Goal: Information Seeking & Learning: Find specific fact

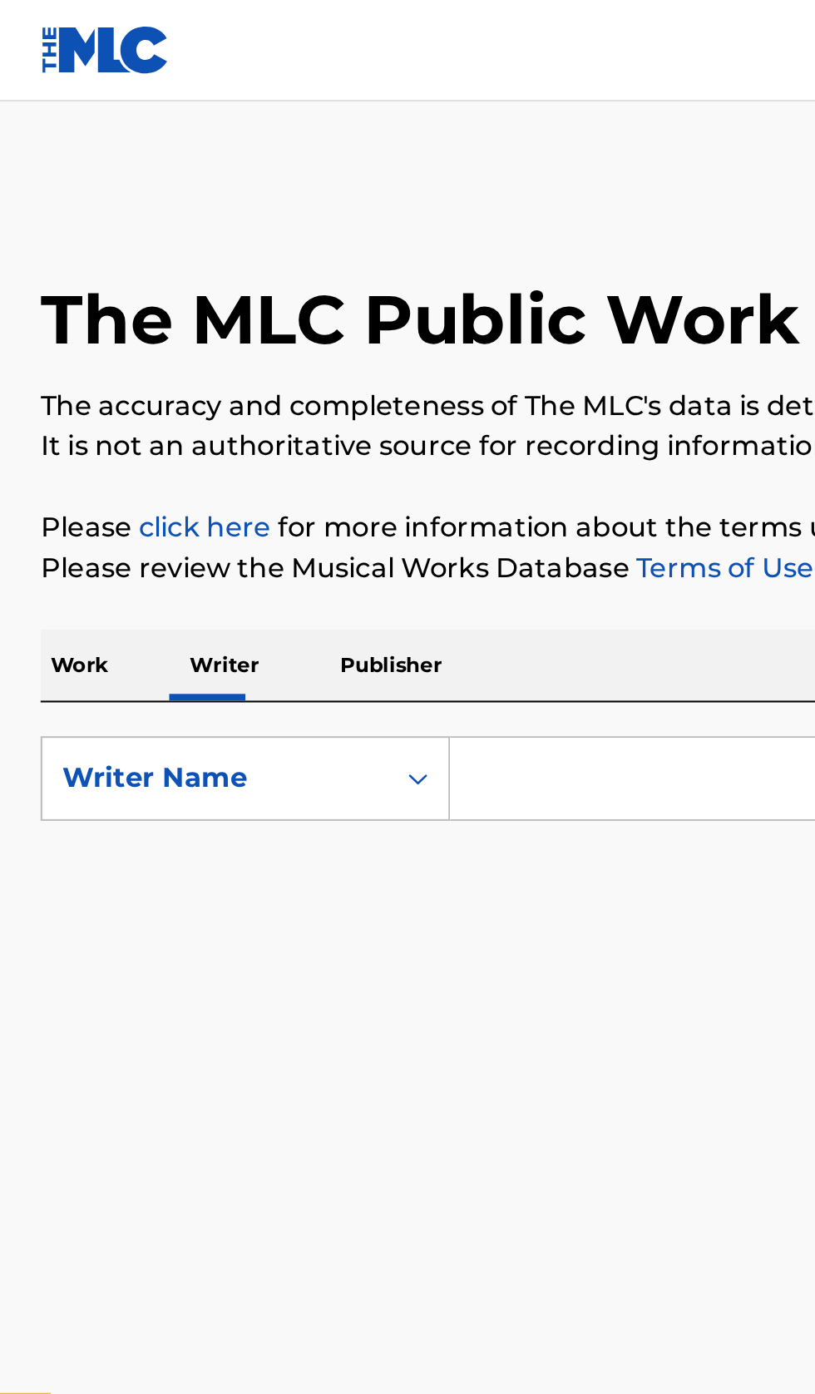
click at [299, 384] on input "Search Form" at bounding box center [507, 383] width 573 height 40
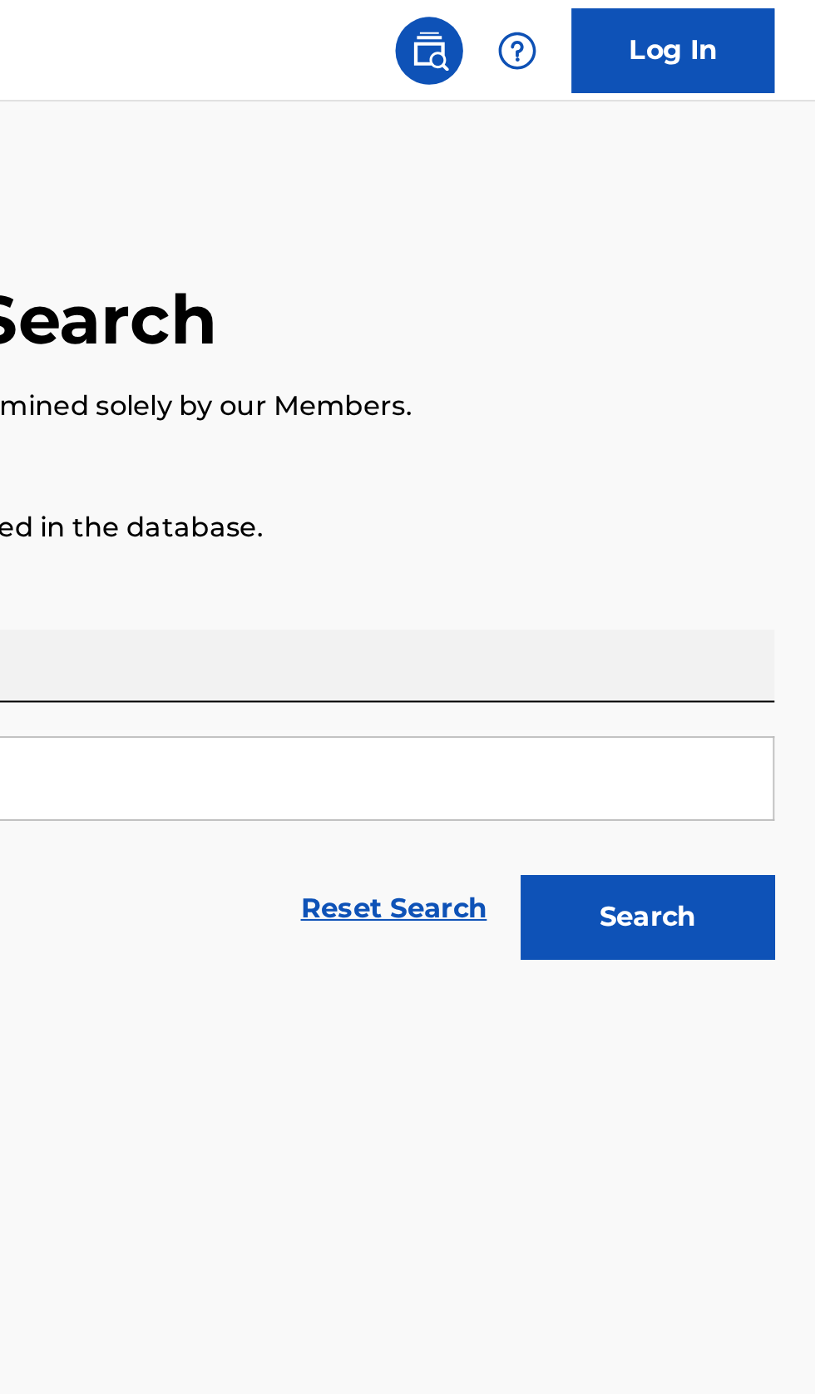
type input "Андрей Грицюк"
click at [753, 444] on button "Search" at bounding box center [733, 451] width 125 height 42
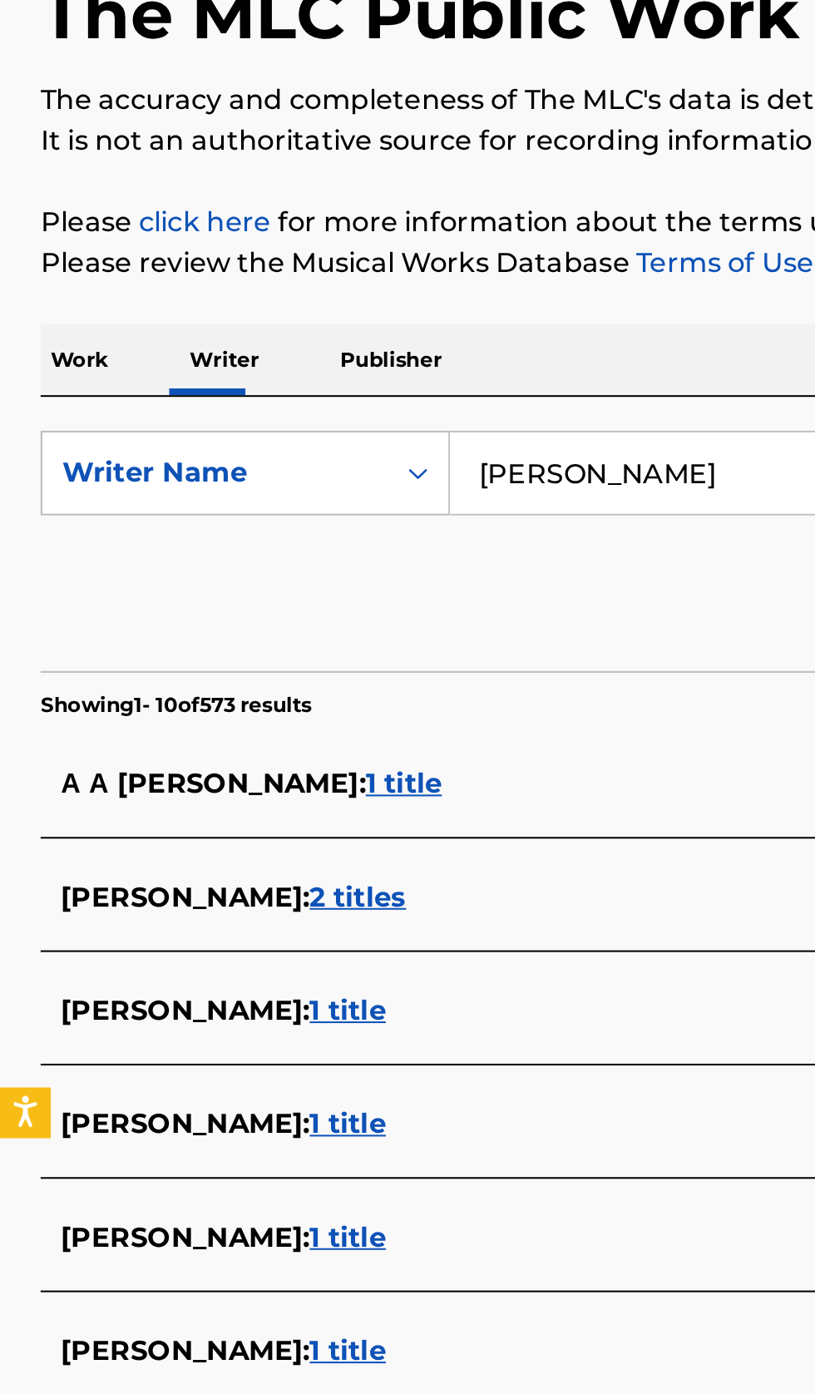
click at [306, 529] on div "А А ГРИЦЮК : 1 title" at bounding box center [386, 536] width 712 height 20
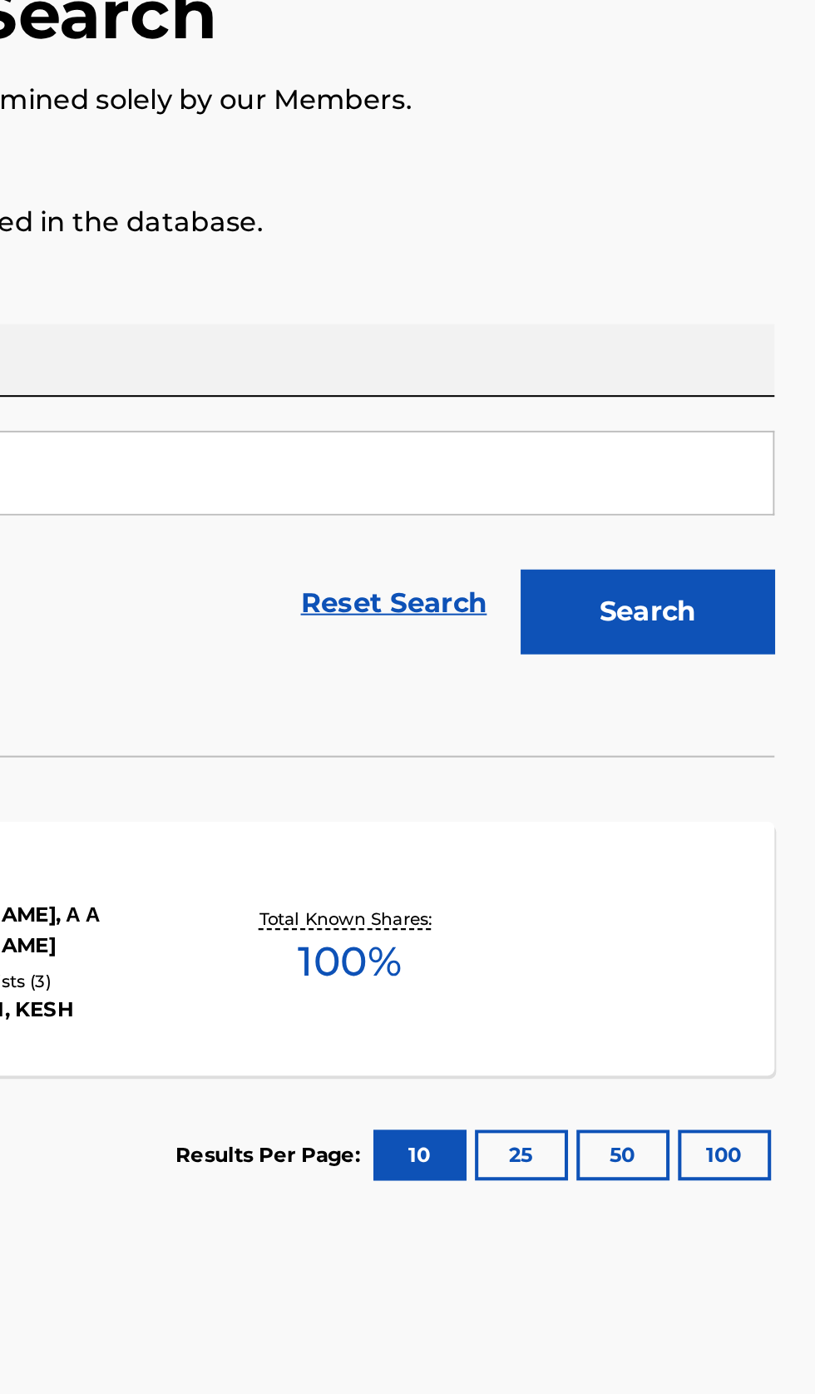
click at [634, 641] on div "Total Known Shares: 100 %" at bounding box center [586, 616] width 129 height 51
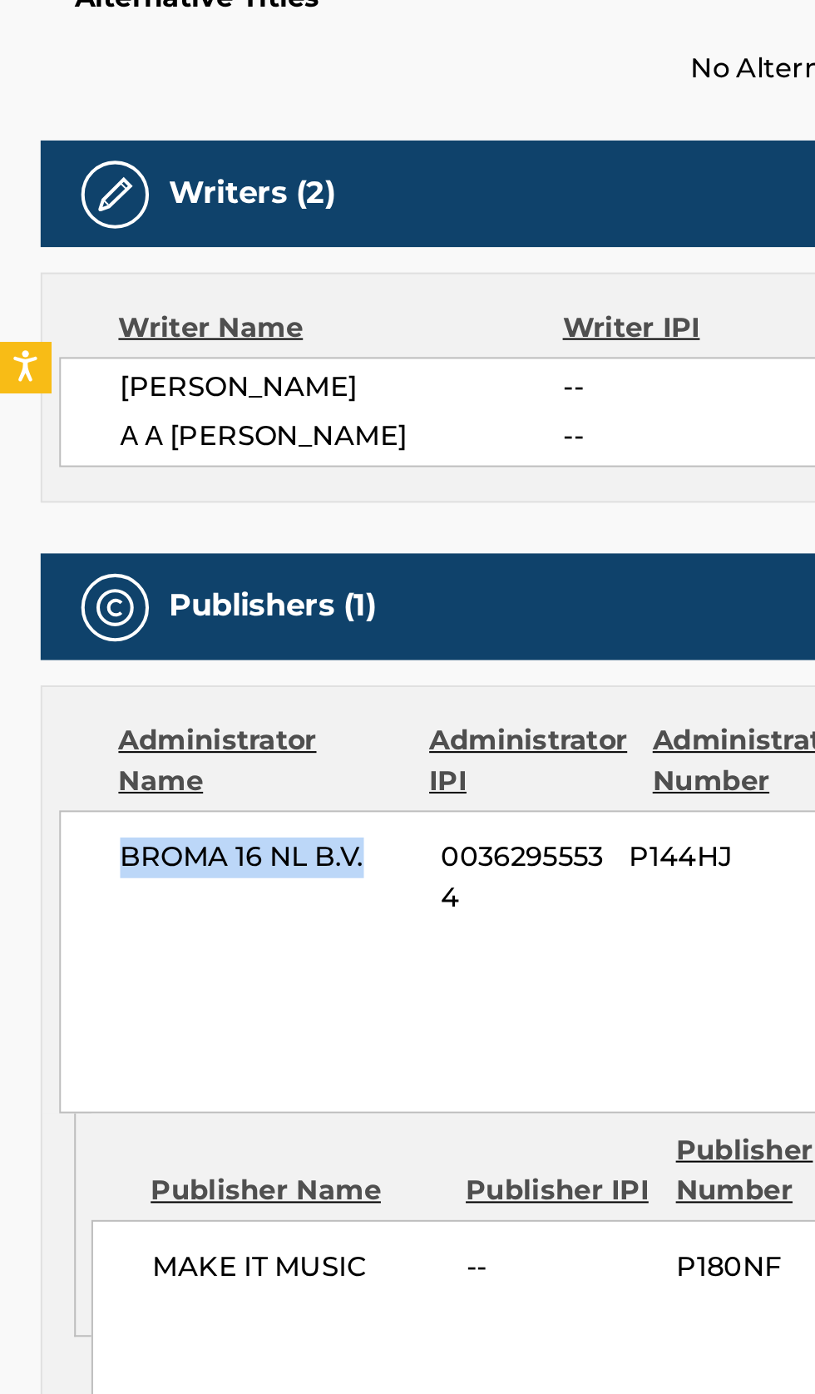
copy span "BROMA 16 NL B.V."
click at [255, 955] on span "00362955534" at bounding box center [257, 948] width 80 height 40
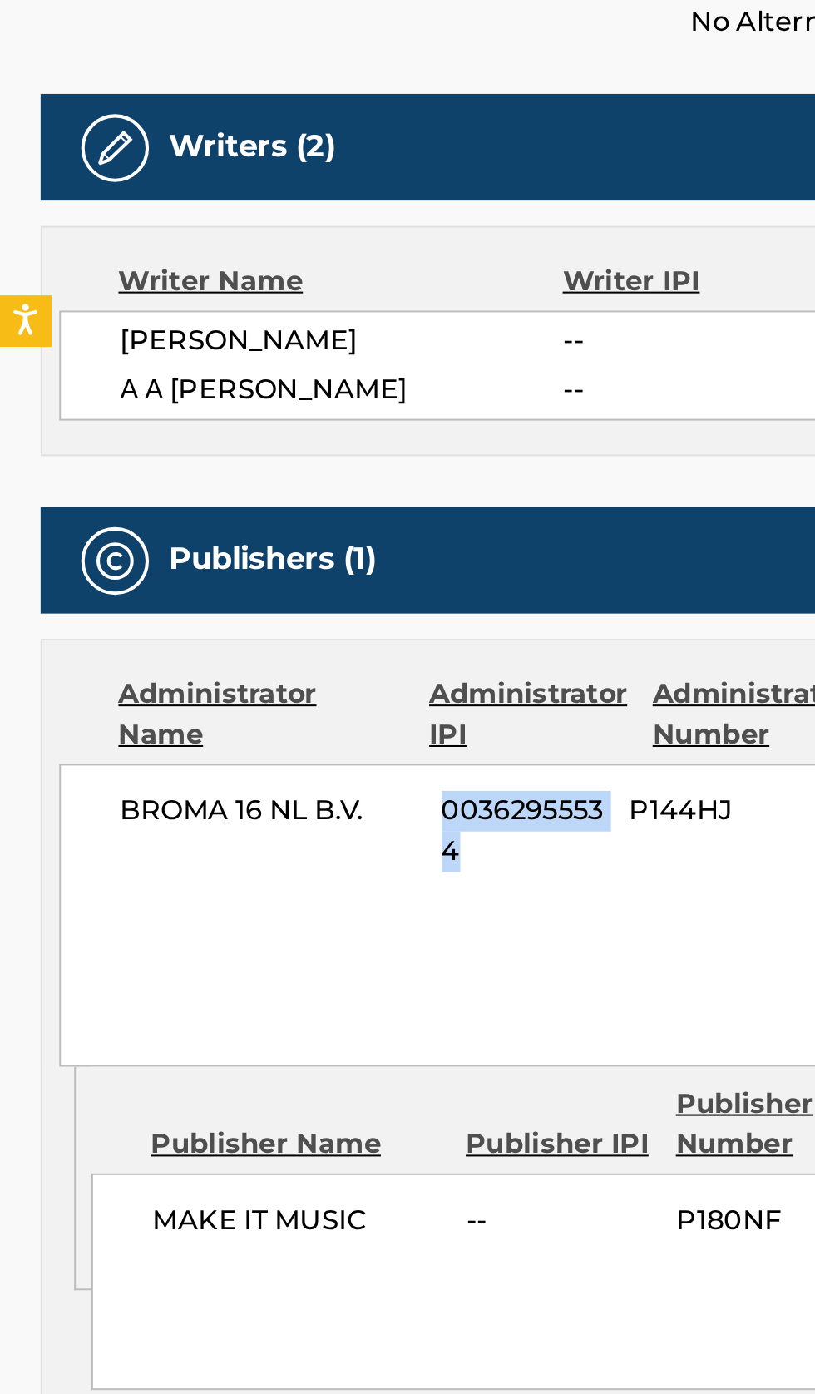
copy span "00362955534"
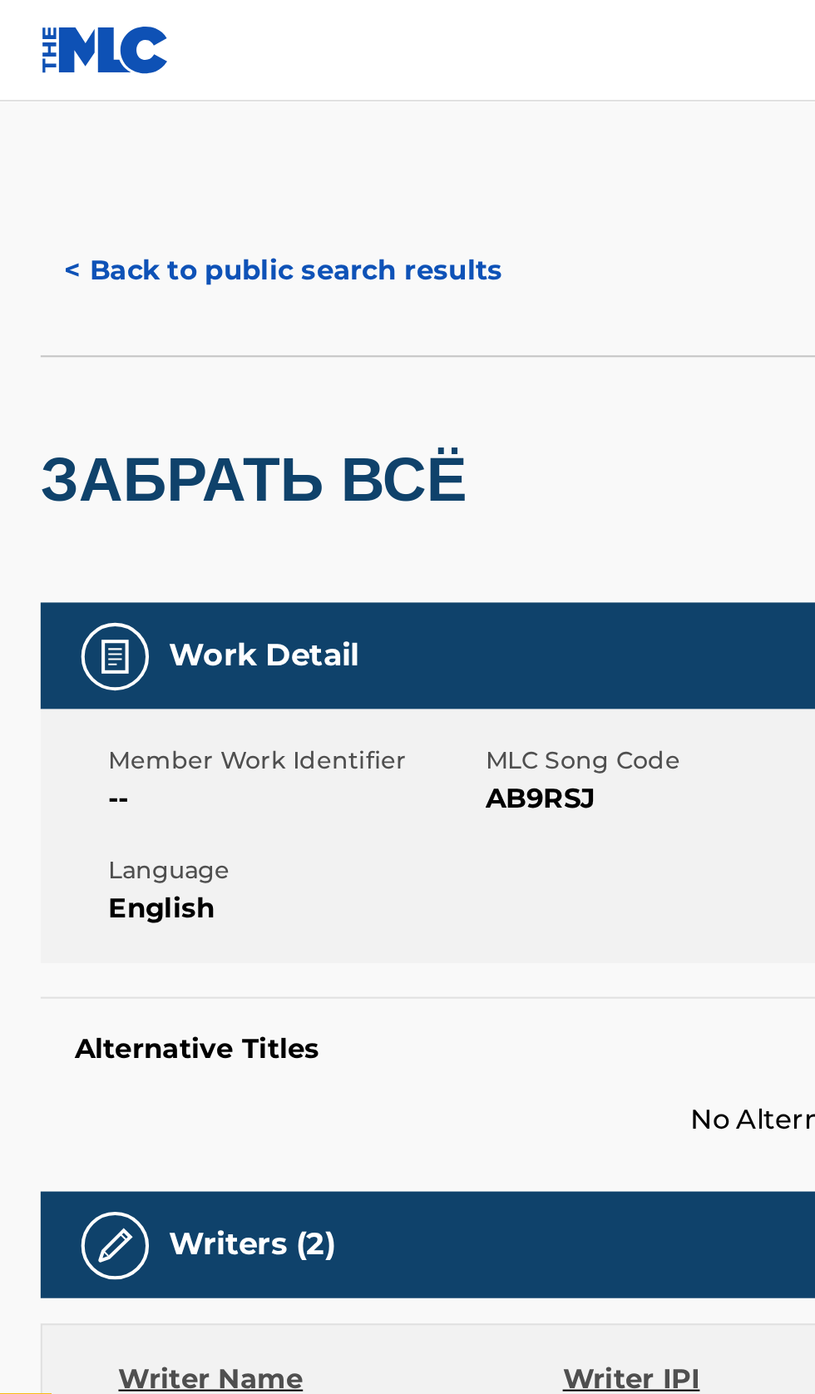
click at [120, 131] on button "< Back to public search results" at bounding box center [139, 133] width 239 height 42
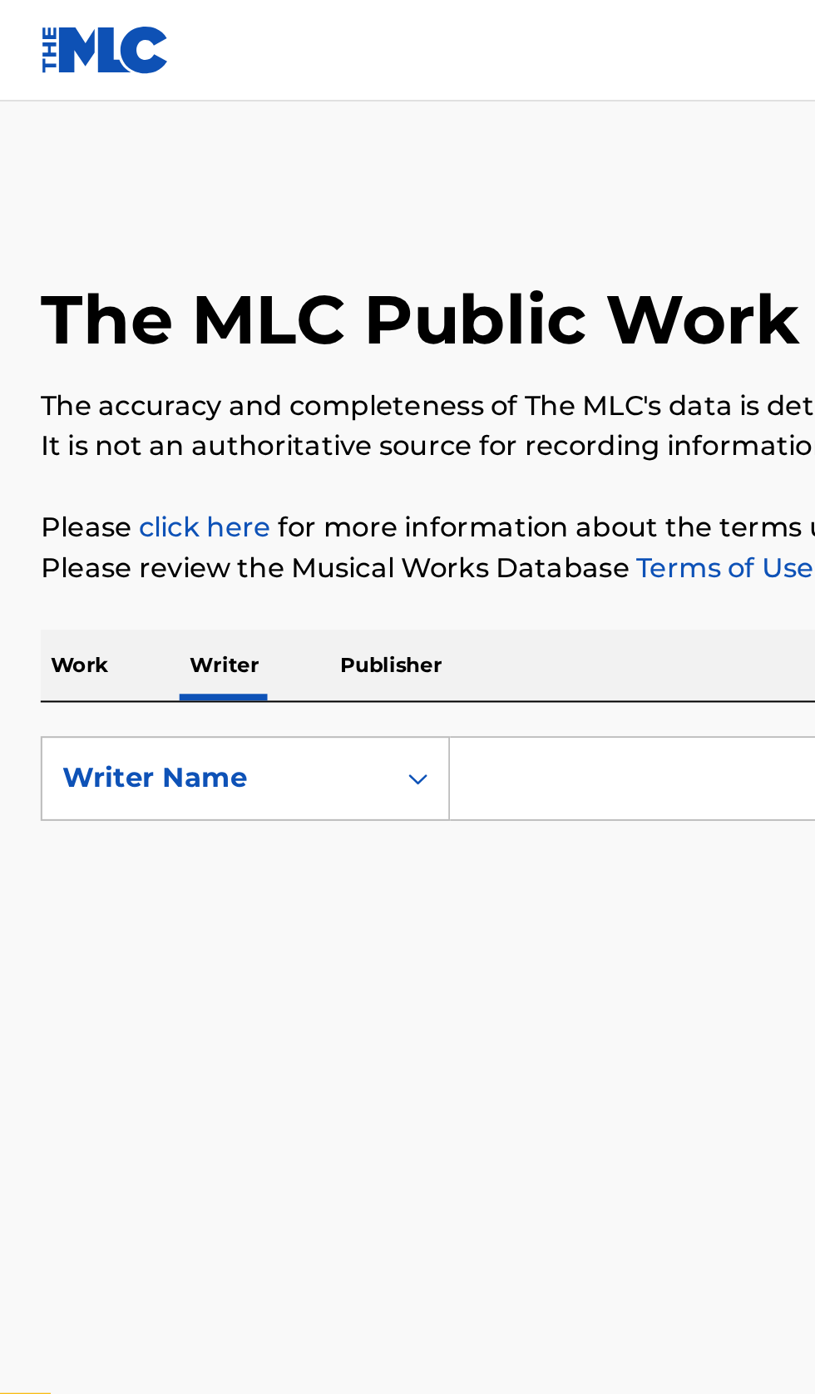
click at [292, 388] on input "Search Form" at bounding box center [507, 383] width 573 height 40
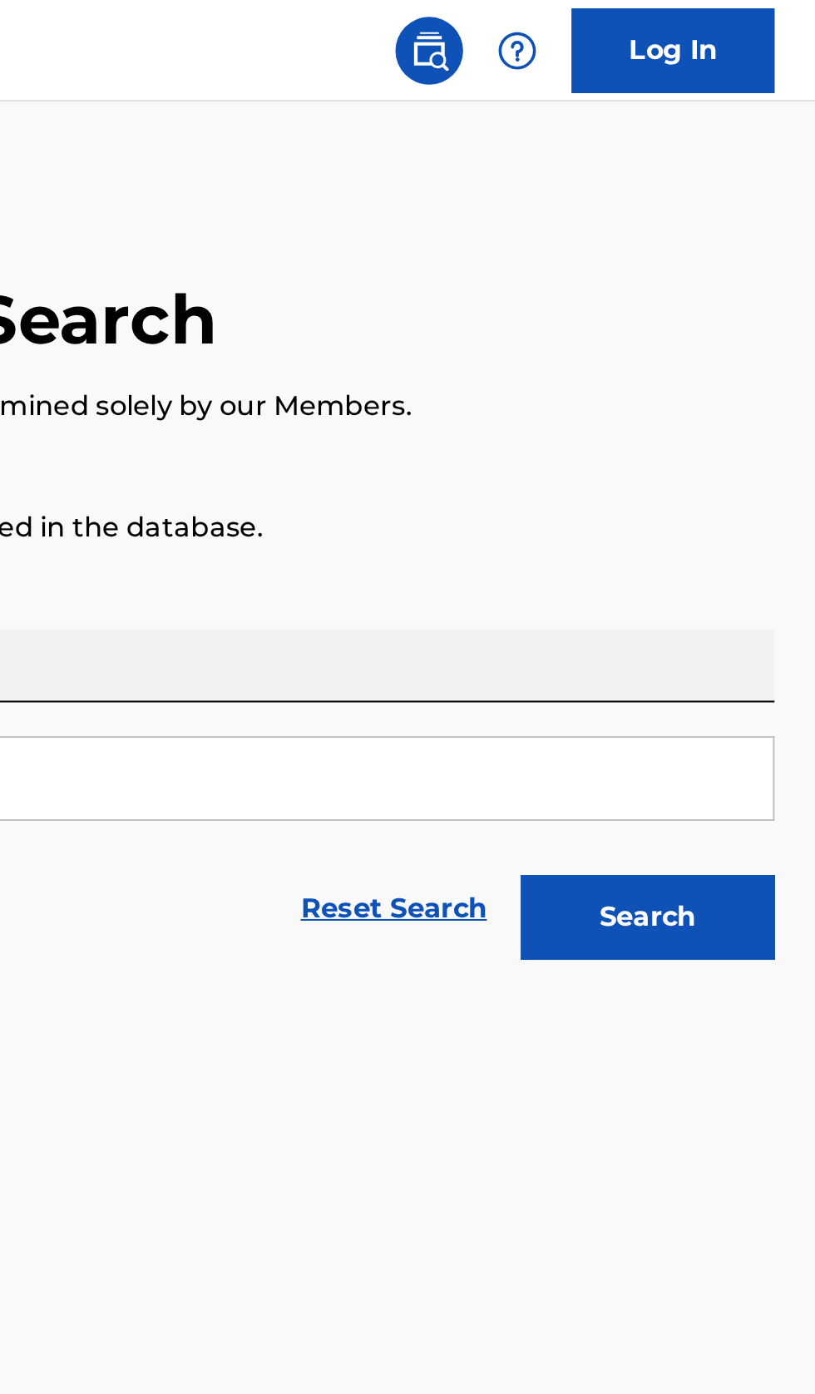
type input "Vivian Weeks"
click at [740, 458] on button "Search" at bounding box center [733, 451] width 125 height 42
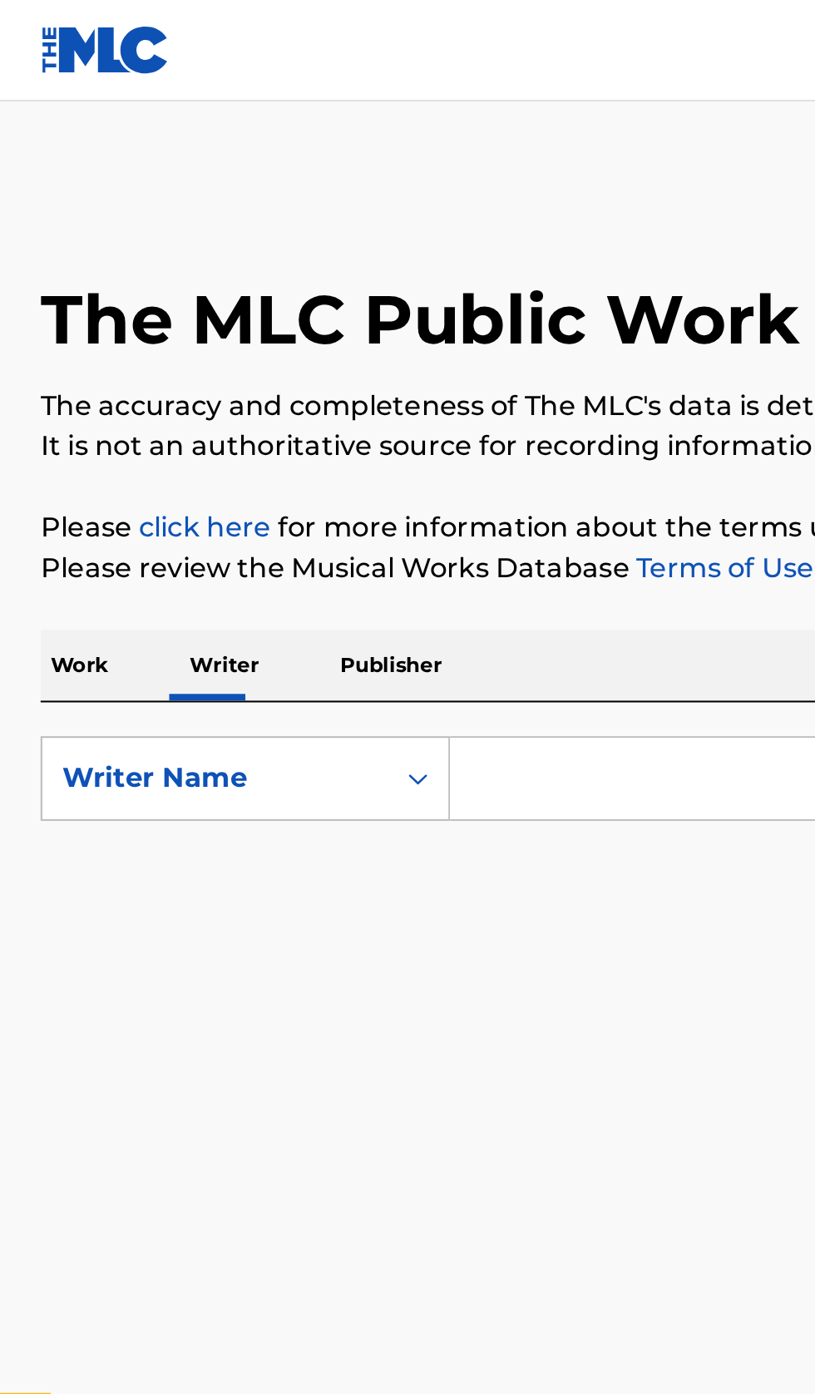
click at [286, 389] on input "Search Form" at bounding box center [507, 383] width 573 height 40
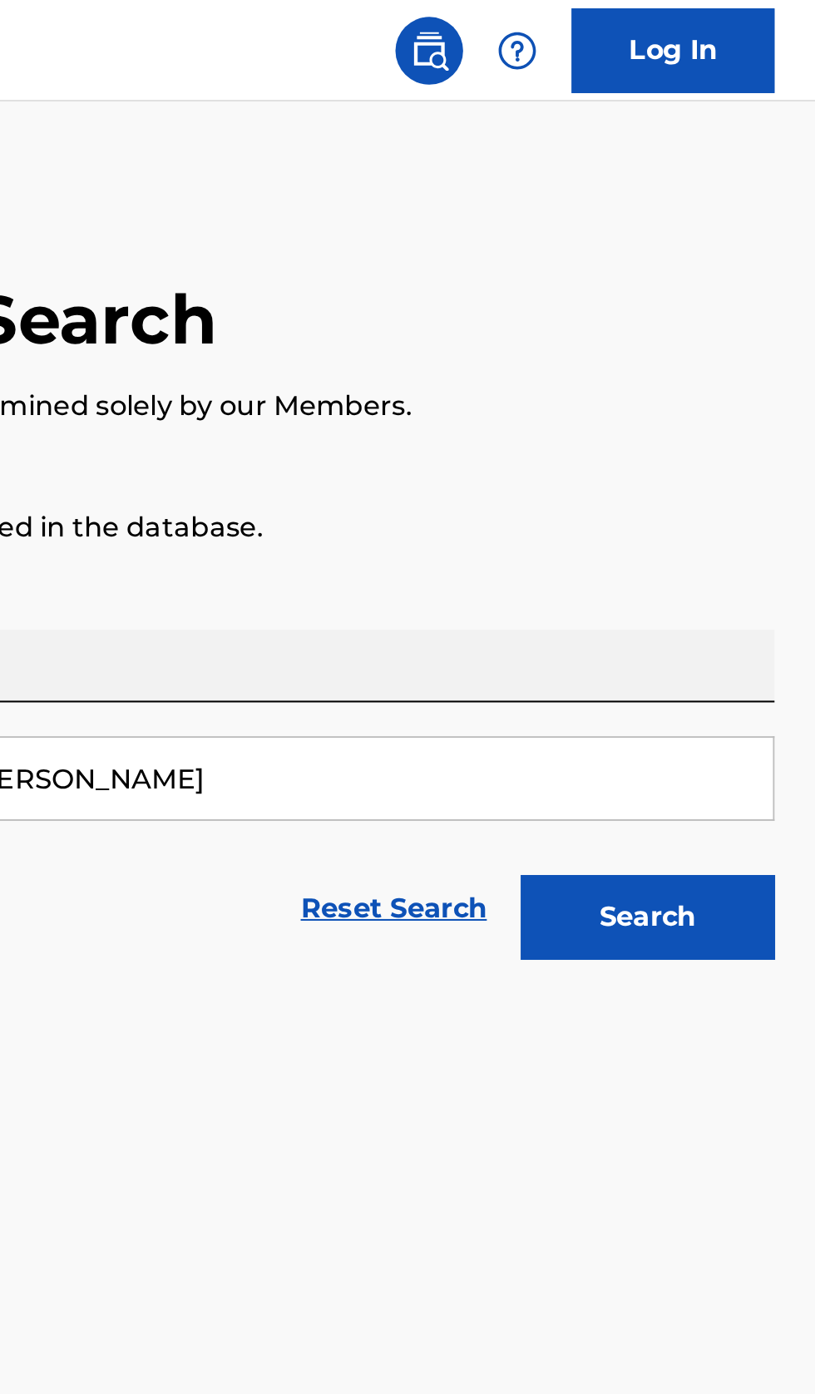
type input "Adib (Cheekbone) Parker"
click at [751, 447] on button "Search" at bounding box center [733, 451] width 125 height 42
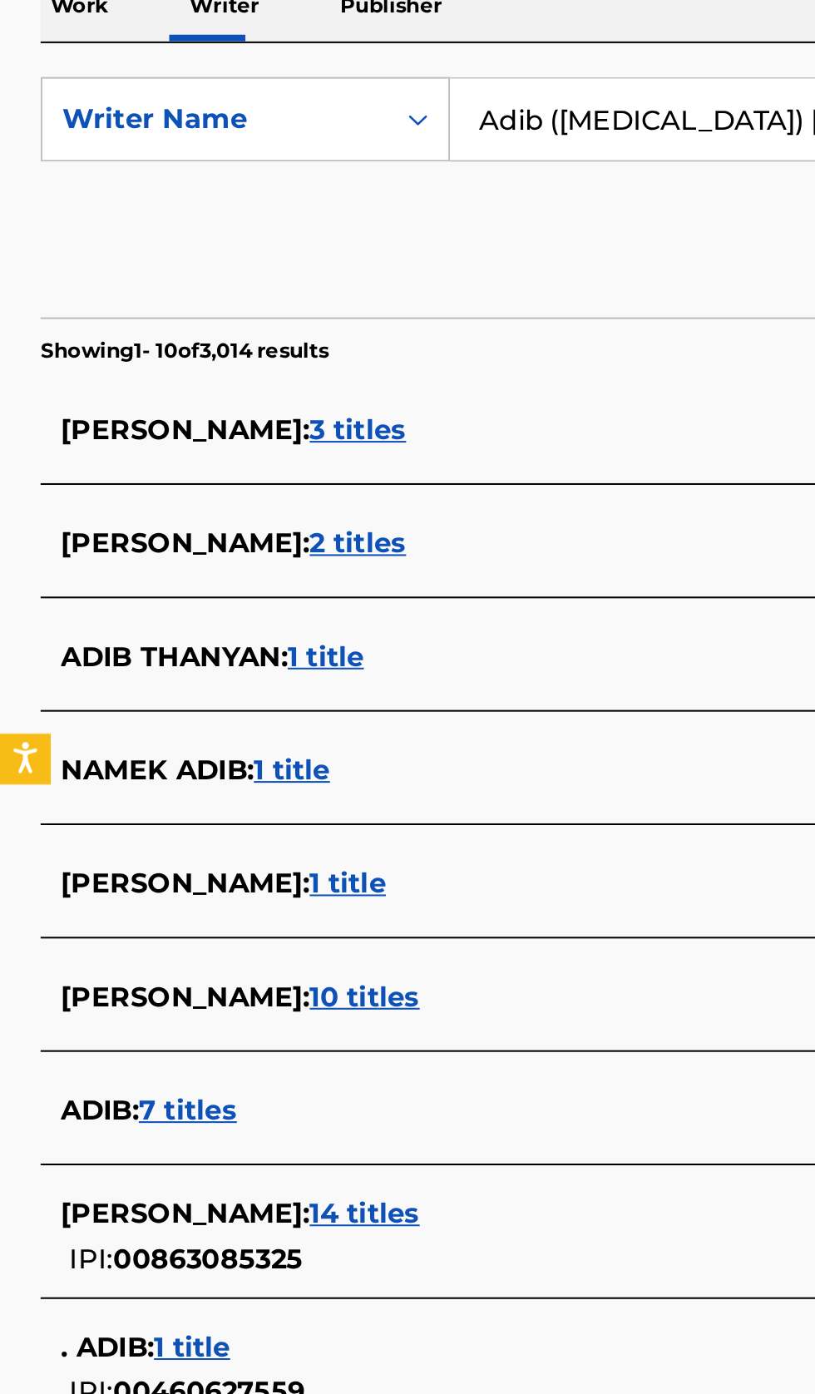
click at [280, 929] on div "ADIB PARKER : 14 titles" at bounding box center [386, 921] width 712 height 20
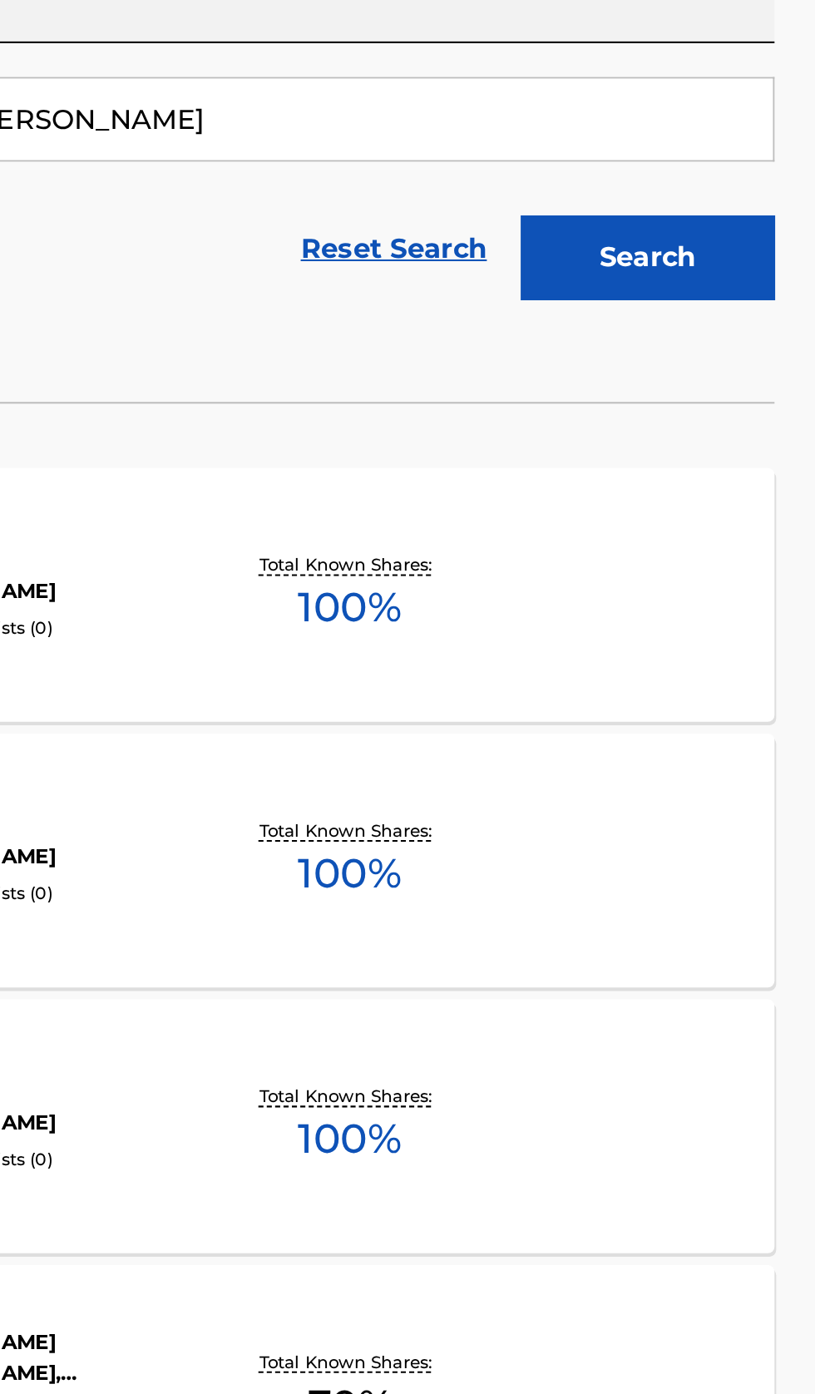
click at [699, 632] on div "LETS GET DOWN MLC Song Code : LE123C ISWC : T3107670855 Writers ( 1 ) ADIB PARK…" at bounding box center [407, 616] width 775 height 125
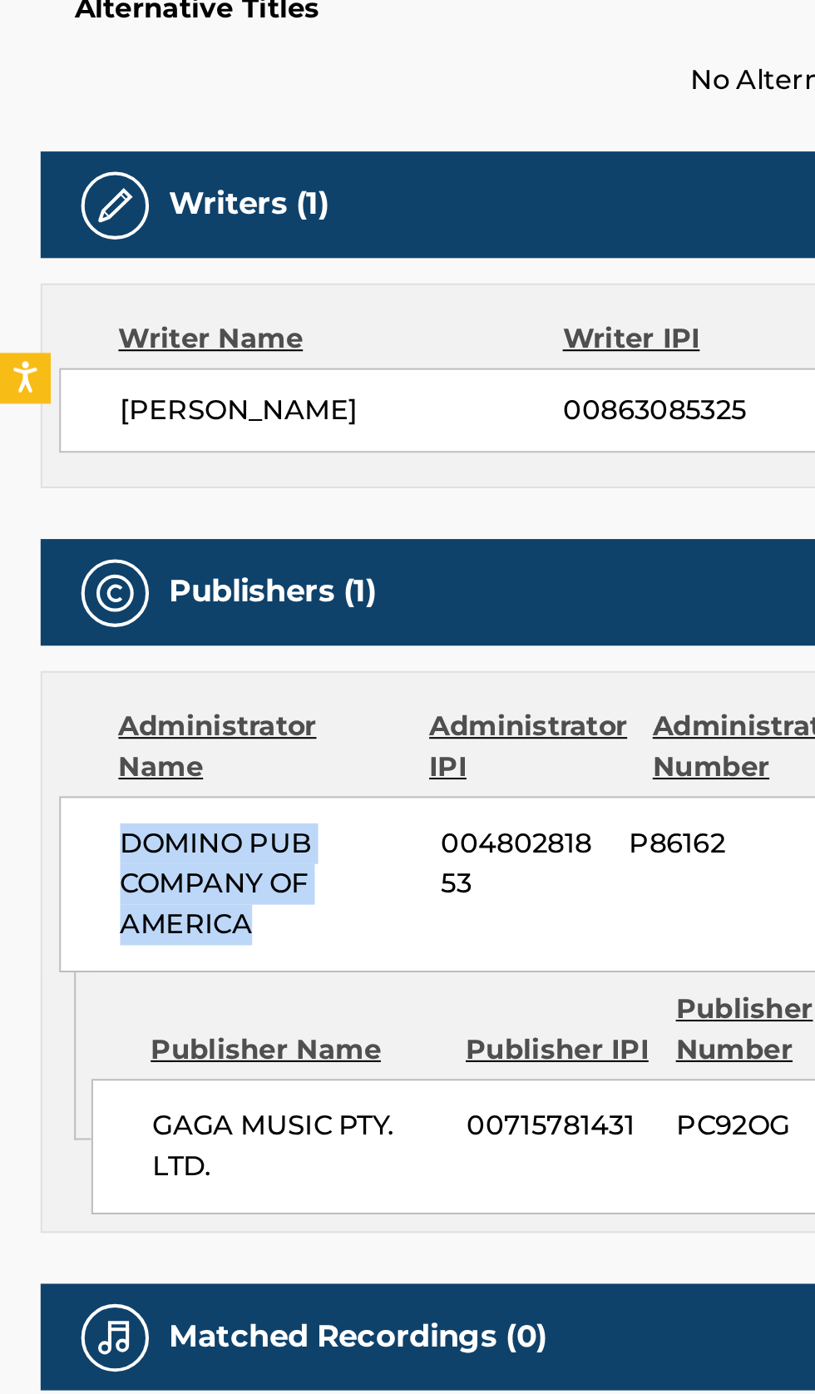
copy span "DOMINO PUB COMPANY OF AMERICA"
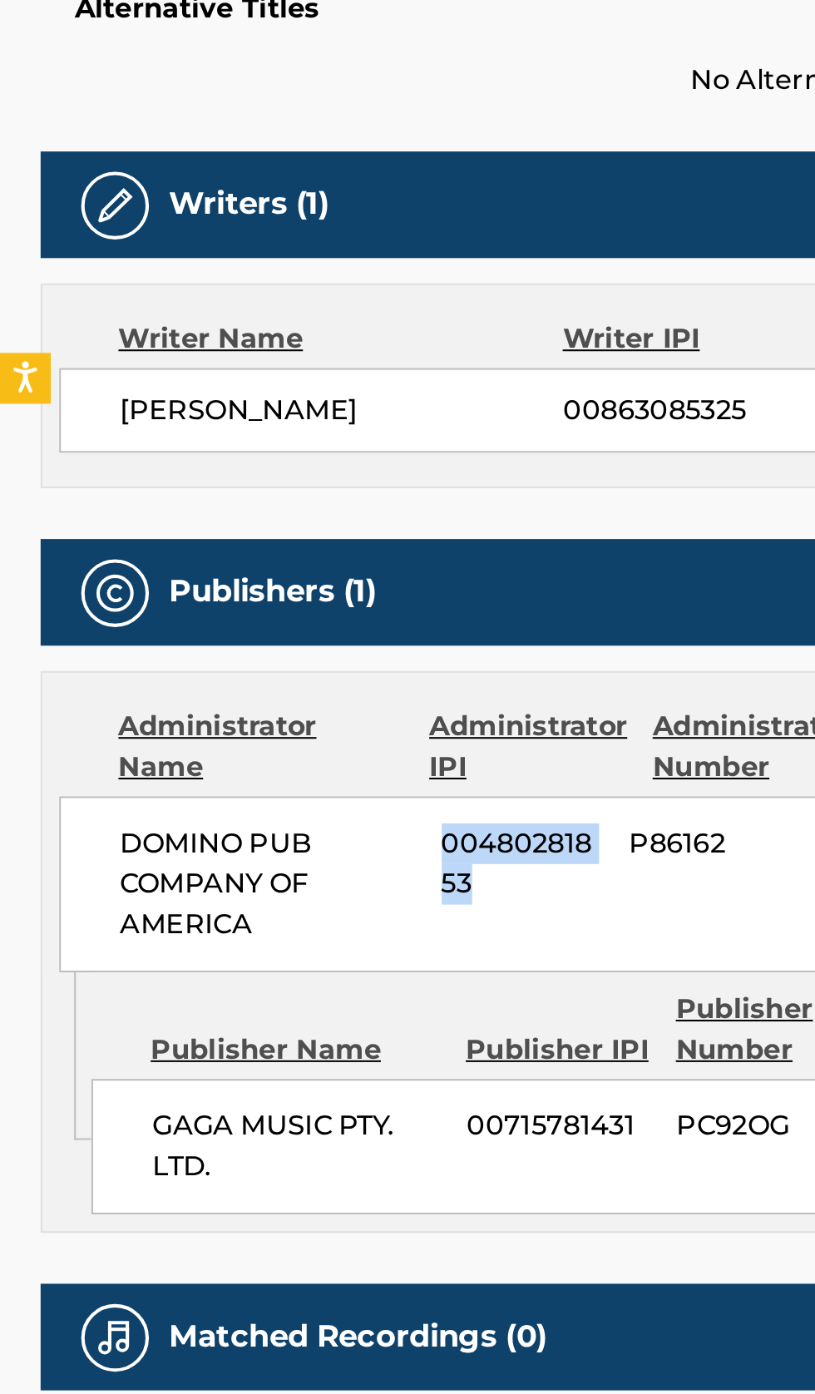
copy span "00480281853"
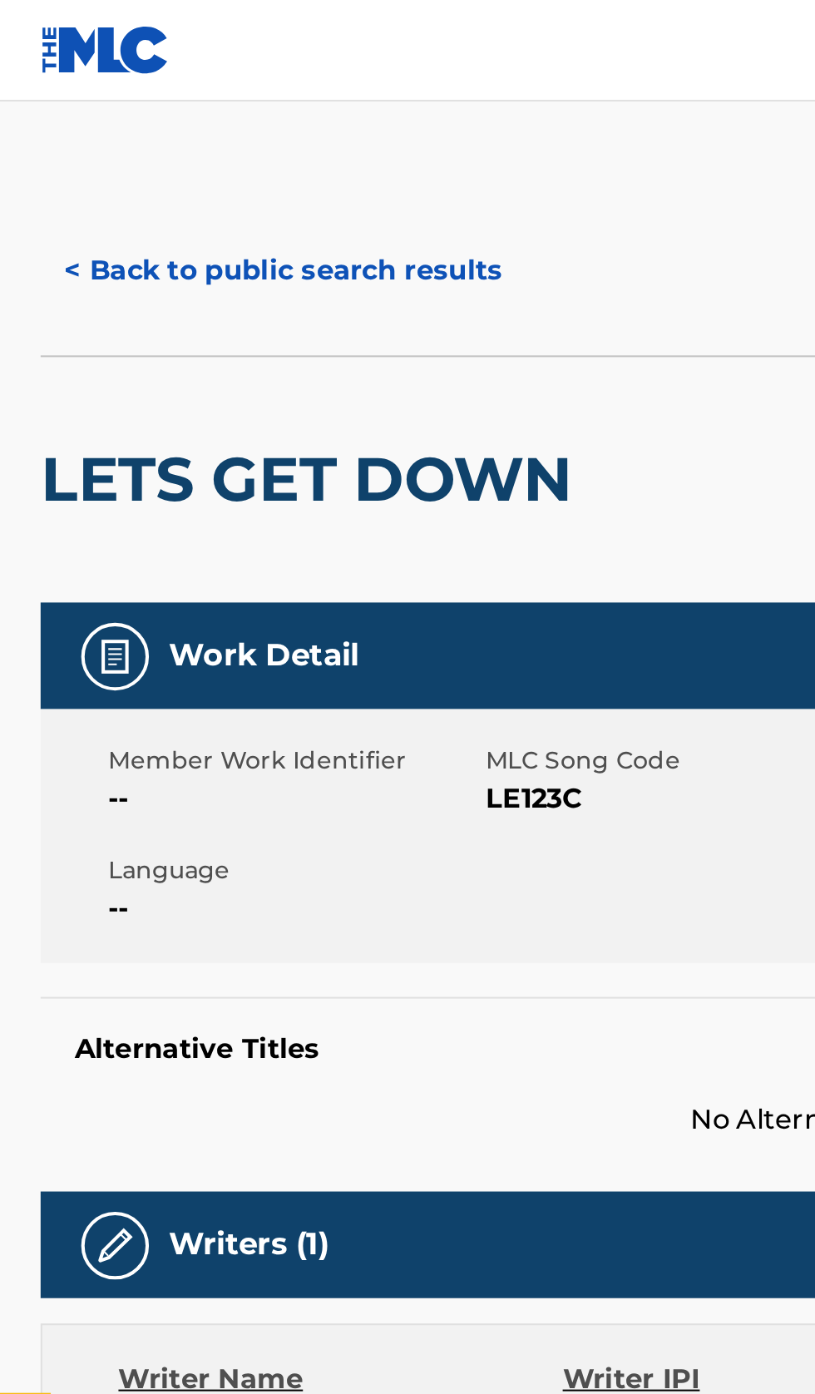
click at [146, 116] on button "< Back to public search results" at bounding box center [139, 133] width 239 height 42
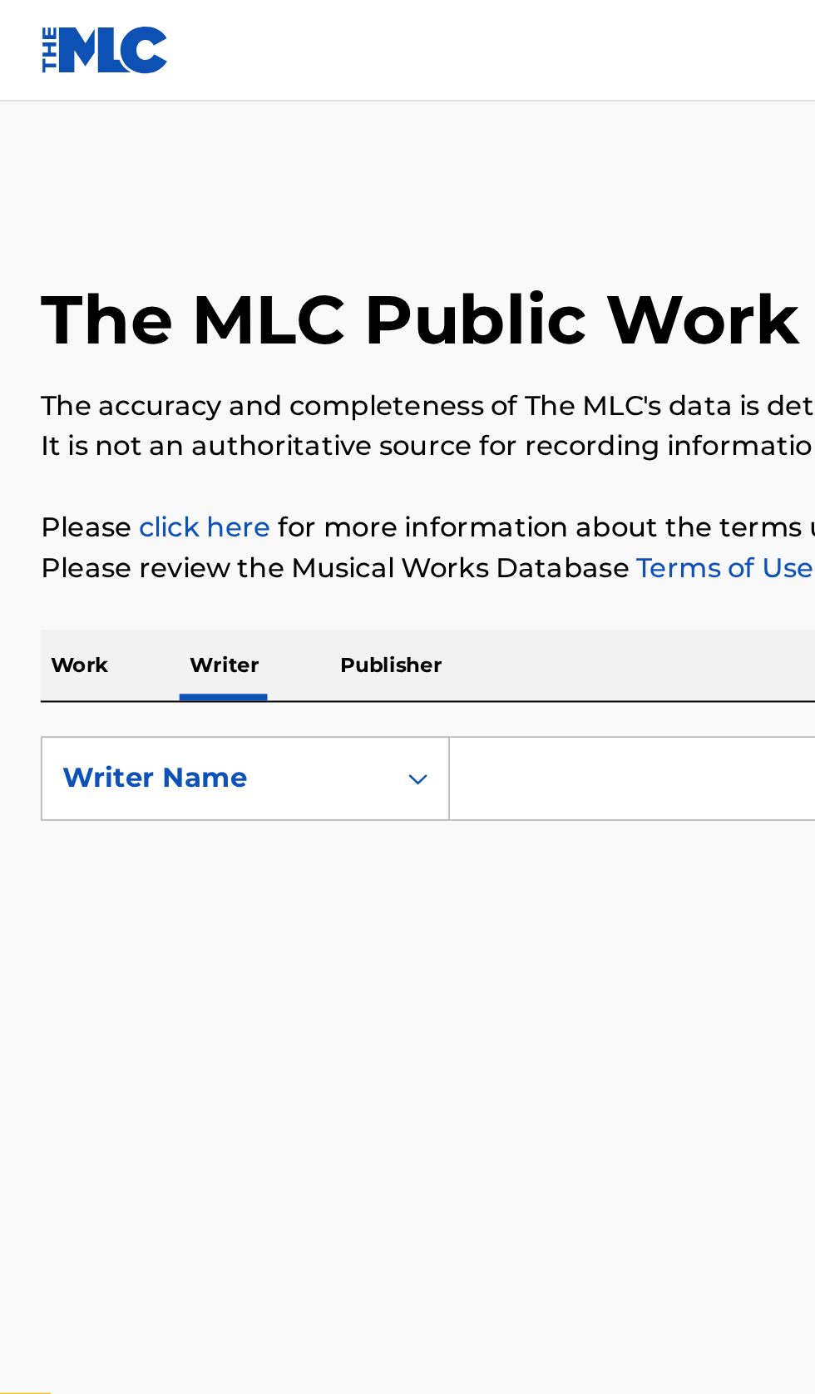
click at [294, 389] on input "Search Form" at bounding box center [507, 383] width 573 height 40
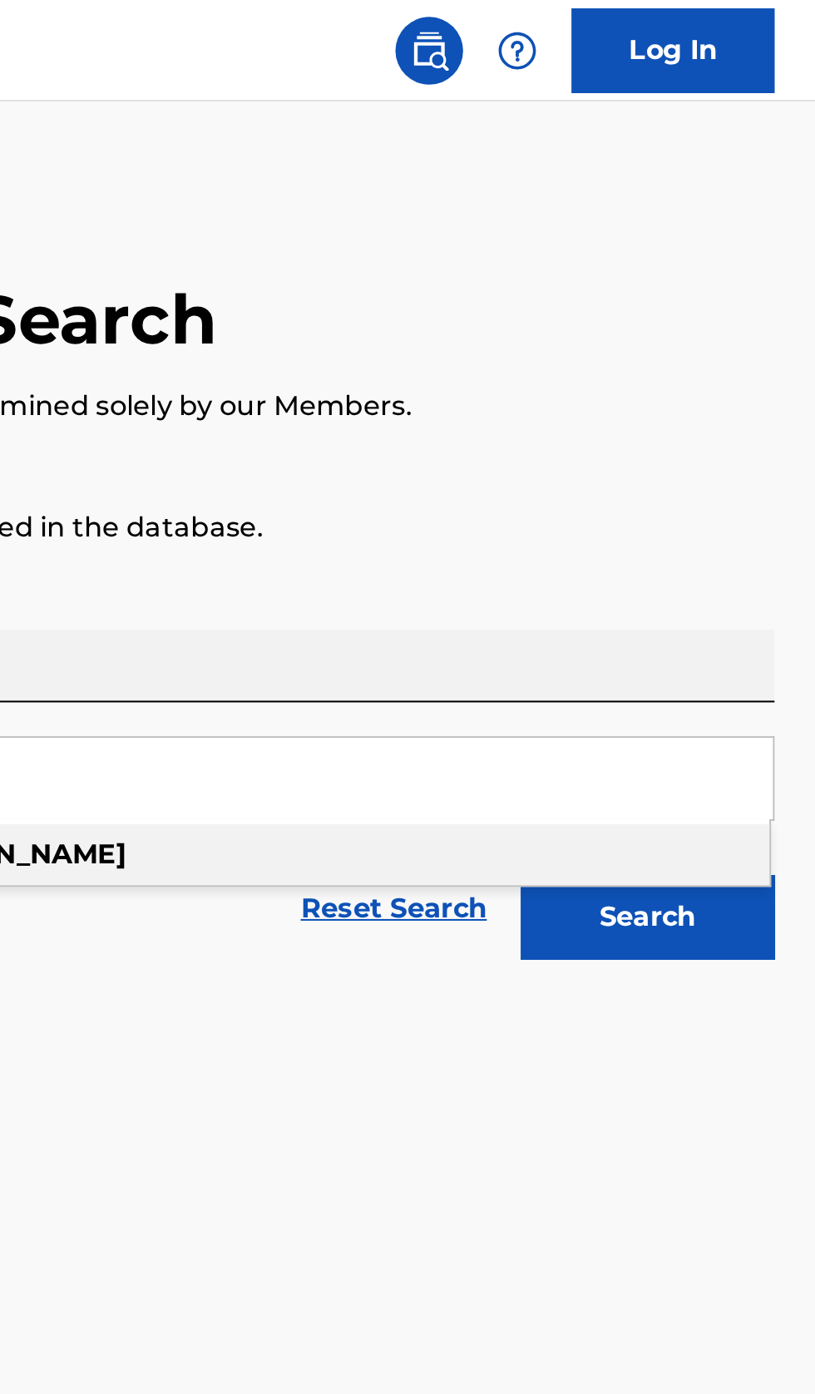
type input "Brian Yorkey"
click at [776, 270] on p "Please review the Musical Works Database Terms of Use" at bounding box center [407, 280] width 775 height 20
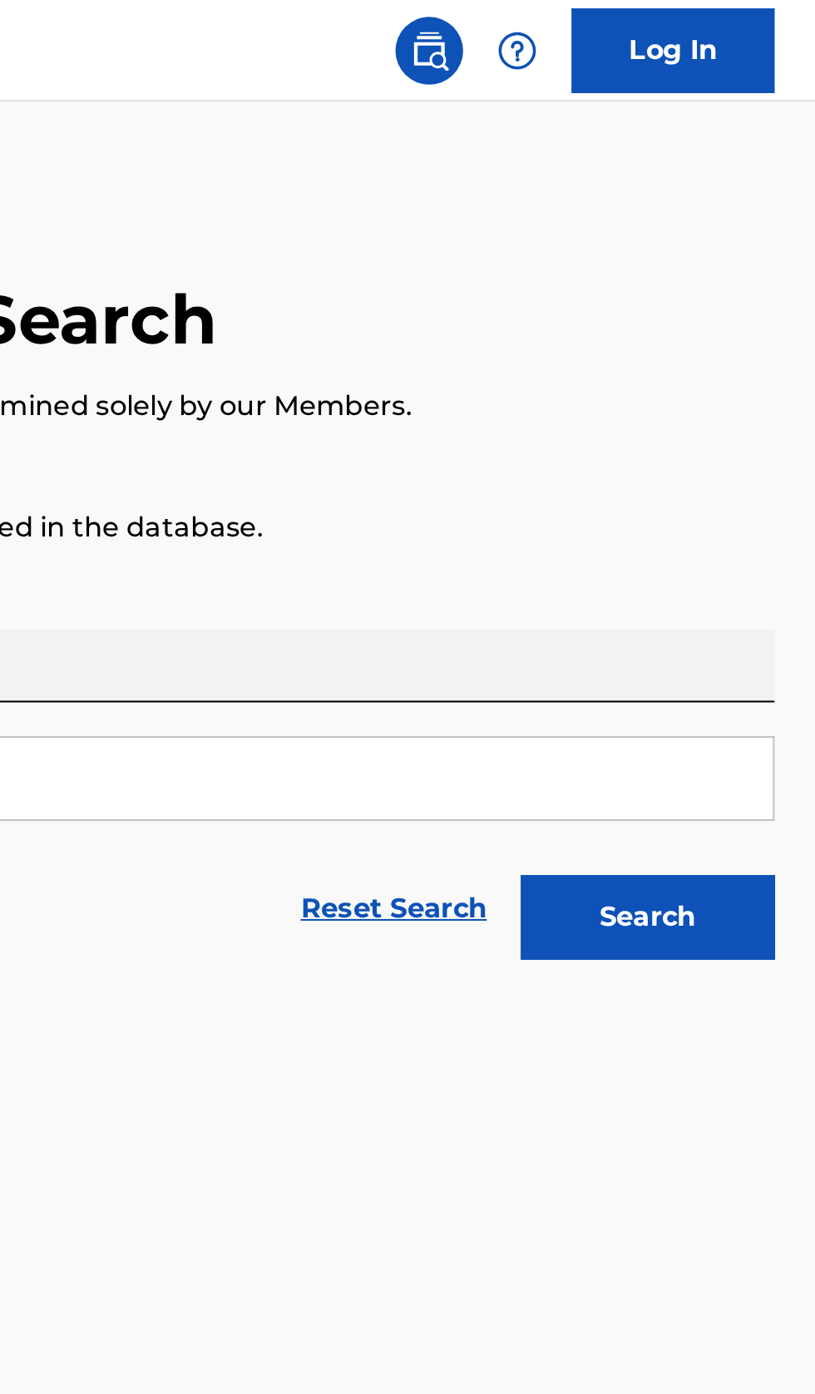
click at [755, 458] on button "Search" at bounding box center [733, 451] width 125 height 42
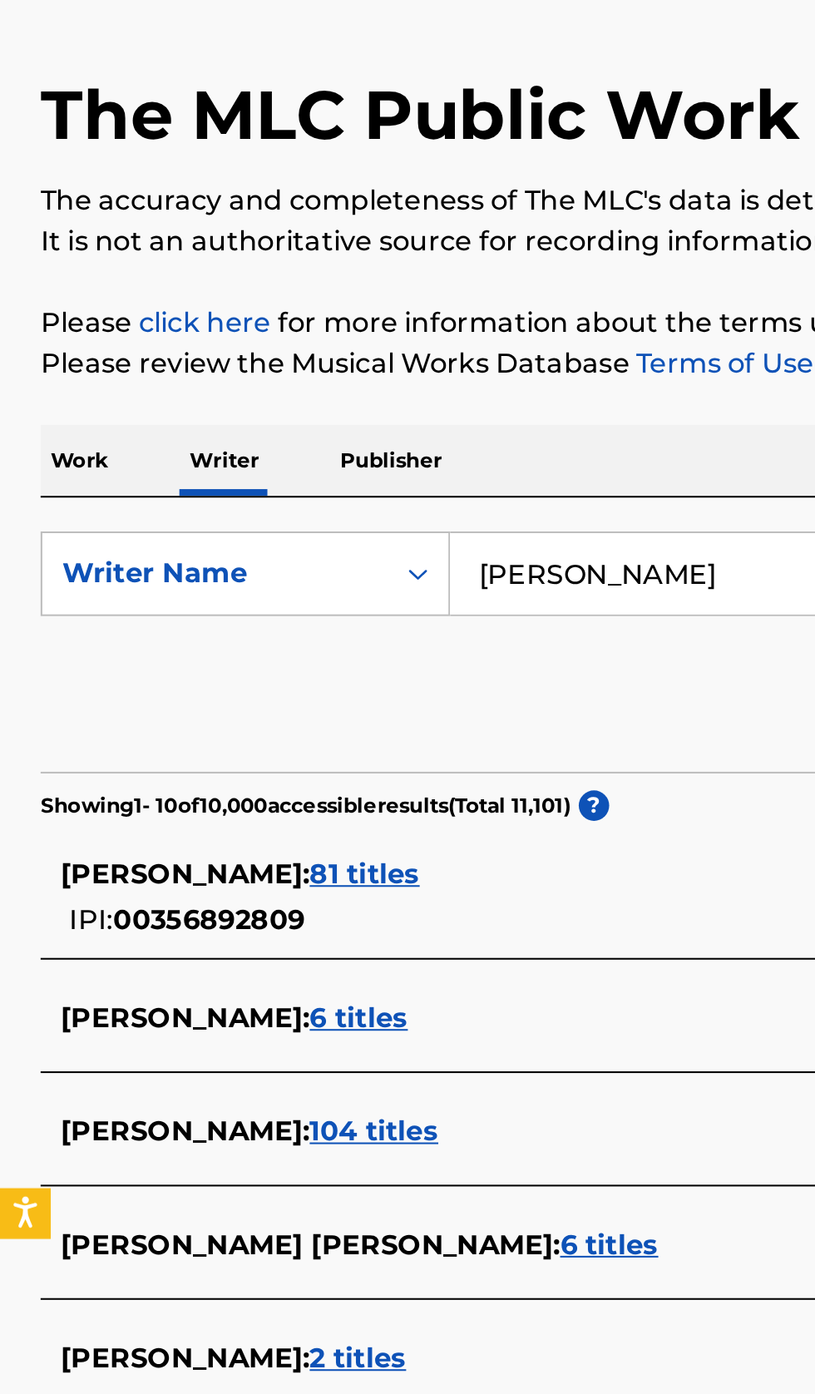
click at [280, 527] on div "BRIAN YORKEY : 81 titles" at bounding box center [386, 531] width 712 height 20
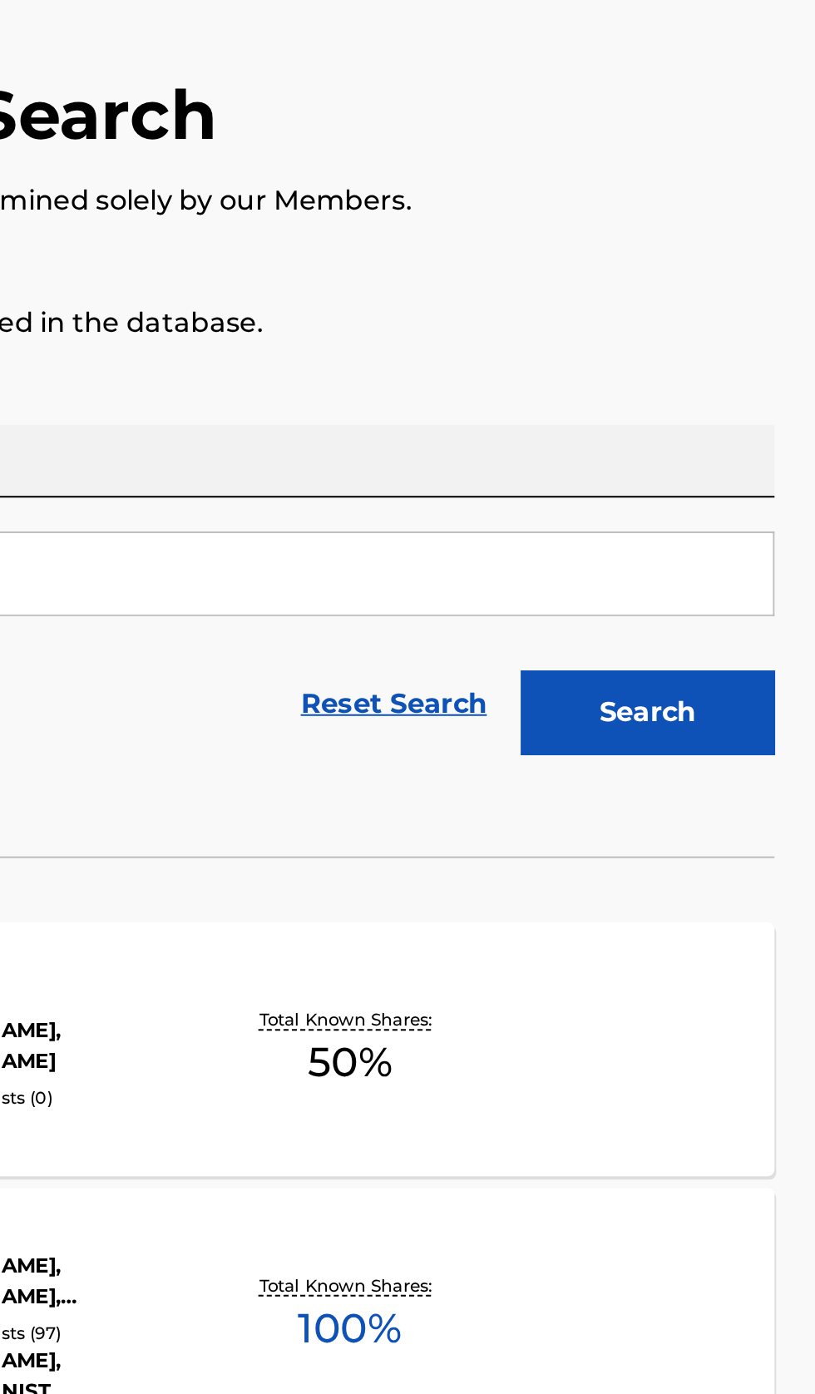
click at [660, 755] on div "I MISS THE MOUNTAINS MLC Song Code : I5435U ISWC : T0710928270 Writers ( 4 ) BR…" at bounding box center [407, 747] width 775 height 125
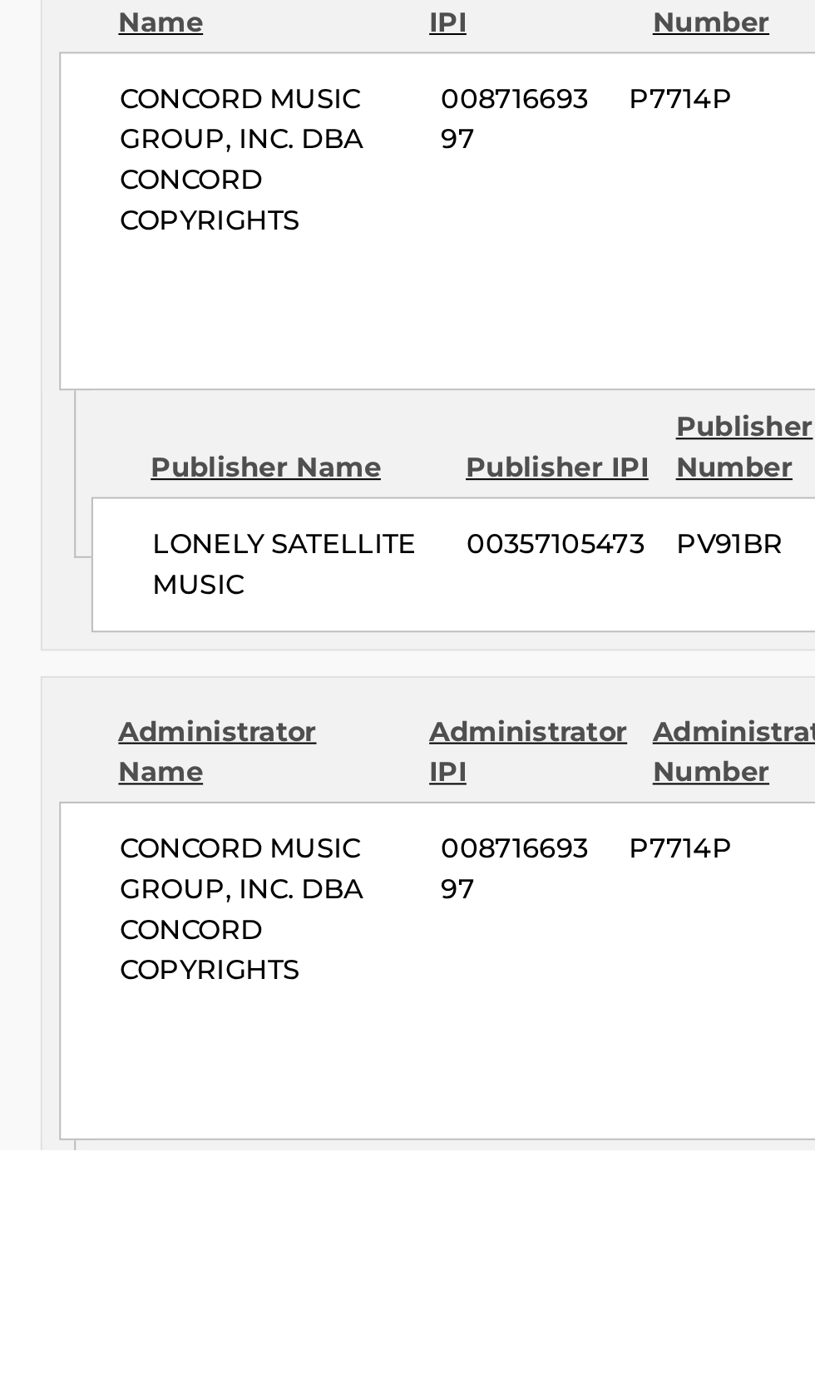
scroll to position [115, 0]
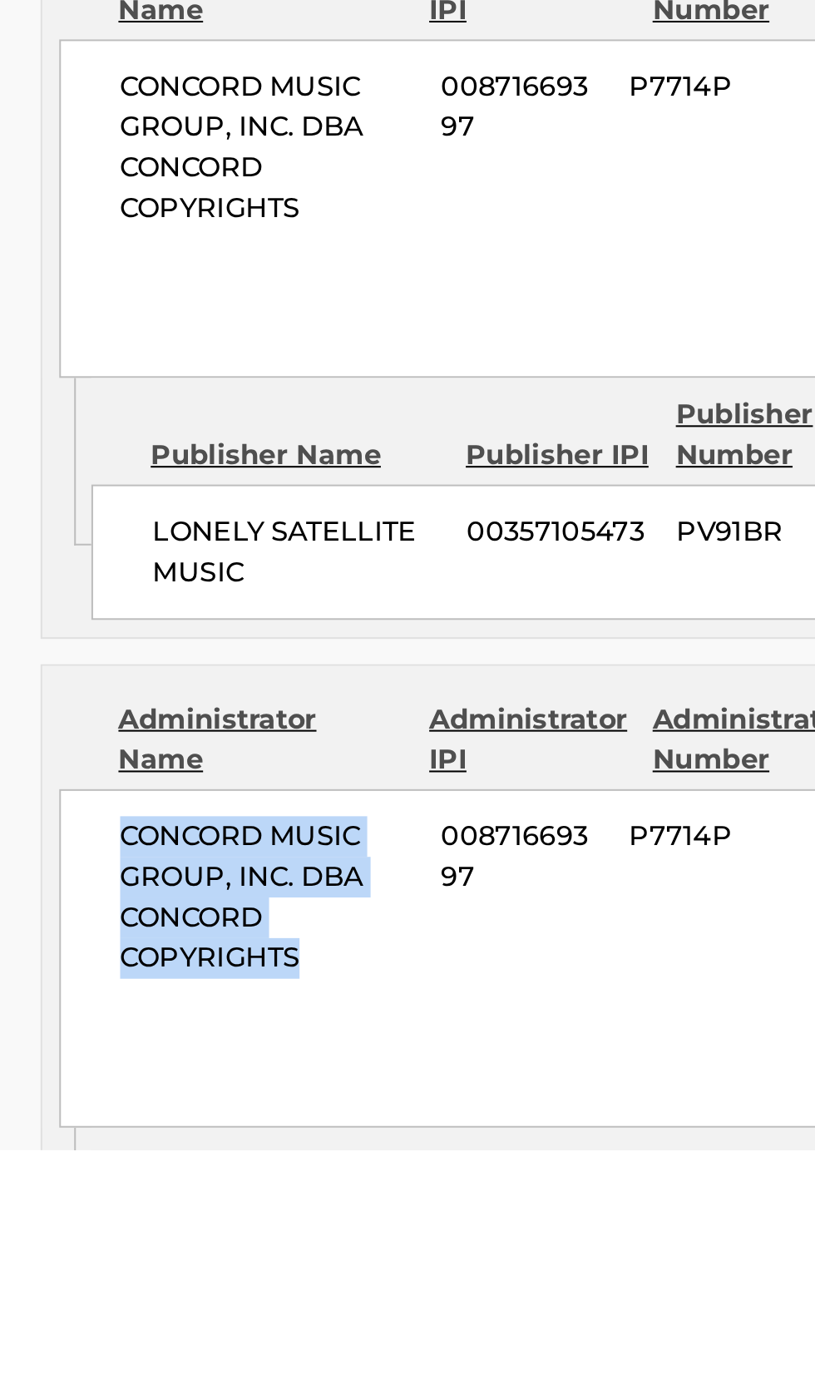
copy span "CONCORD MUSIC GROUP, INC. DBA CONCORD COPYRIGHTS"
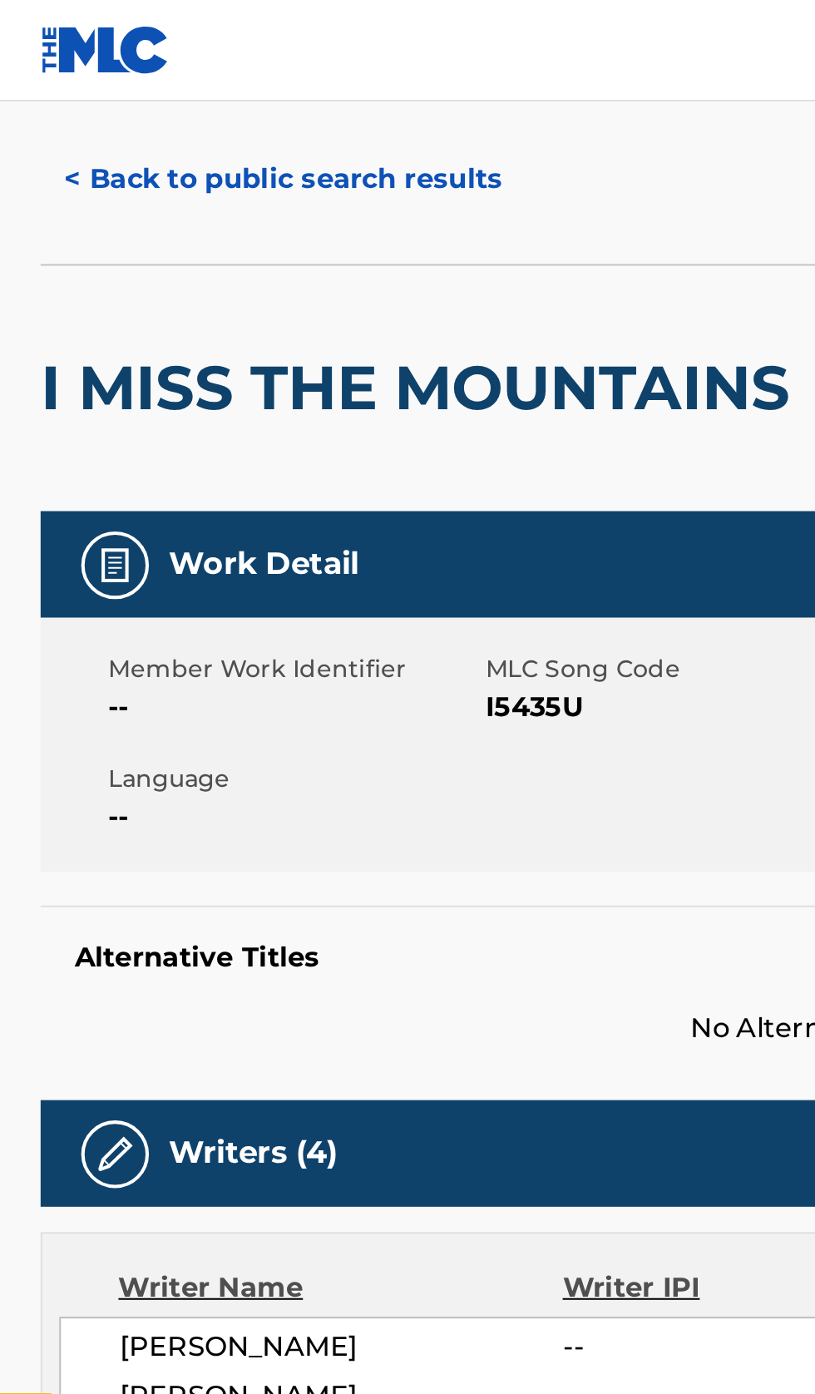
scroll to position [0, 0]
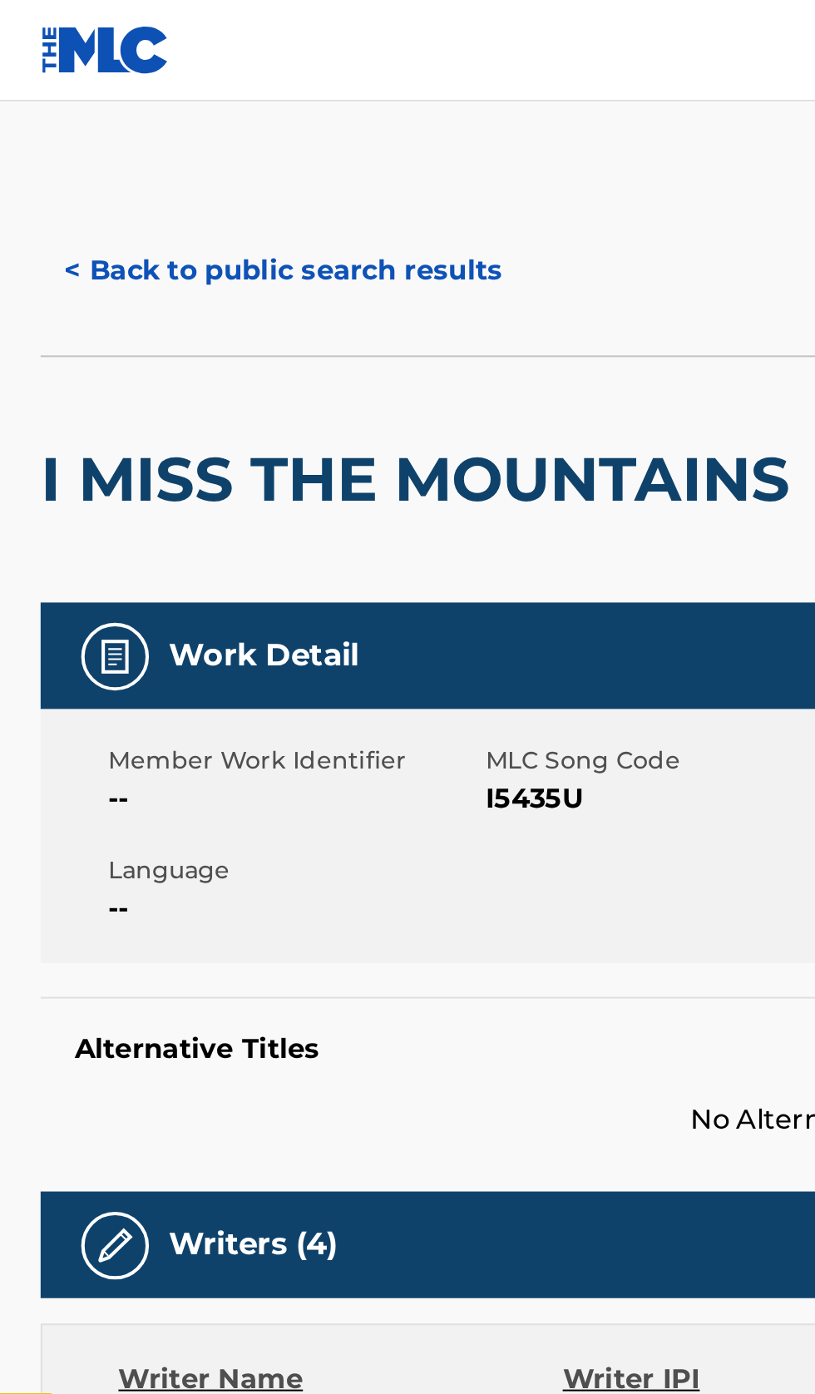
click at [163, 116] on button "< Back to public search results" at bounding box center [139, 133] width 239 height 42
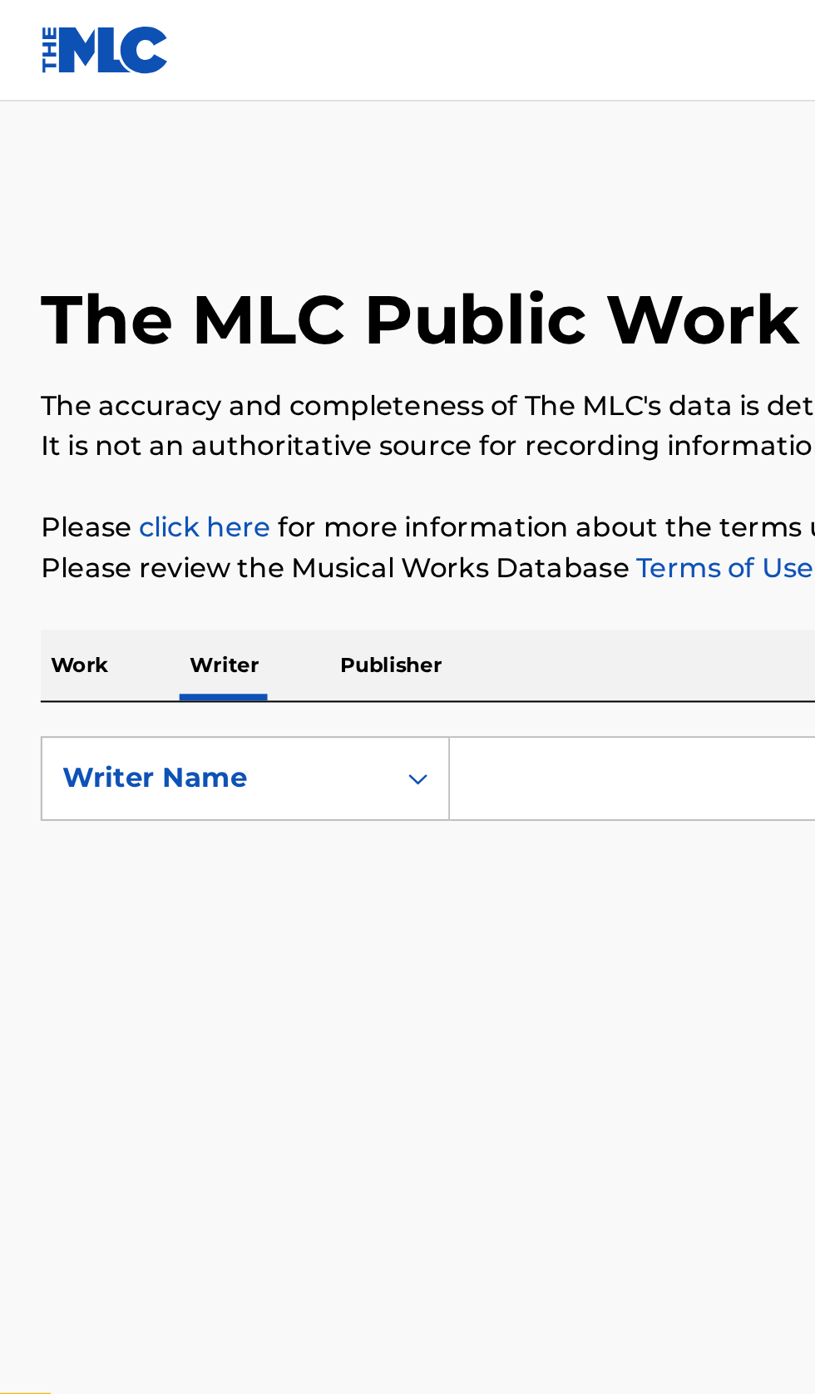
click at [277, 377] on input "Search Form" at bounding box center [507, 383] width 573 height 40
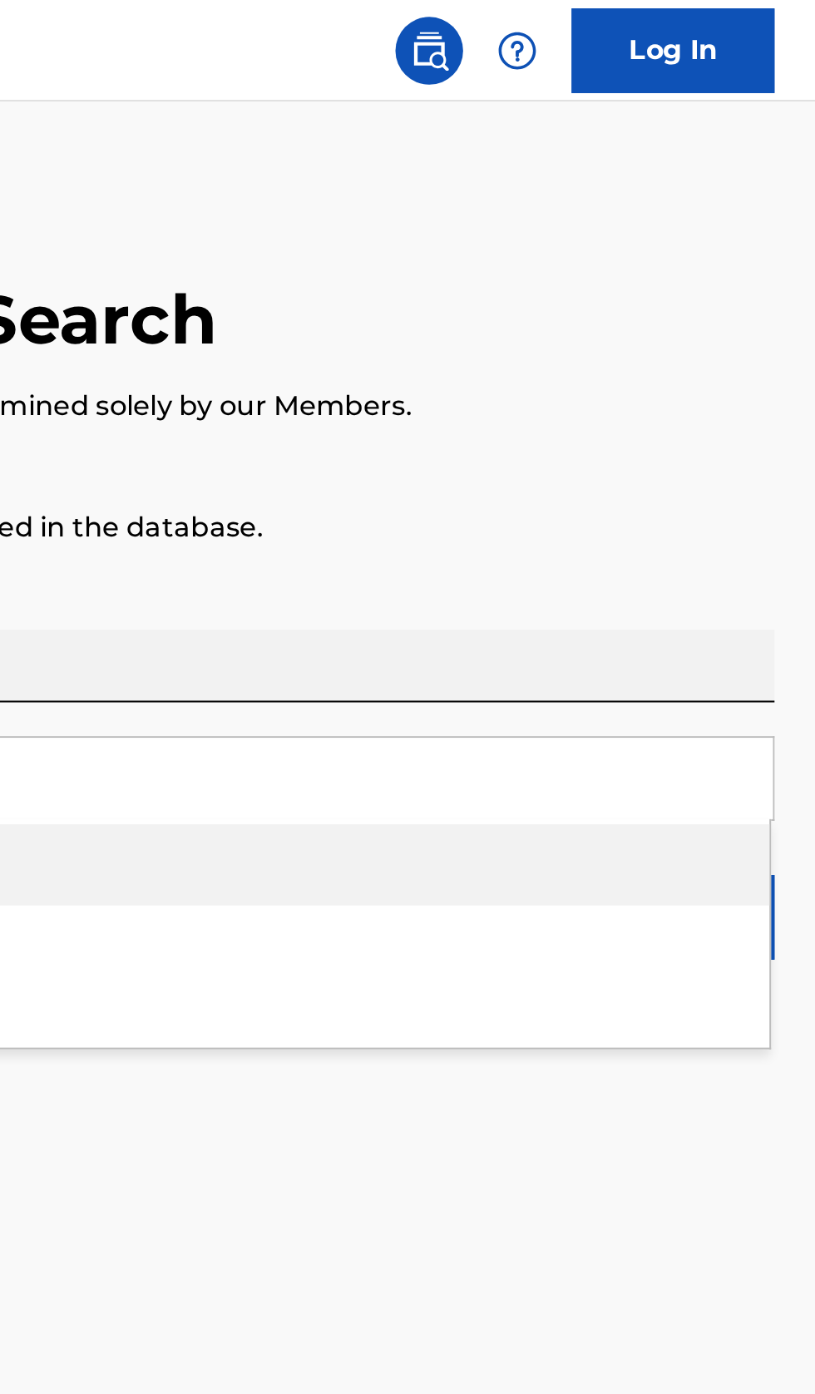
type input "Tom Kitt"
click at [784, 269] on p "Please click here for more information about the terms used in the database." at bounding box center [407, 260] width 775 height 20
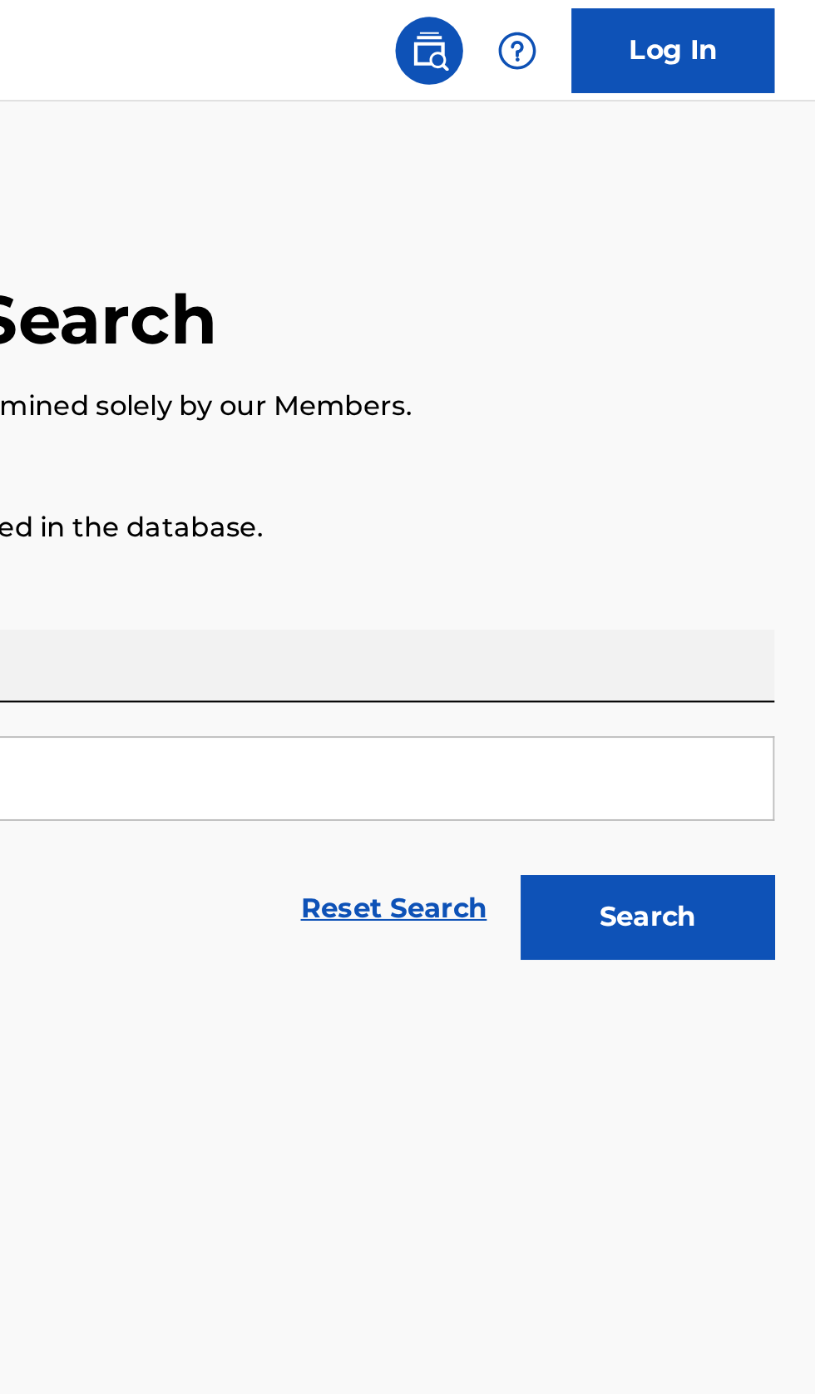
click at [781, 454] on button "Search" at bounding box center [733, 451] width 125 height 42
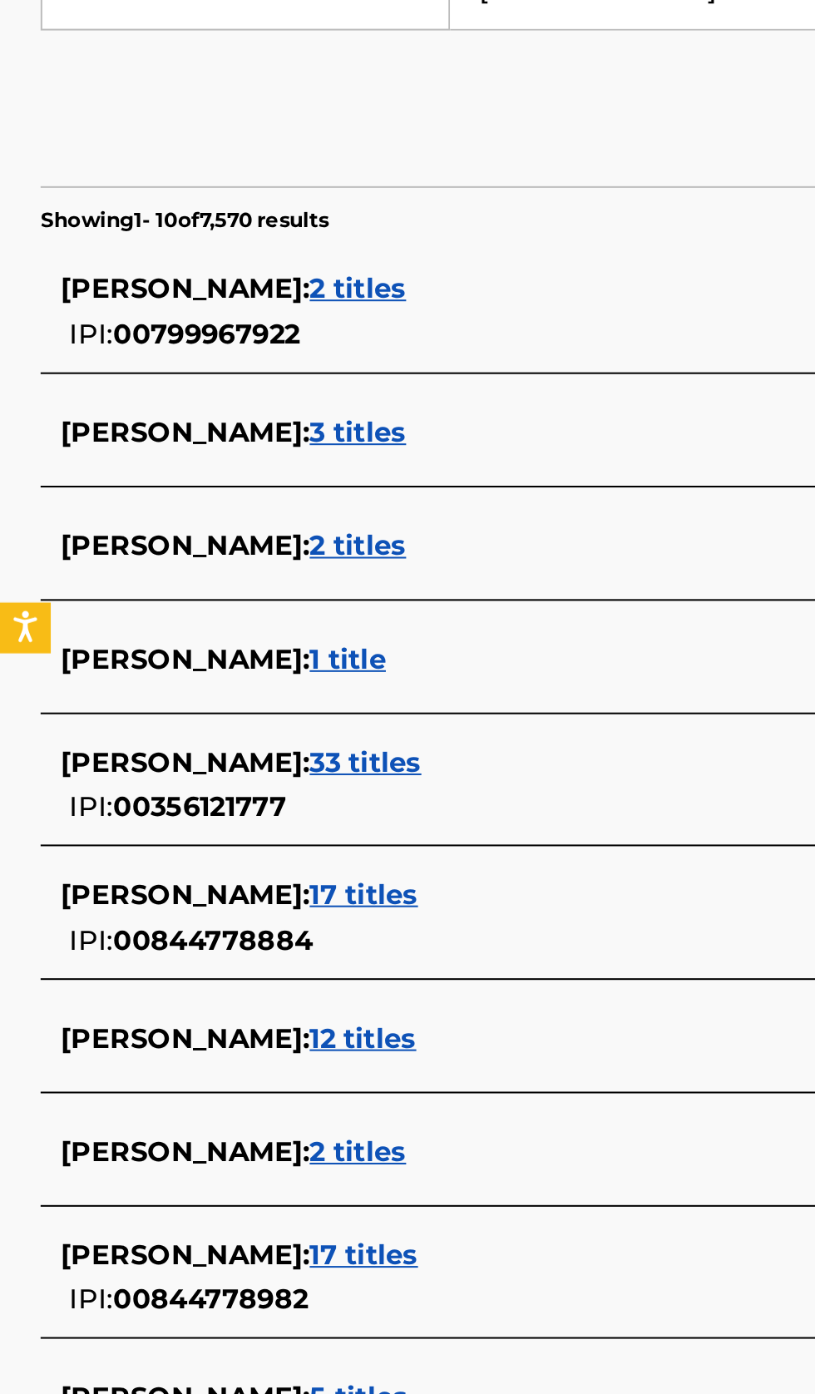
click at [246, 1074] on div "TOM KITT : 5 titles" at bounding box center [386, 1076] width 712 height 20
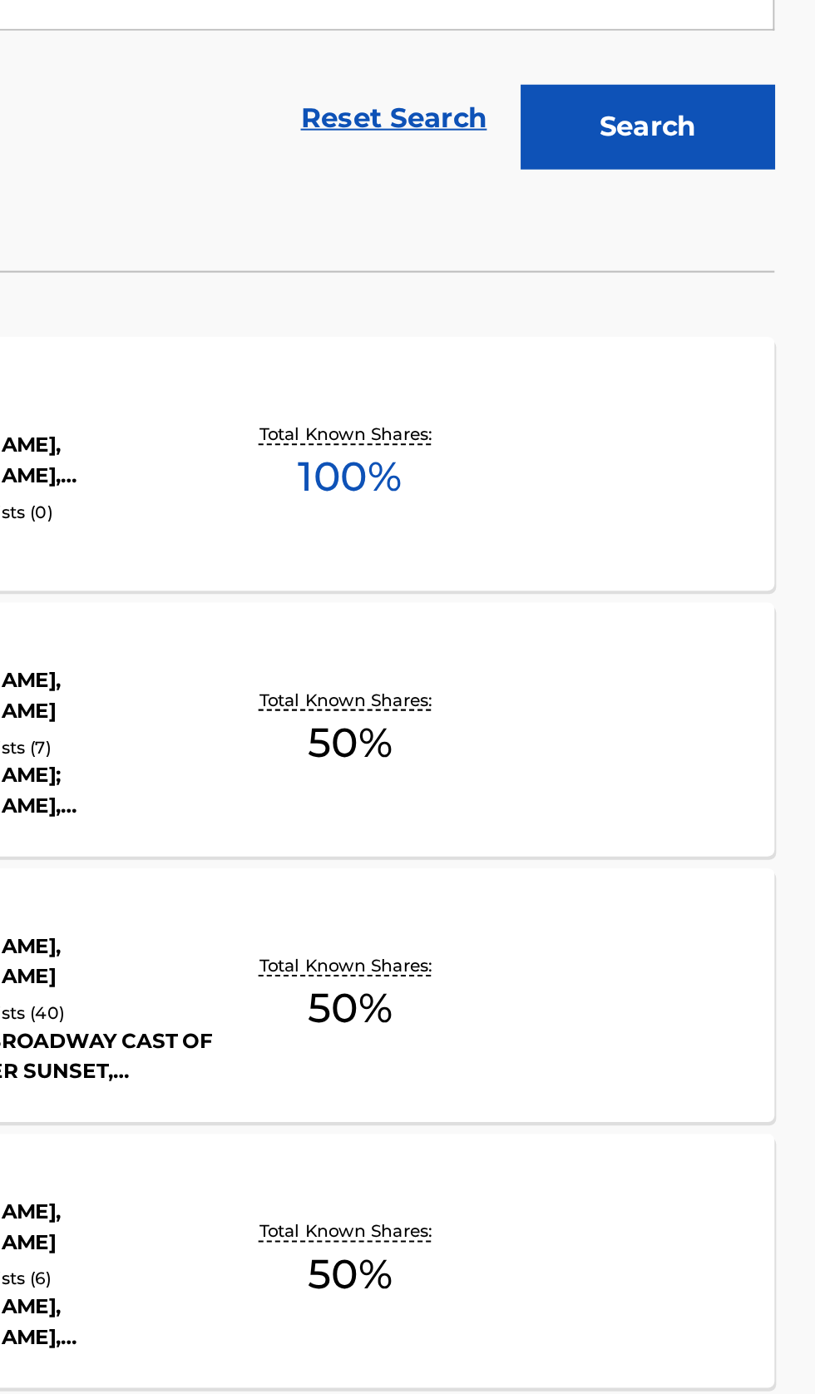
click at [661, 646] on div "END CREDITS MLC Song Code : EQ5KFE ISWC : Writers ( 3 ) TOM KITT, LARRY HOCHMAN…" at bounding box center [407, 616] width 775 height 125
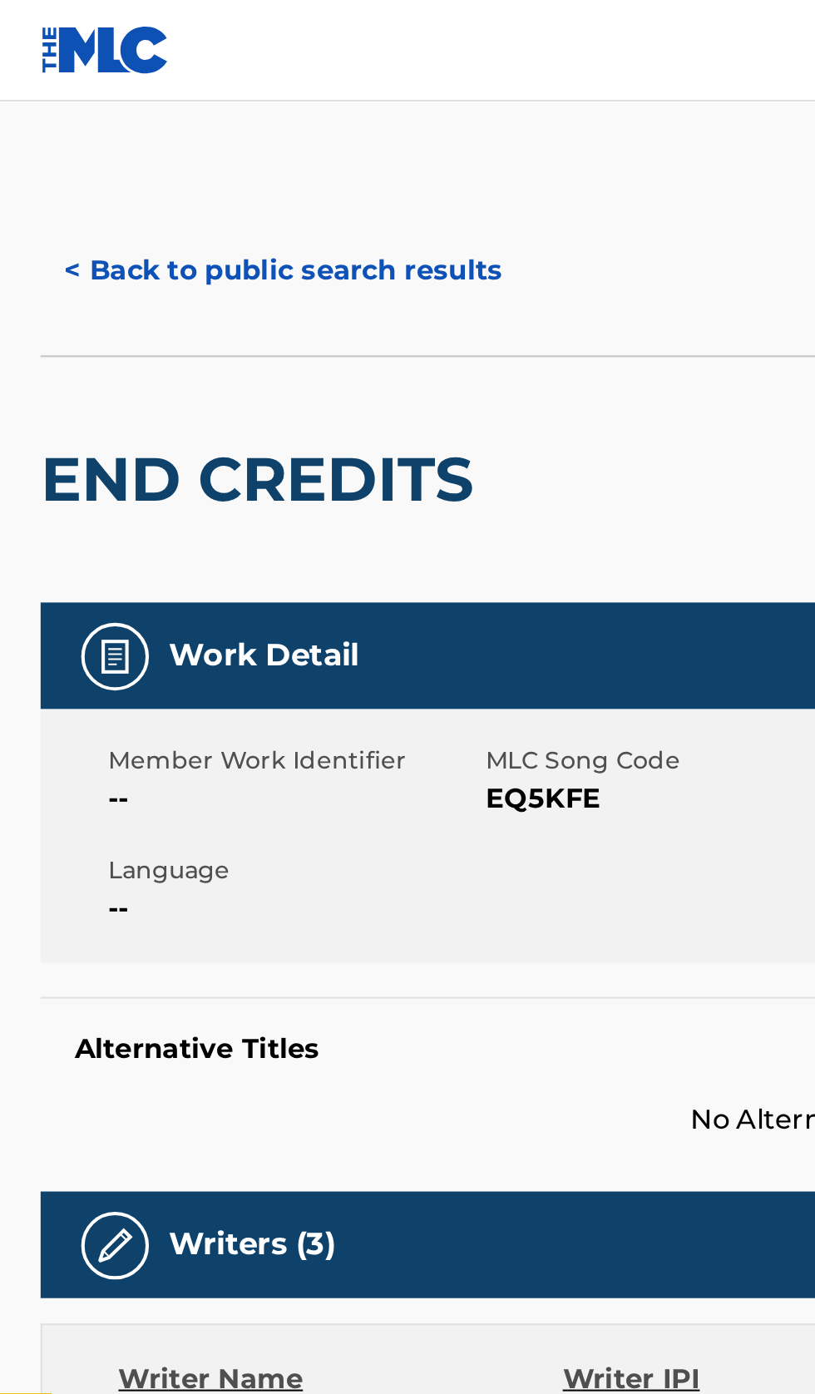
click at [144, 121] on button "< Back to public search results" at bounding box center [139, 133] width 239 height 42
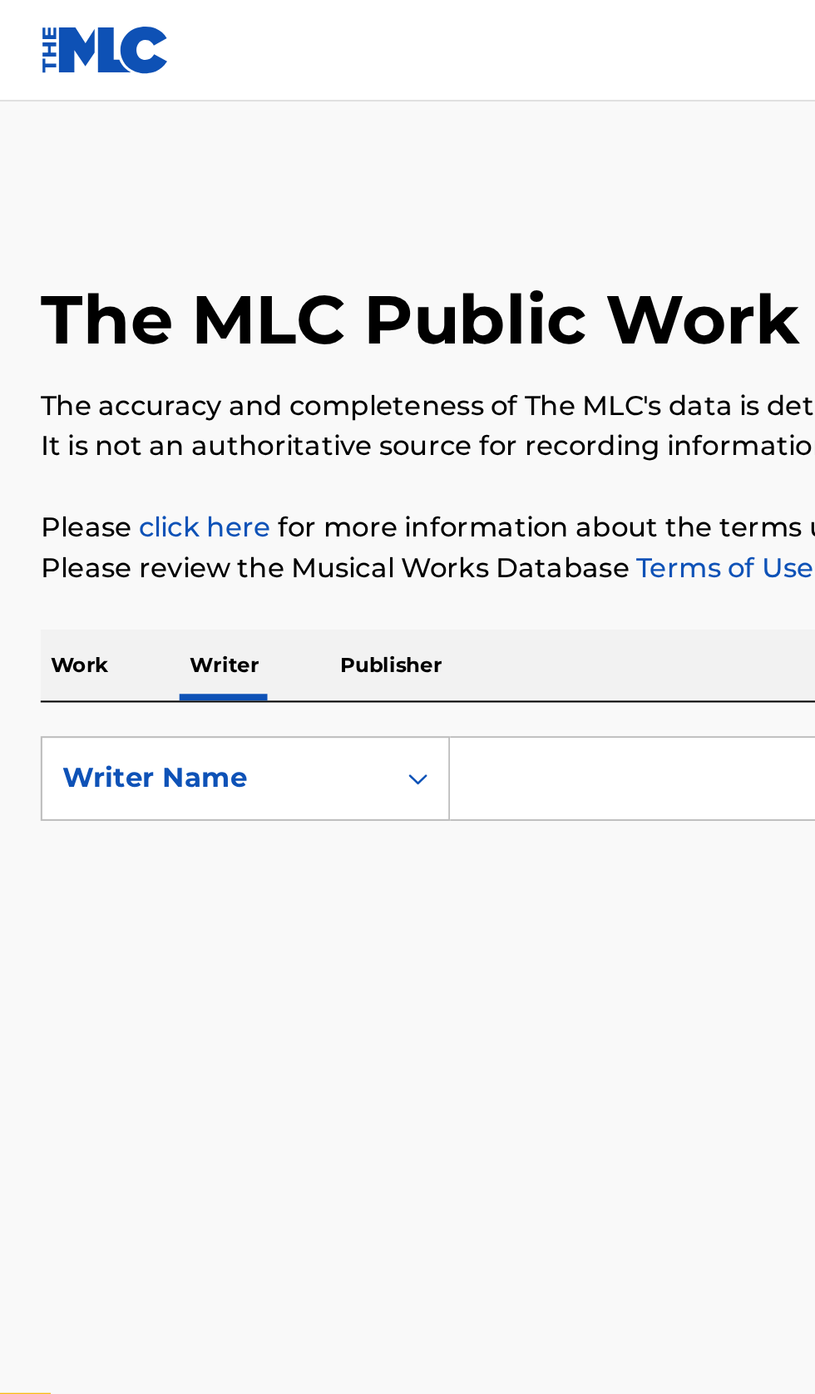
click at [265, 376] on input "Search Form" at bounding box center [507, 383] width 573 height 40
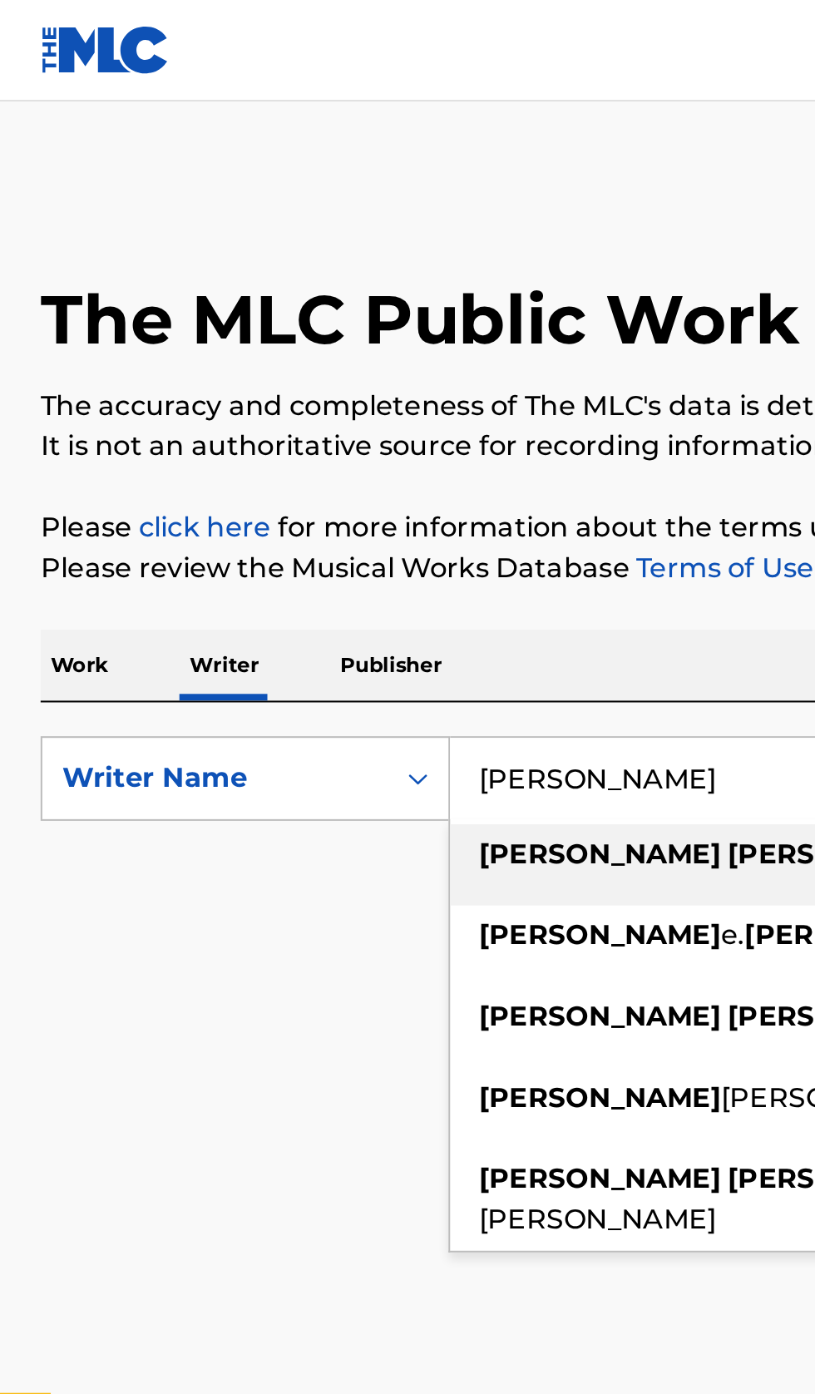
type input "Ryan Upchurch"
click at [375, 285] on link "Terms of Use" at bounding box center [354, 279] width 91 height 16
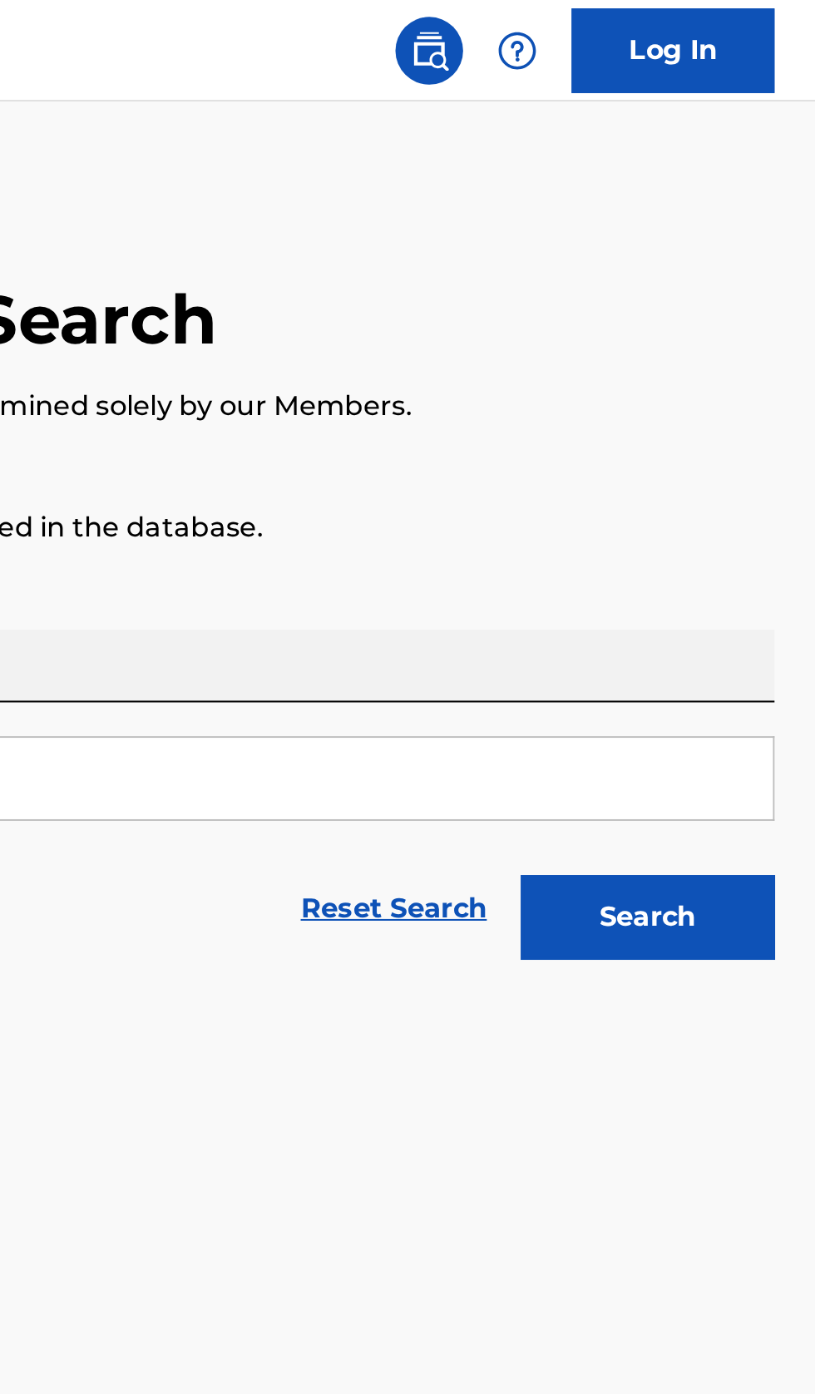
click at [760, 449] on button "Search" at bounding box center [733, 451] width 125 height 42
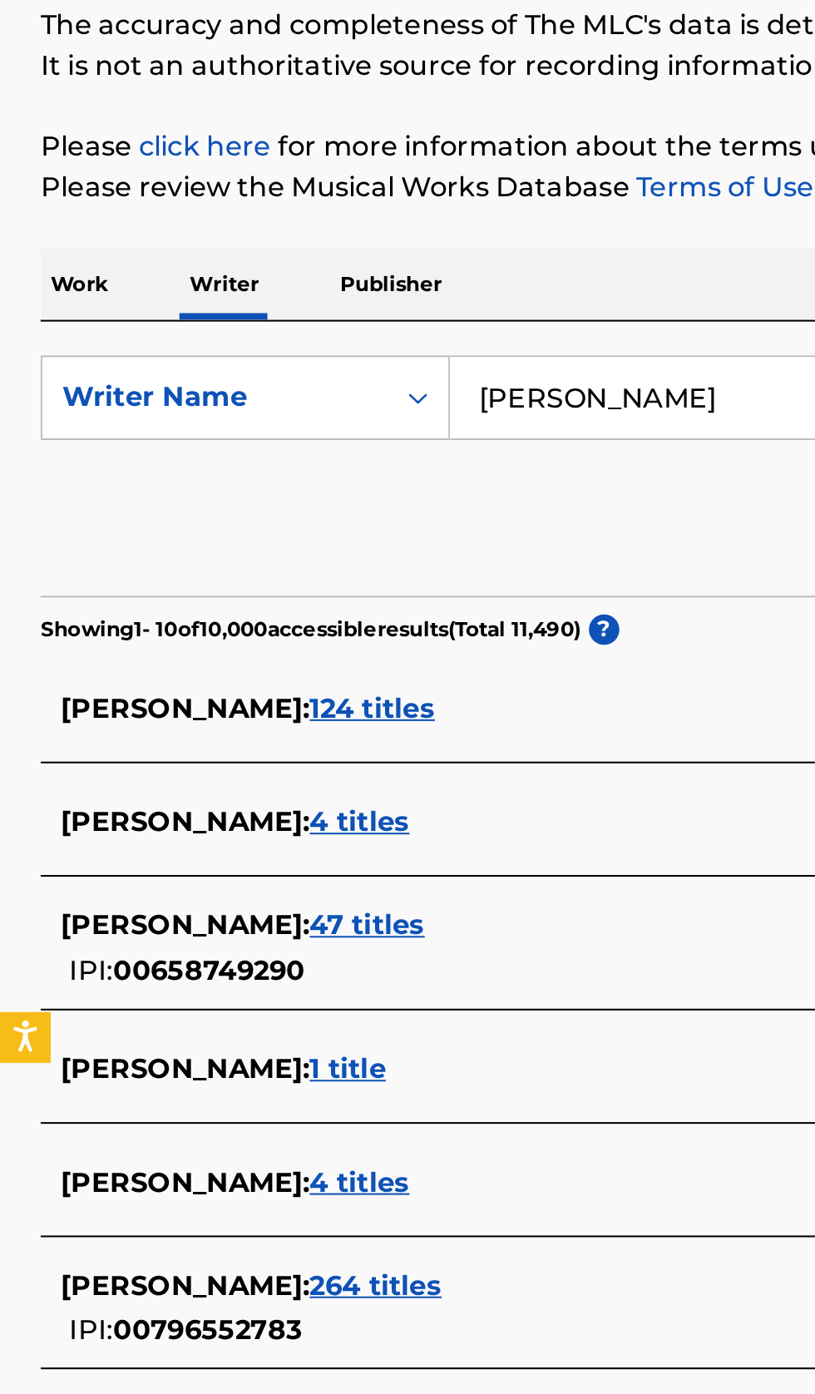
click at [275, 533] on div "RYAN UPCHURCH : 124 titles" at bounding box center [386, 536] width 712 height 20
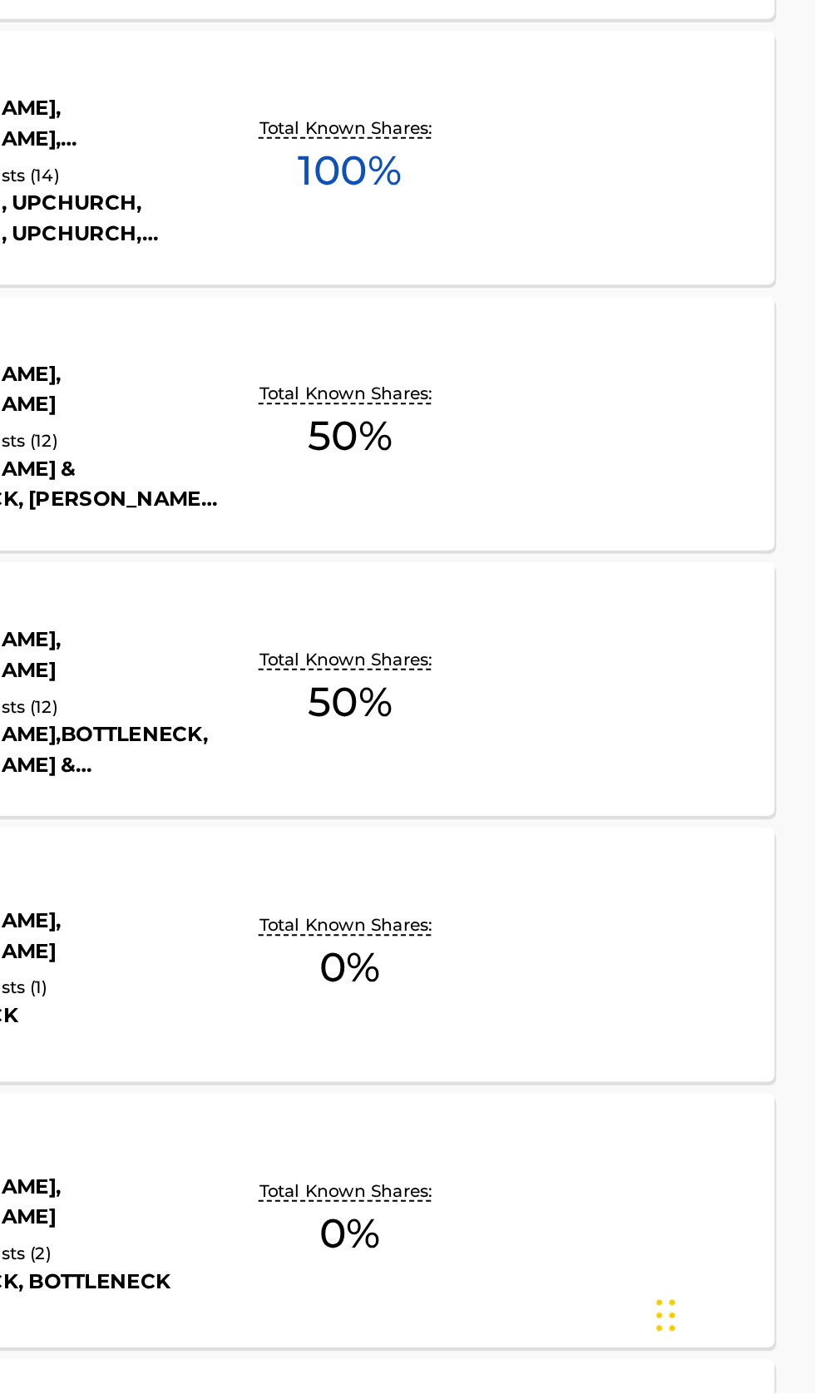
scroll to position [221, 0]
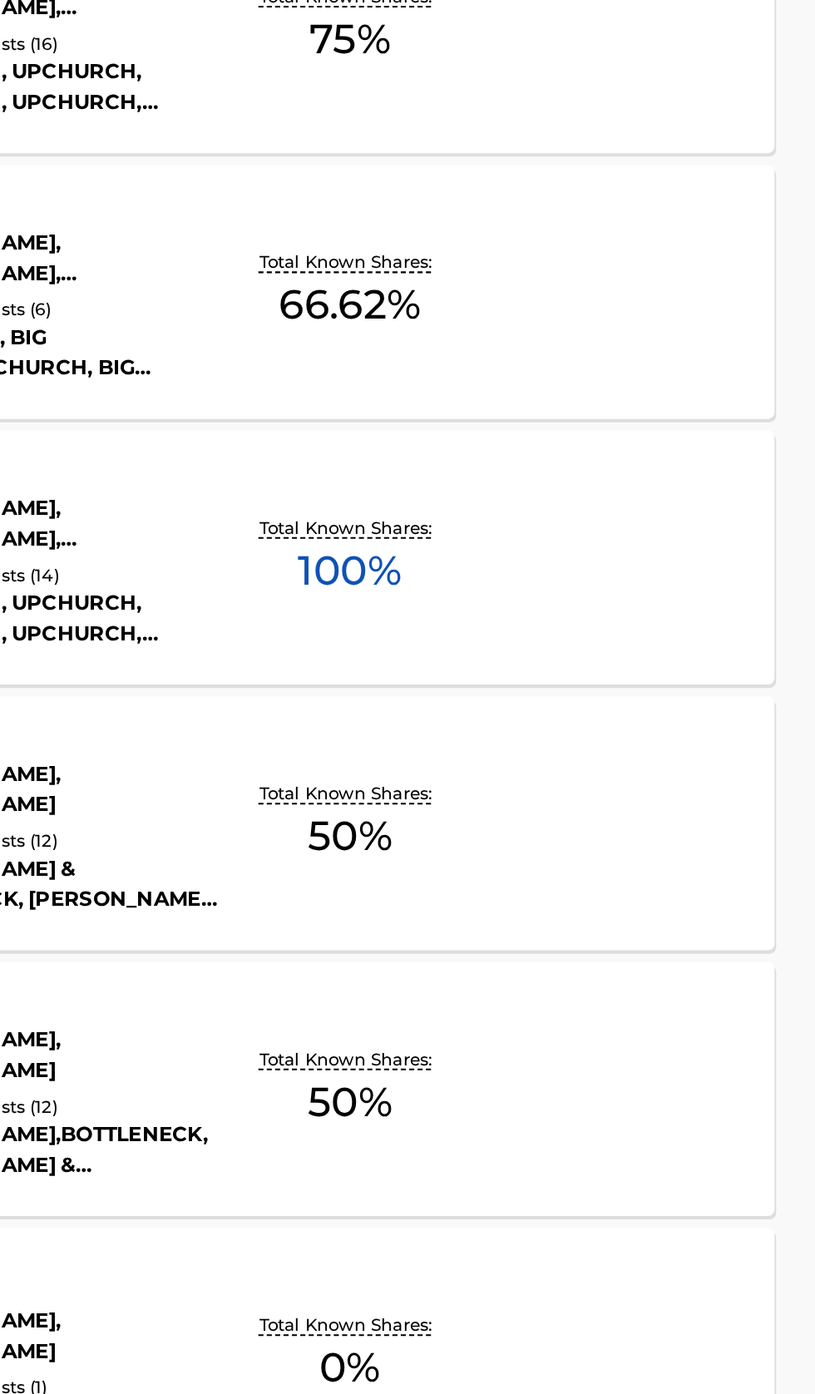
click at [682, 810] on div "SUPERSTAR MLC Song Code : SB8UAT ISWC : T3141726305 Writers ( 5 ) RYAN UPCHURCH…" at bounding box center [407, 787] width 775 height 125
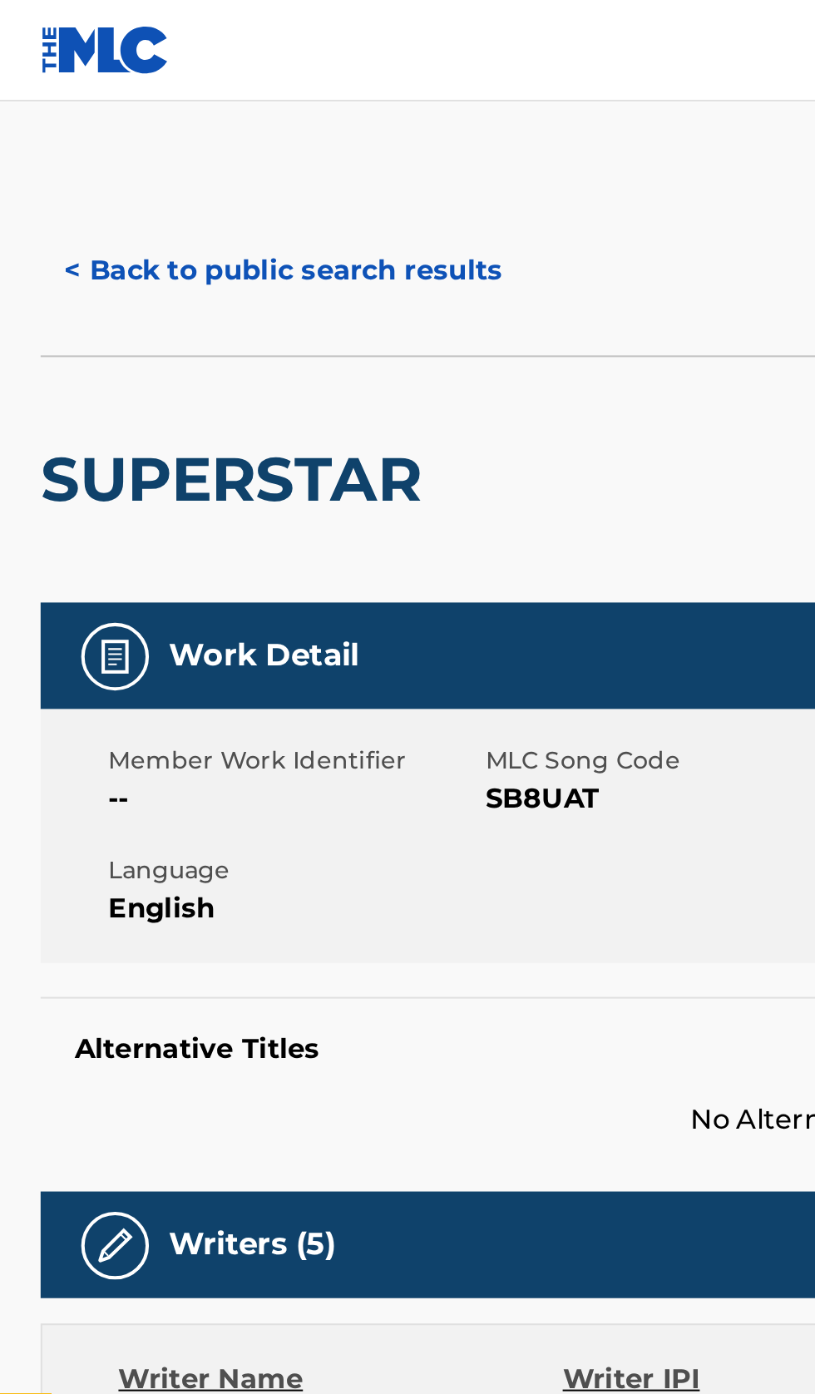
click at [152, 124] on button "< Back to public search results" at bounding box center [139, 133] width 239 height 42
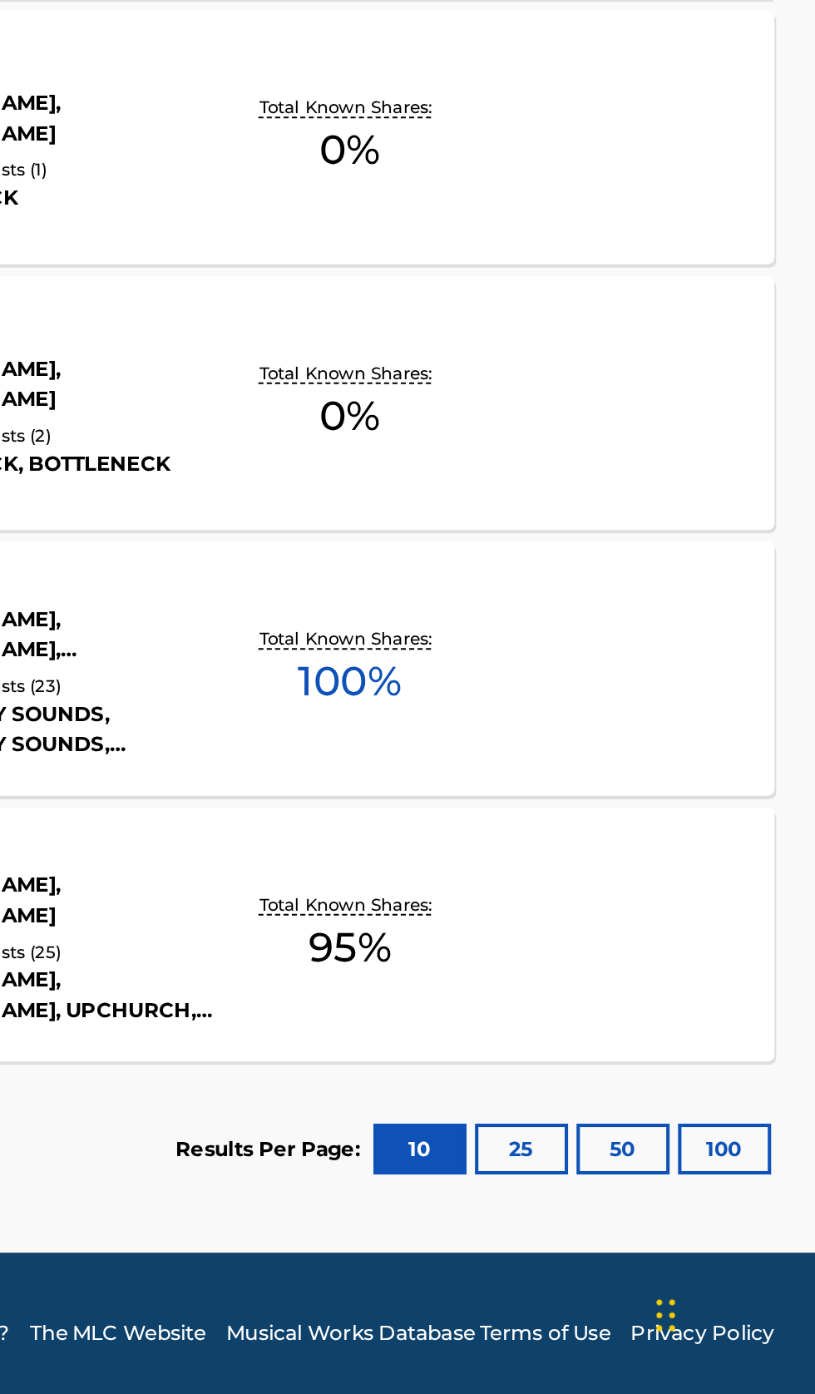
scroll to position [633, 0]
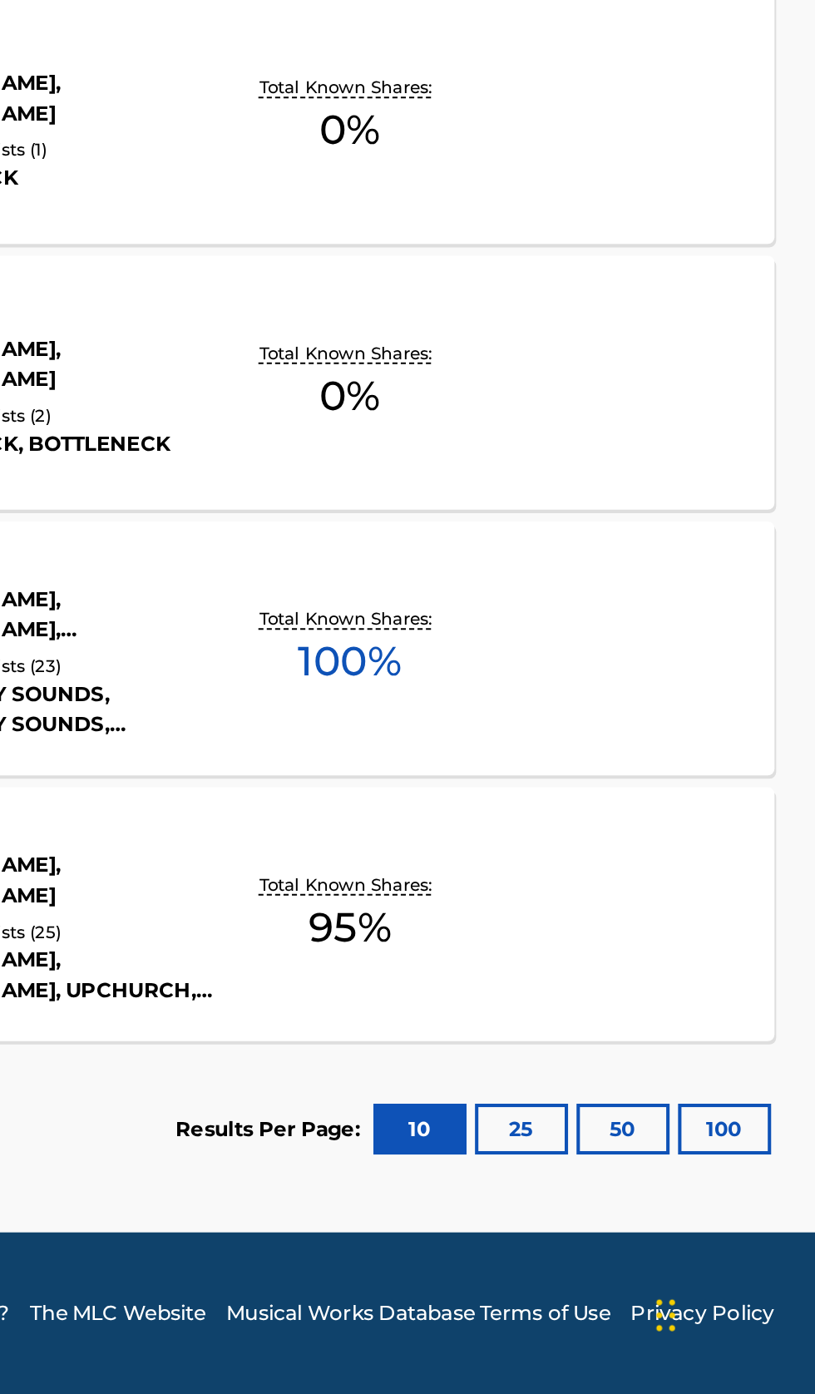
click at [719, 1051] on div "I CAN'T COMPLAIN MLC Song Code : ID1UFN ISWC : Writers ( 3 ) RYAN UPCHURCH, THO…" at bounding box center [407, 1028] width 775 height 125
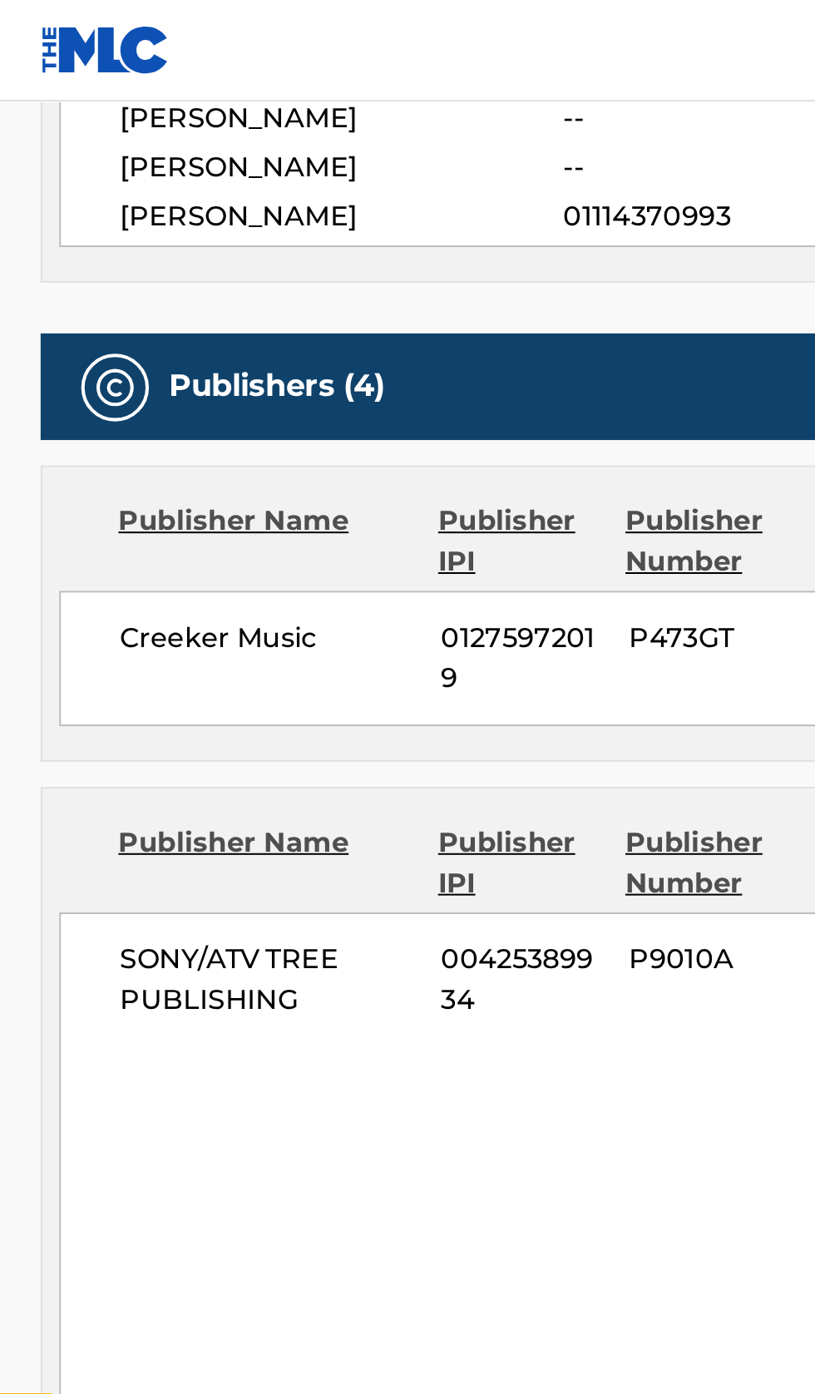
scroll to position [646, 0]
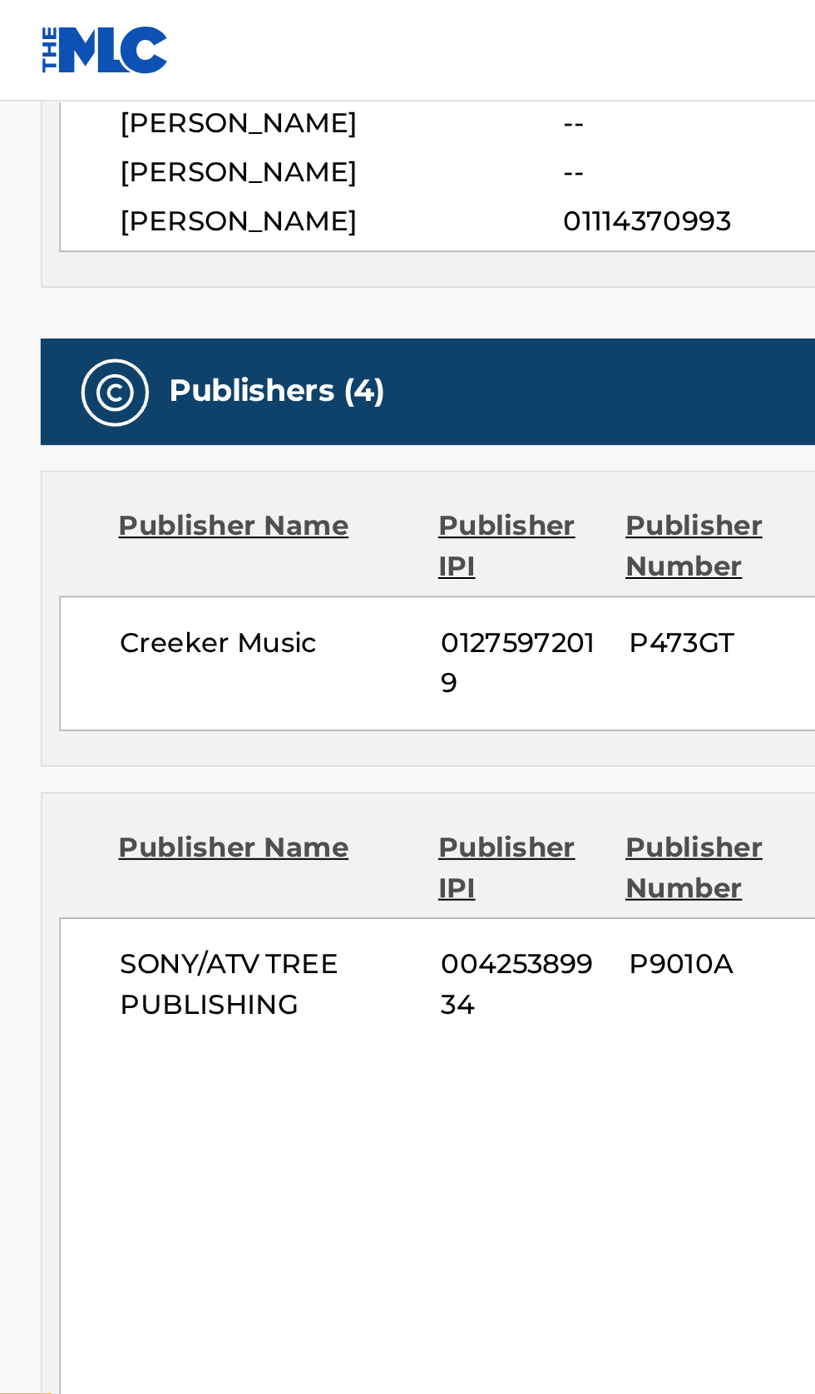
click at [248, 308] on span "01275972019" at bounding box center [257, 326] width 80 height 40
click at [270, 313] on span "01275972019" at bounding box center [257, 326] width 80 height 40
copy span "01275972019"
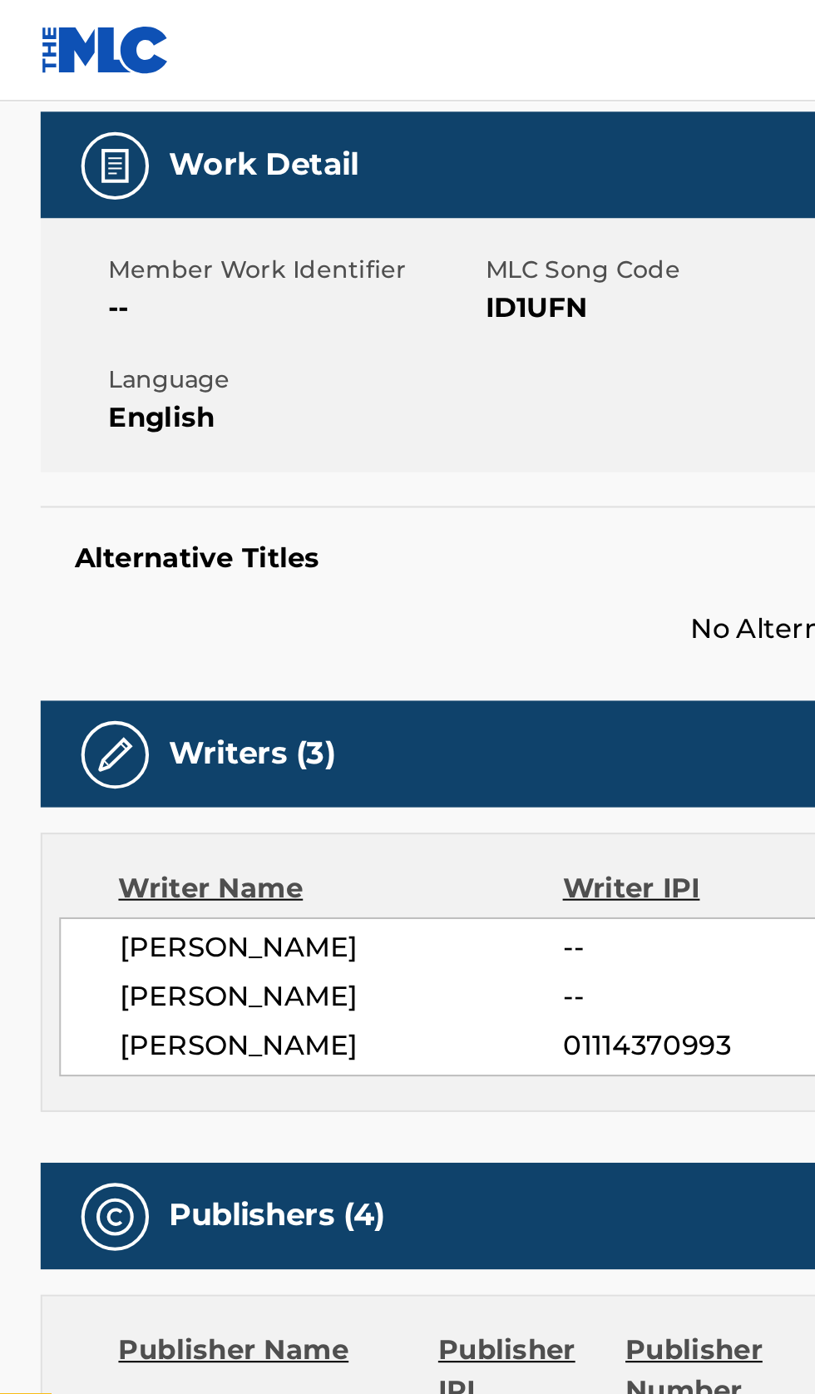
scroll to position [240, 0]
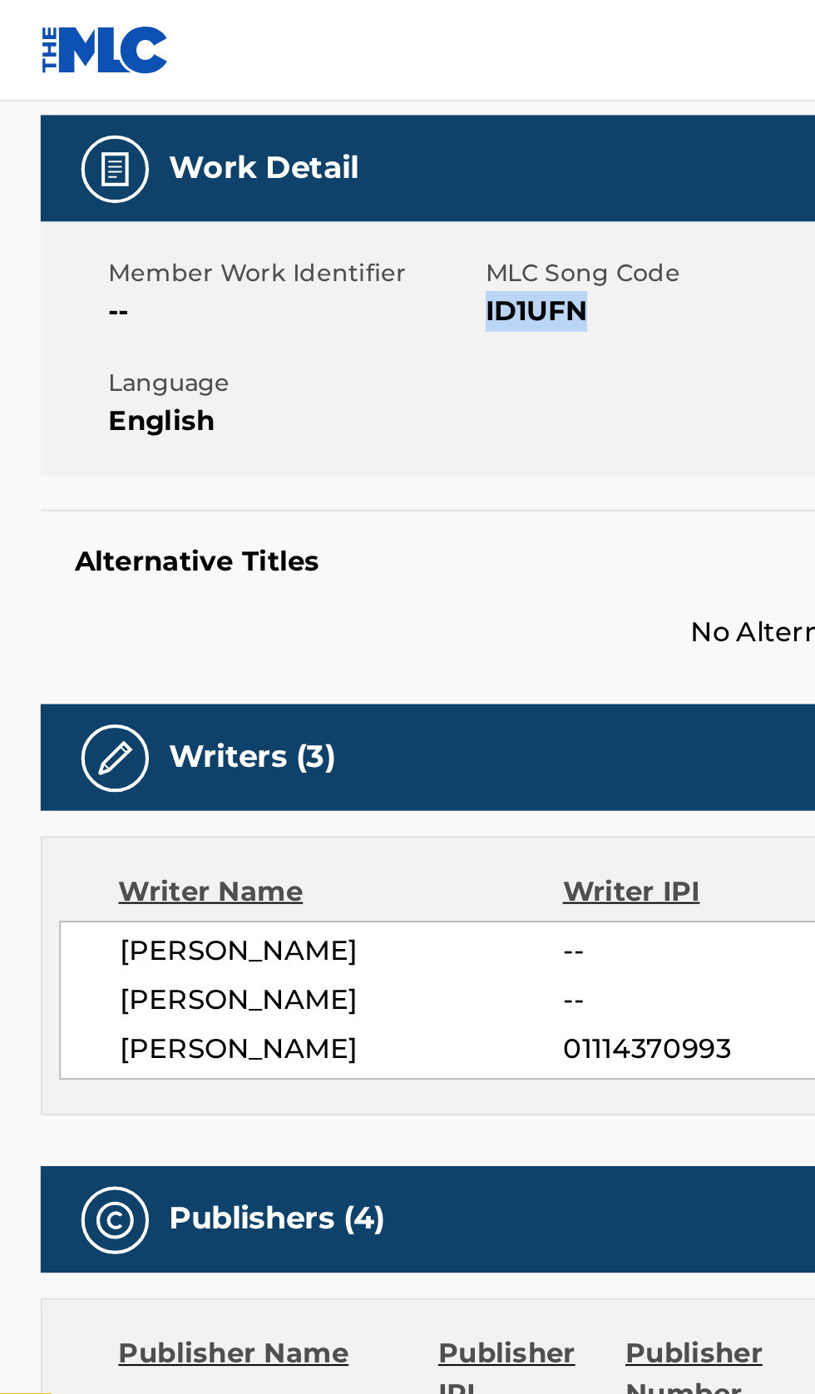
copy span "ID1UFN"
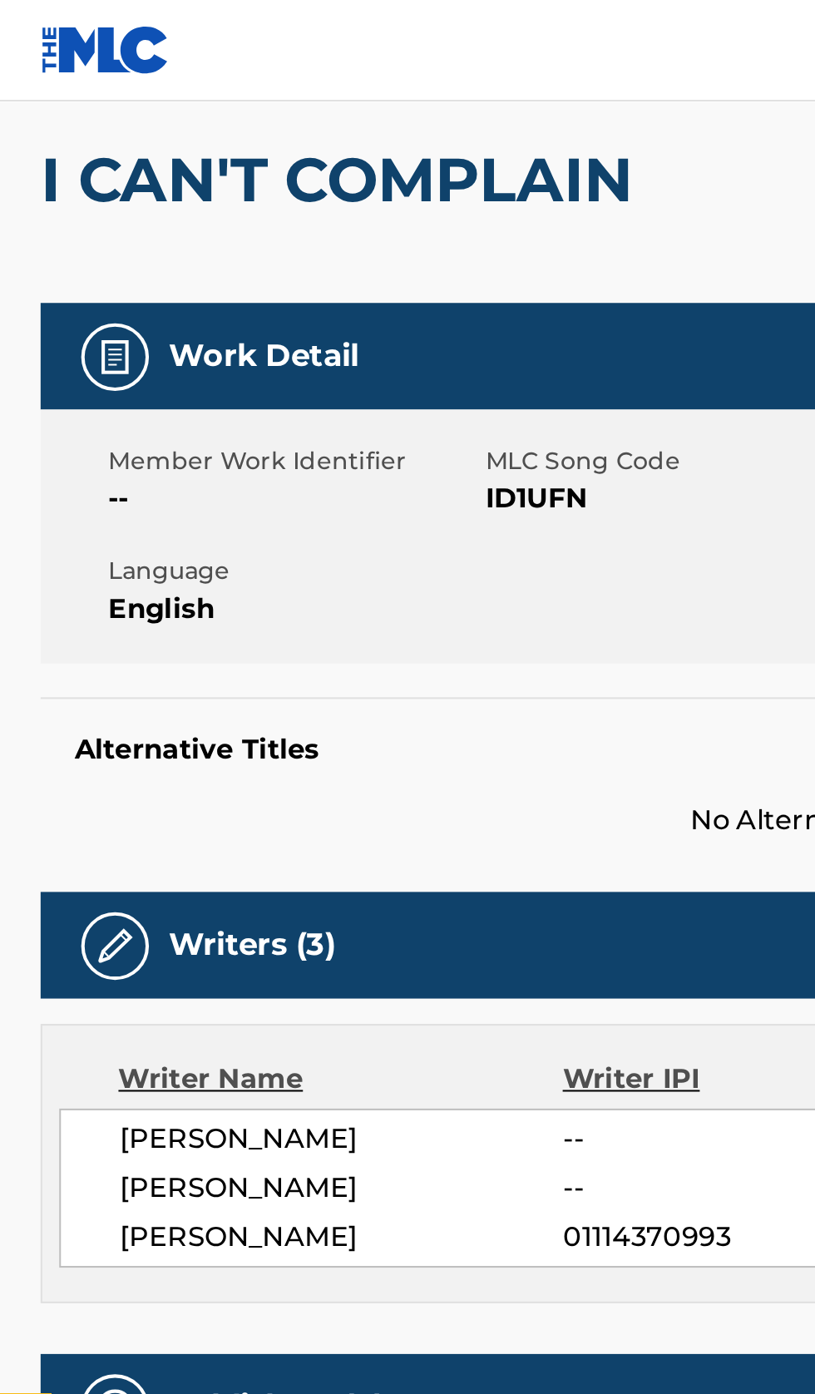
scroll to position [0, 0]
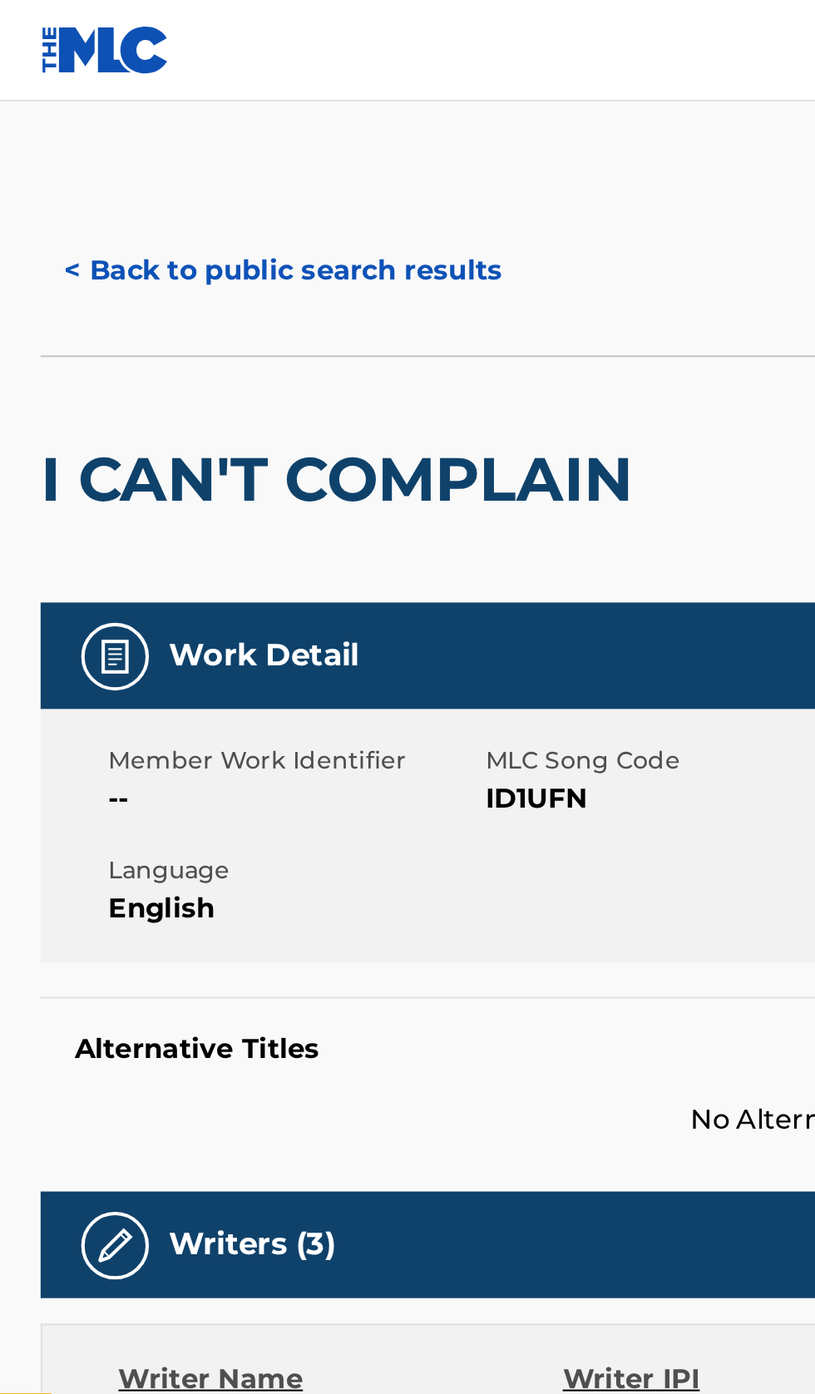
click at [144, 115] on button "< Back to public search results" at bounding box center [139, 133] width 239 height 42
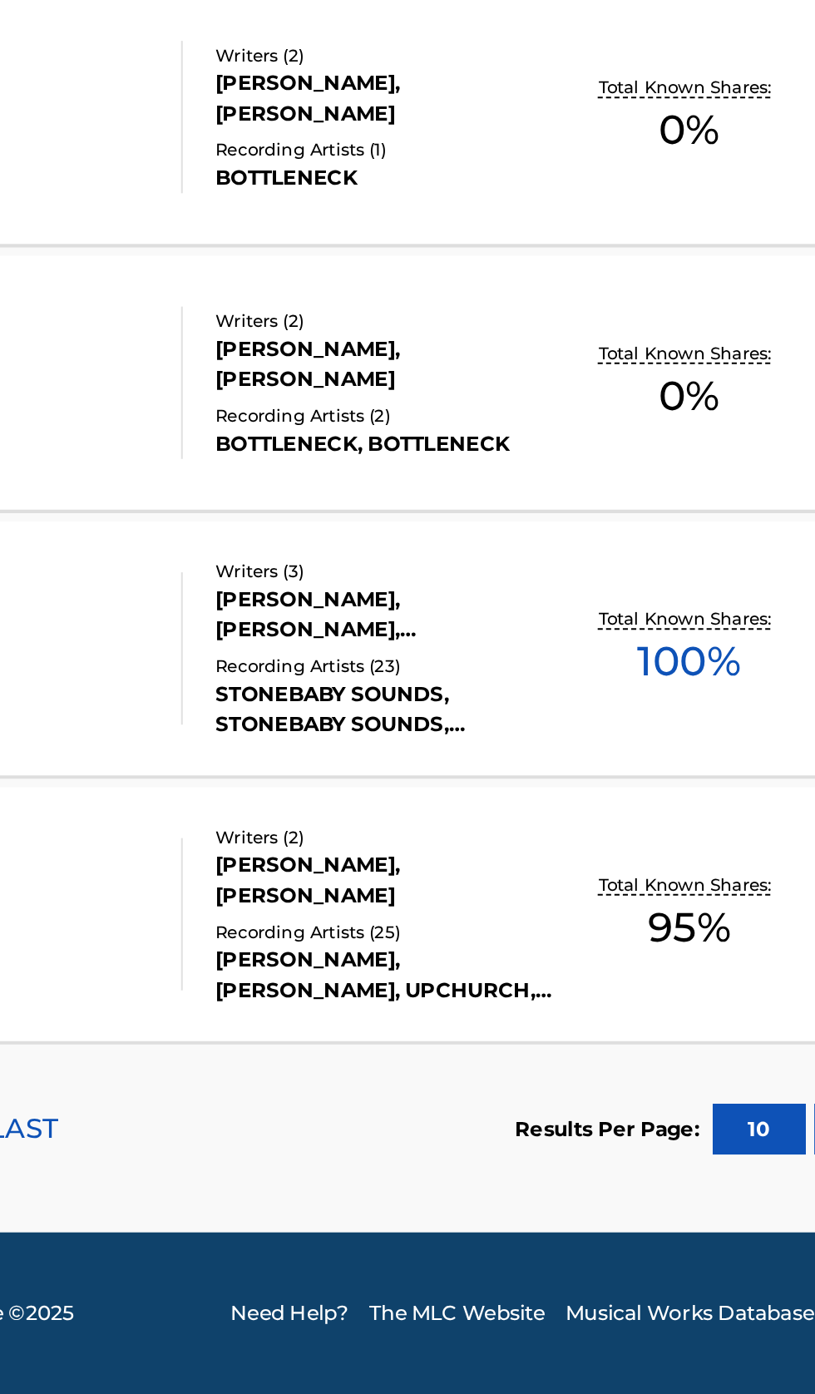
scroll to position [633, 0]
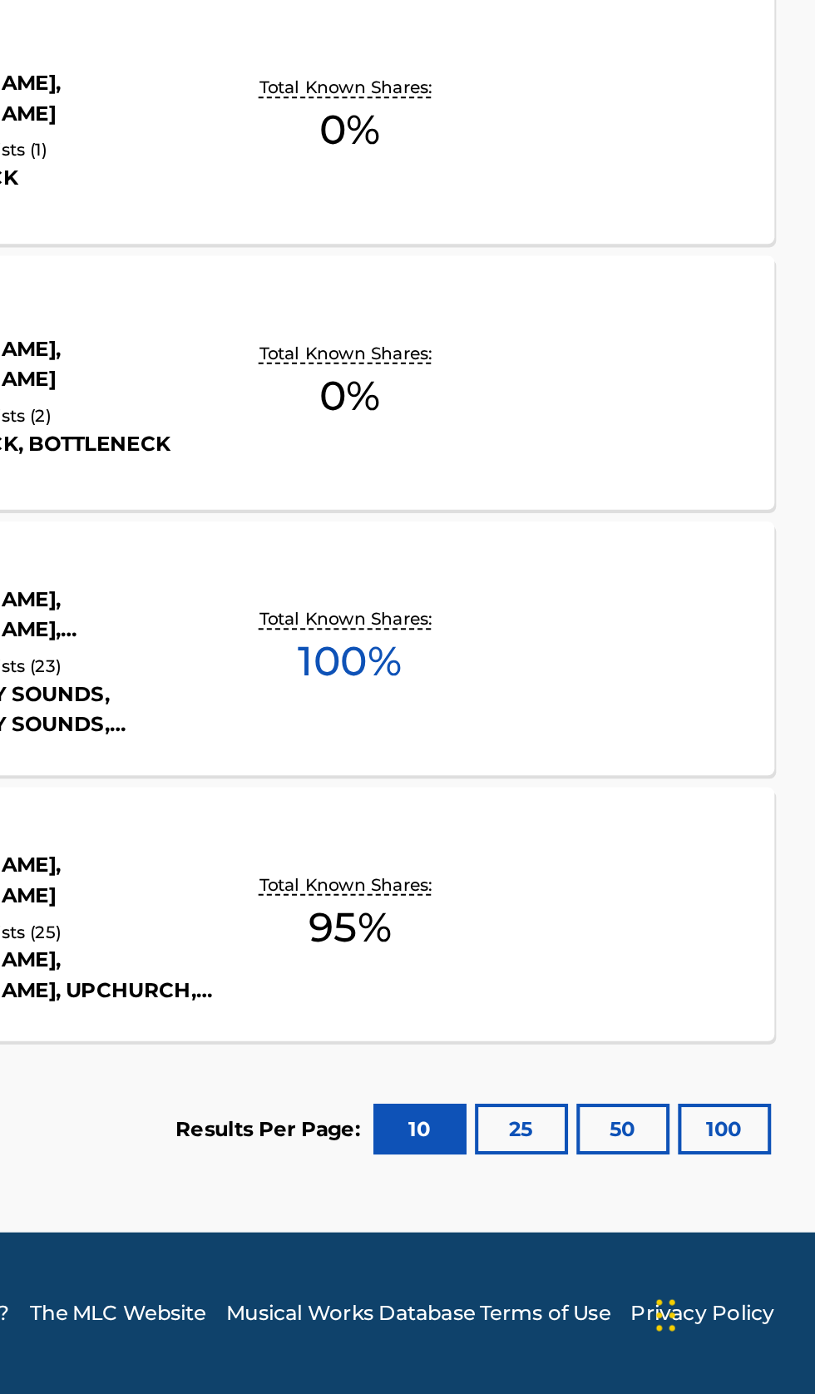
click at [760, 1266] on button "100" at bounding box center [771, 1264] width 46 height 25
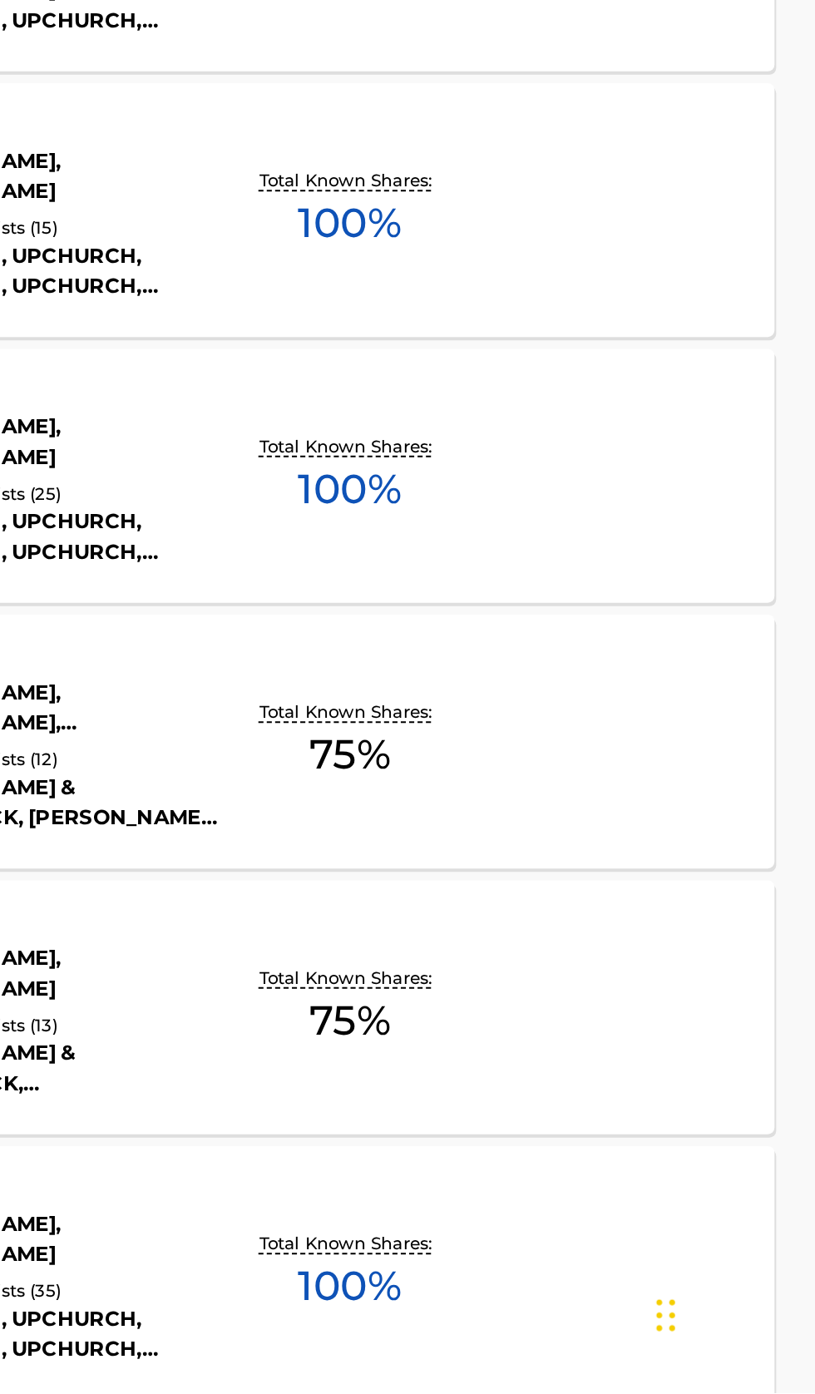
scroll to position [2830, 0]
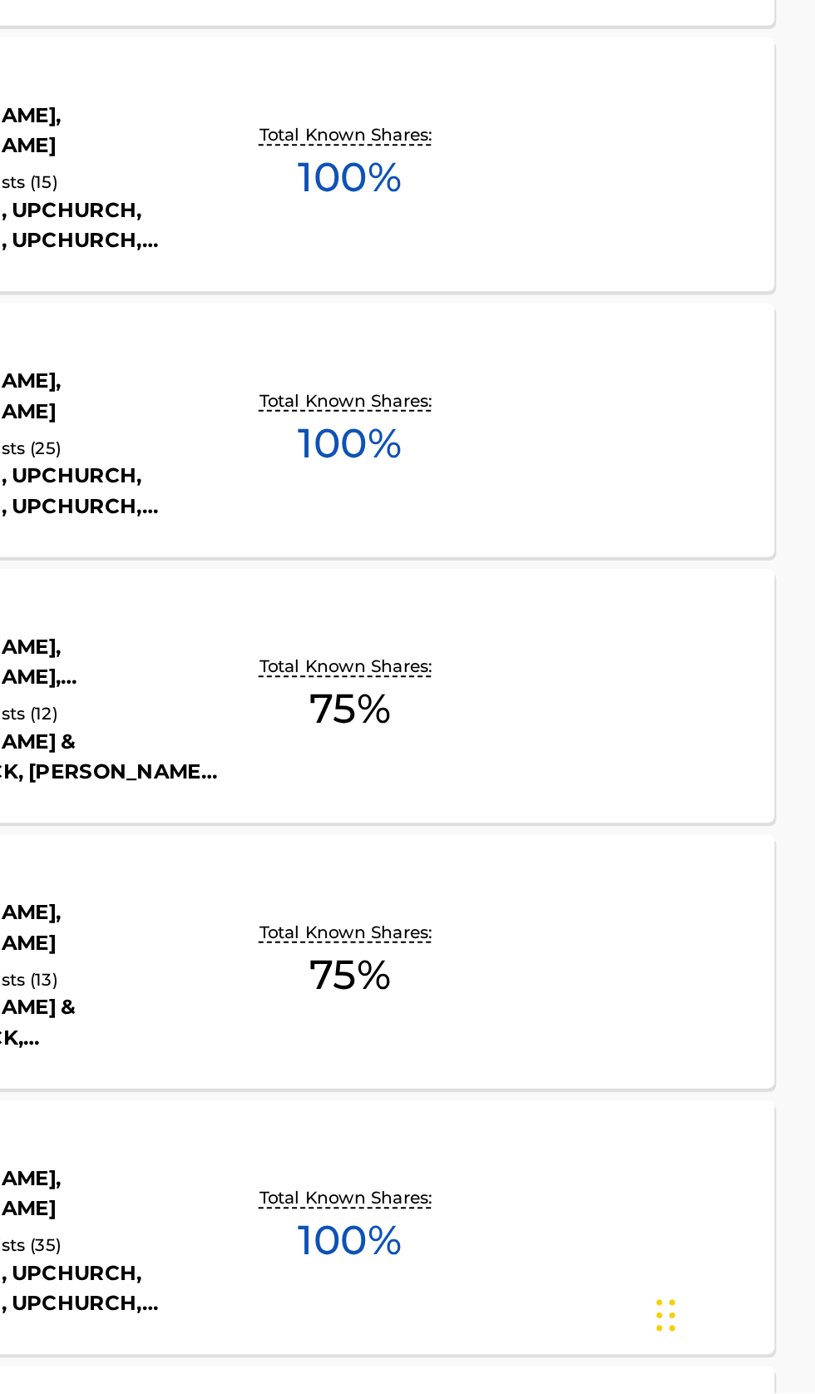
click at [692, 933] on div "SLOW DOWN MLC Song Code : SD29HM ISWC : T3092716677 Writers ( 2 ) THOMAS DANIEL…" at bounding box center [407, 921] width 775 height 125
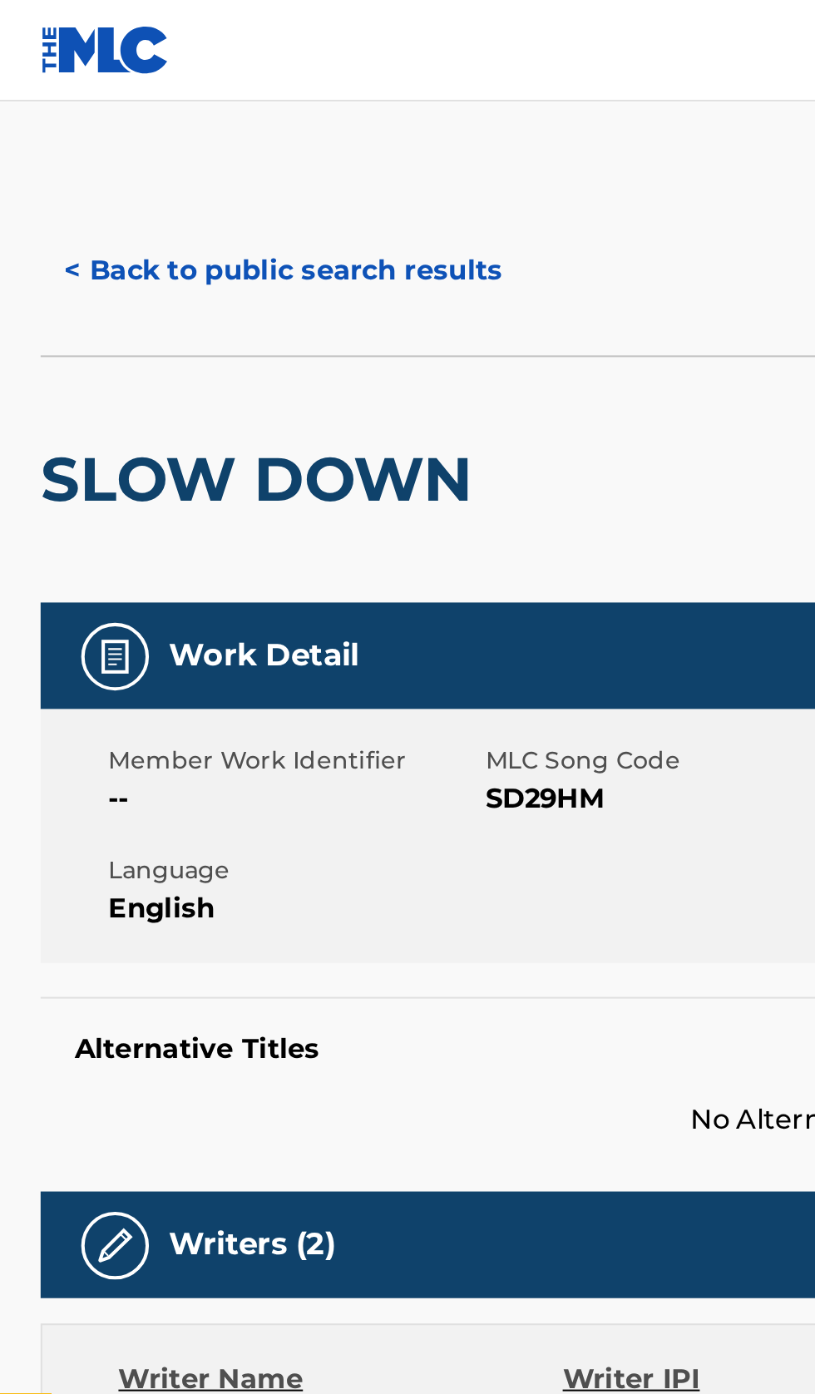
click at [146, 128] on button "< Back to public search results" at bounding box center [139, 133] width 239 height 42
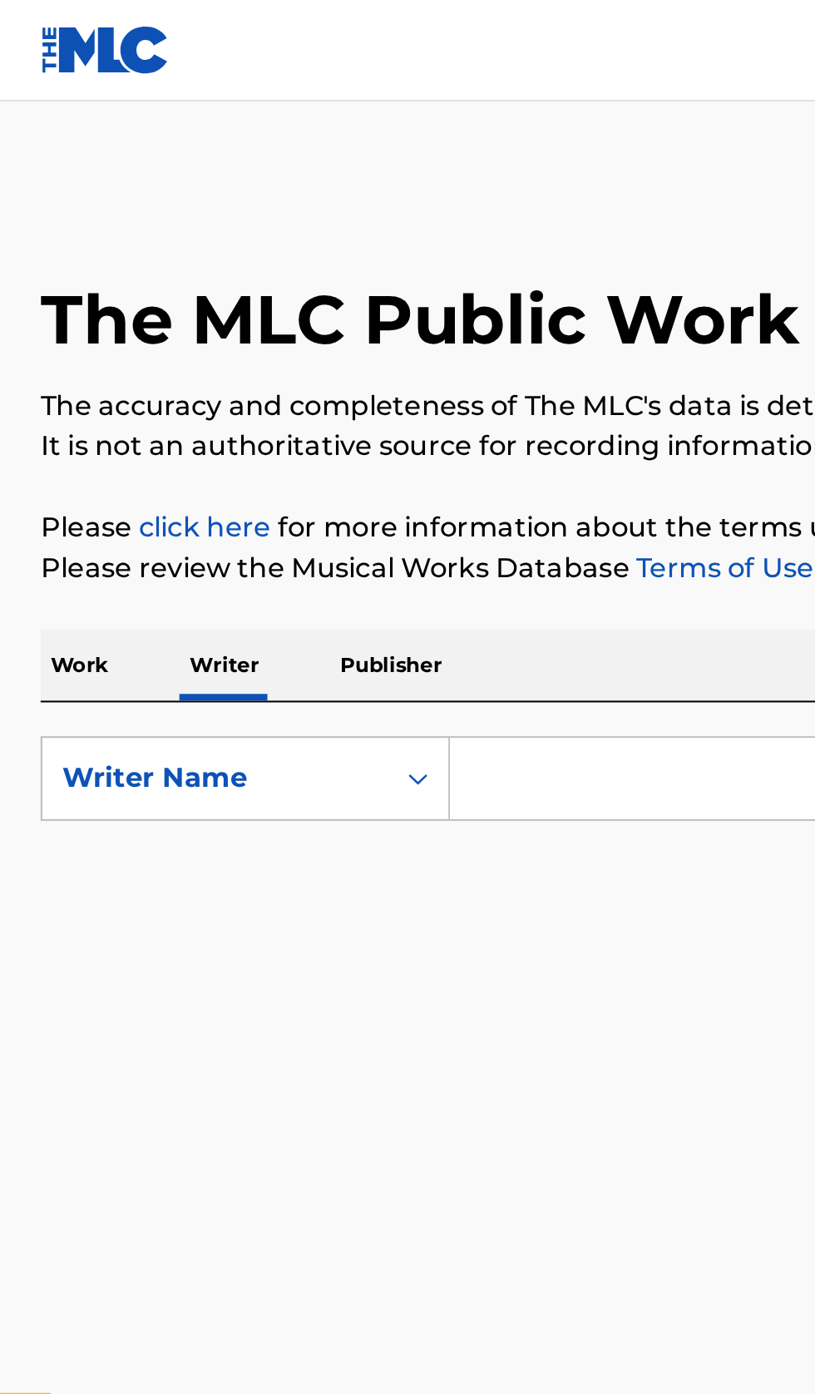
click at [274, 379] on input "Search Form" at bounding box center [507, 383] width 573 height 40
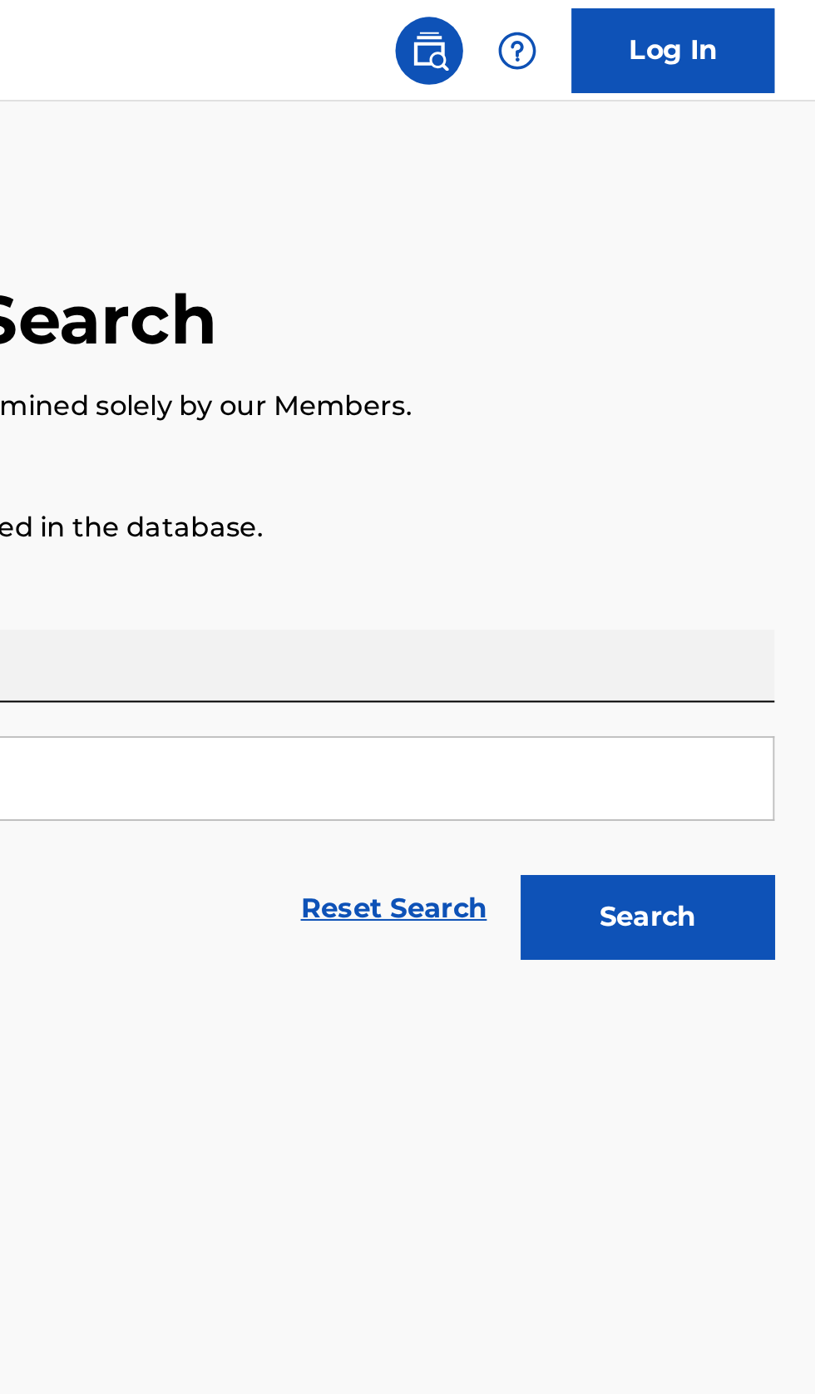
click at [747, 449] on button "Search" at bounding box center [733, 451] width 125 height 42
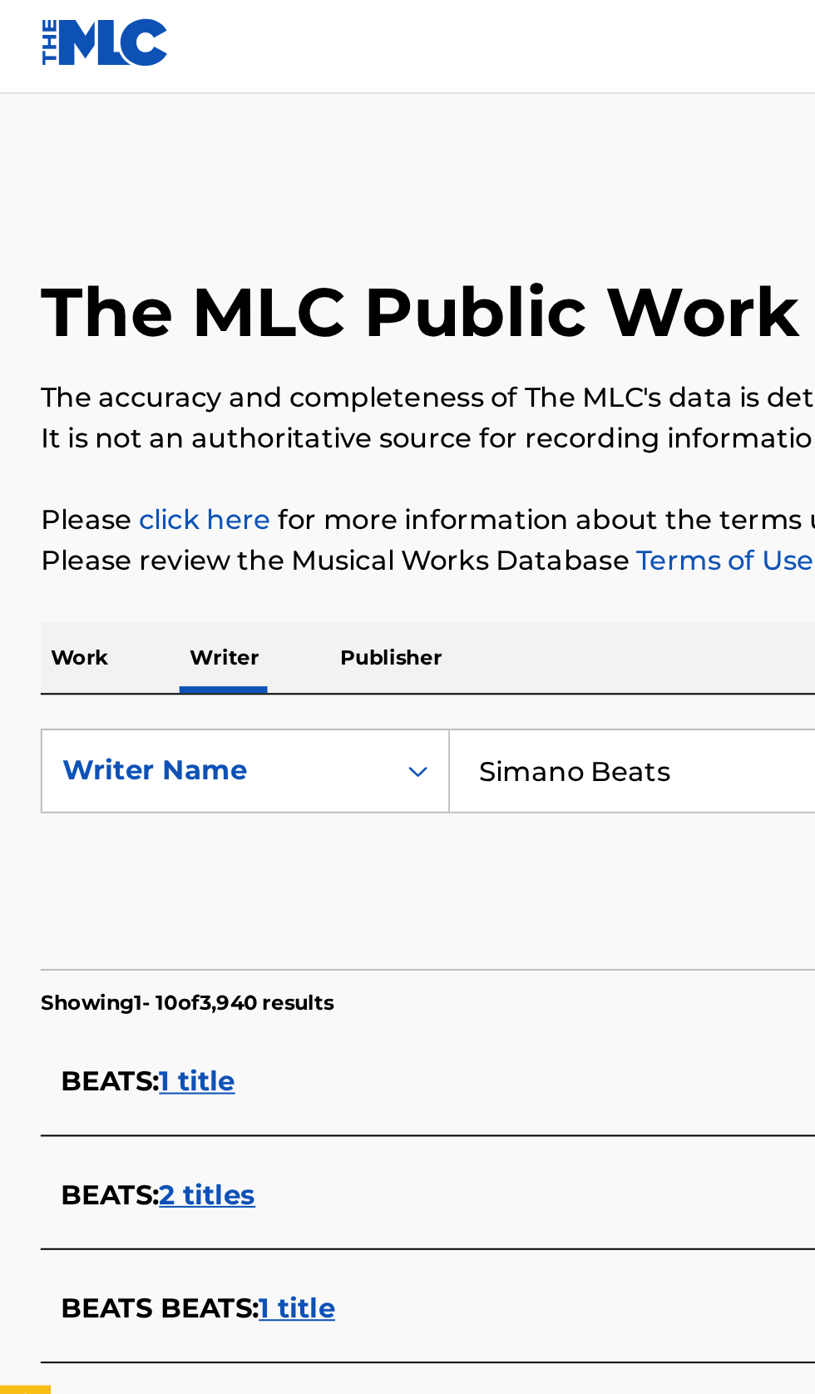
click at [368, 377] on input "Simano Beats" at bounding box center [507, 383] width 573 height 40
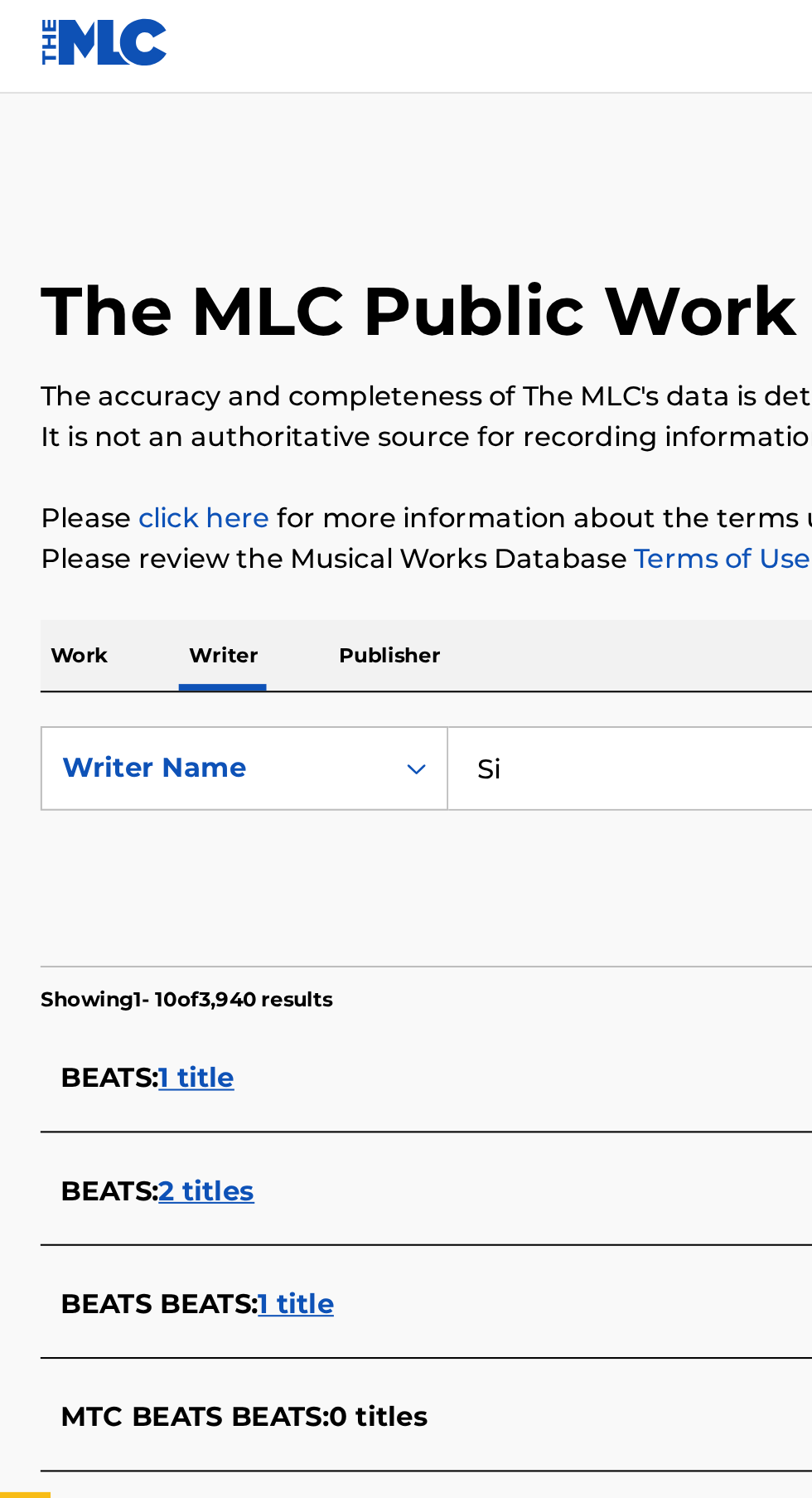
type input "S"
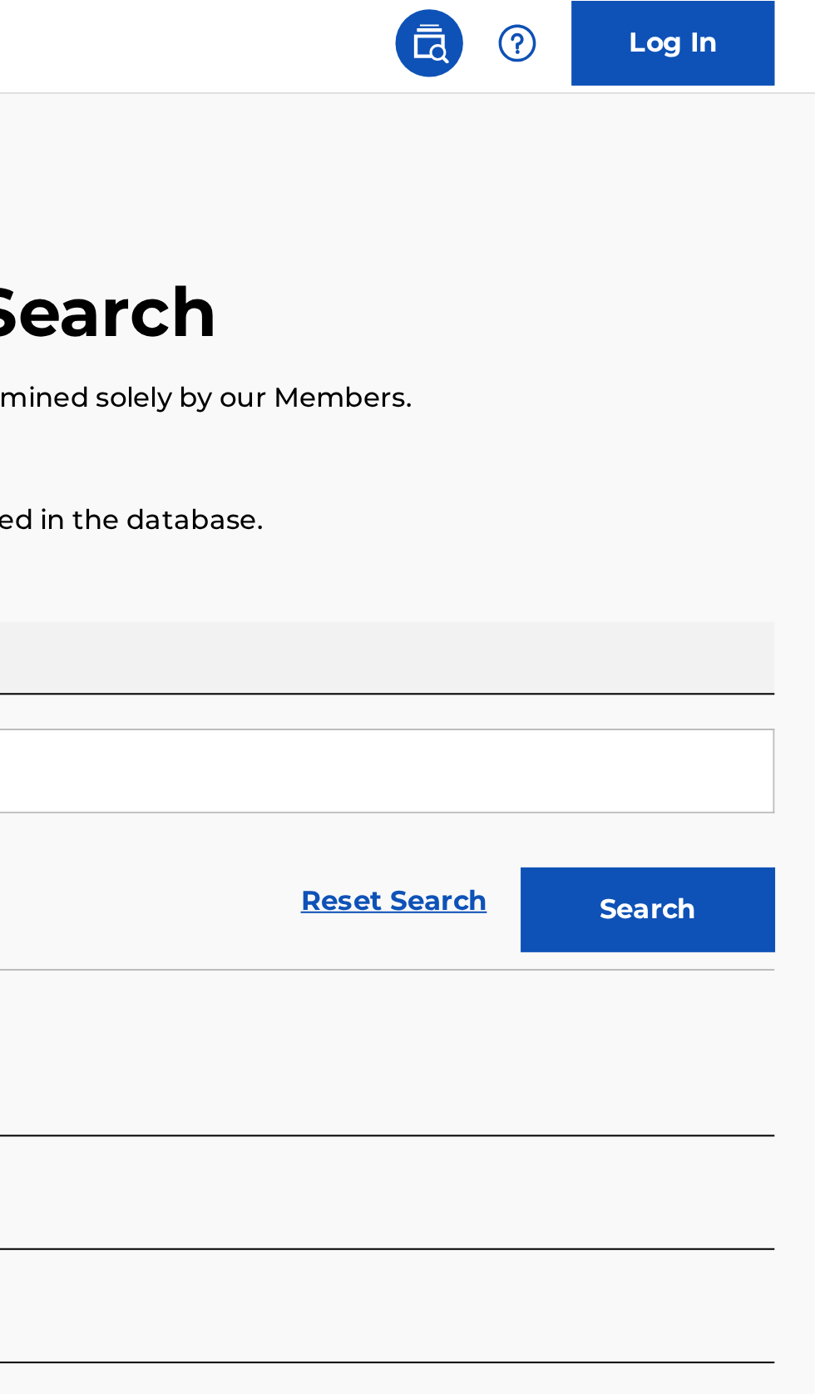
click at [756, 456] on button "Search" at bounding box center [733, 451] width 125 height 42
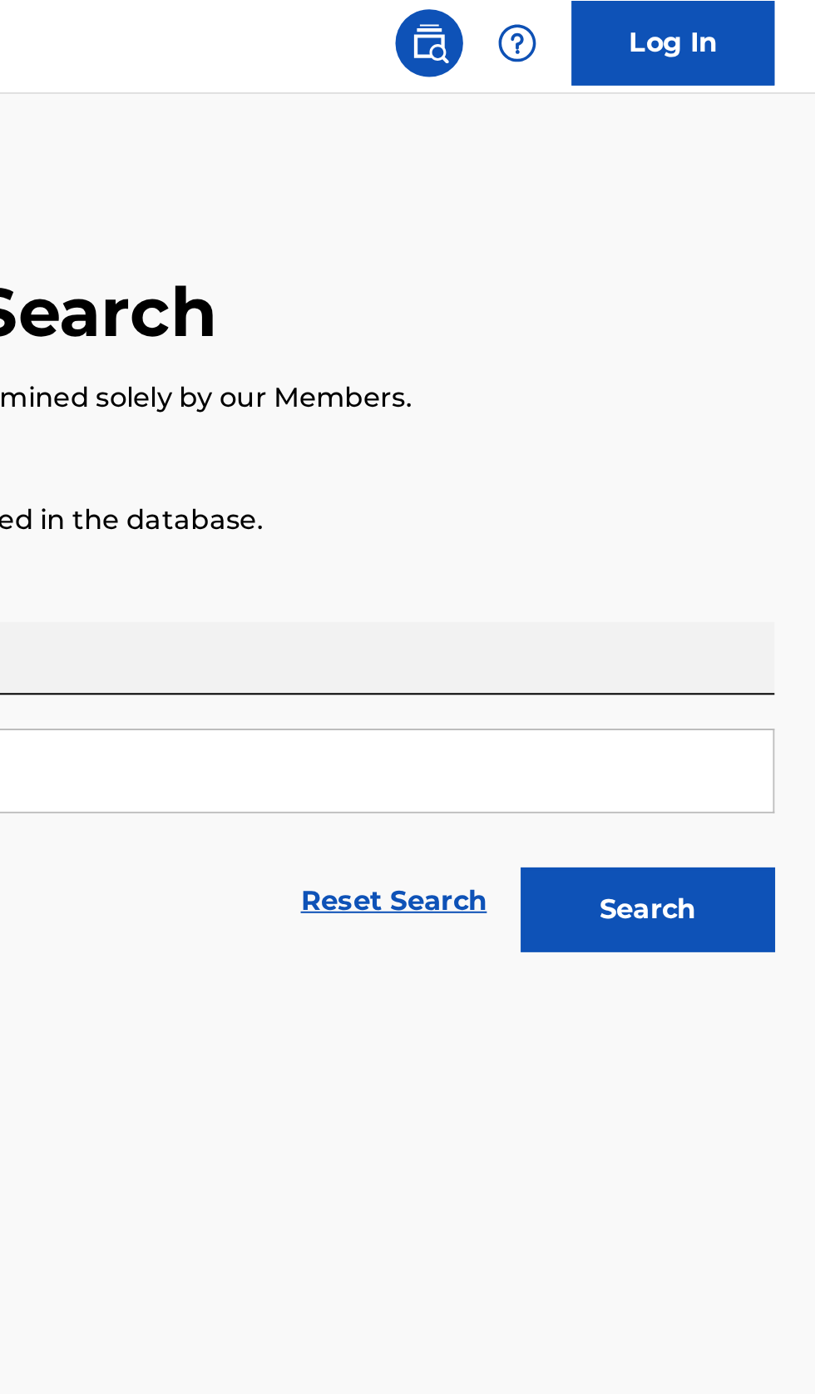
click at [752, 453] on button "Search" at bounding box center [733, 451] width 125 height 42
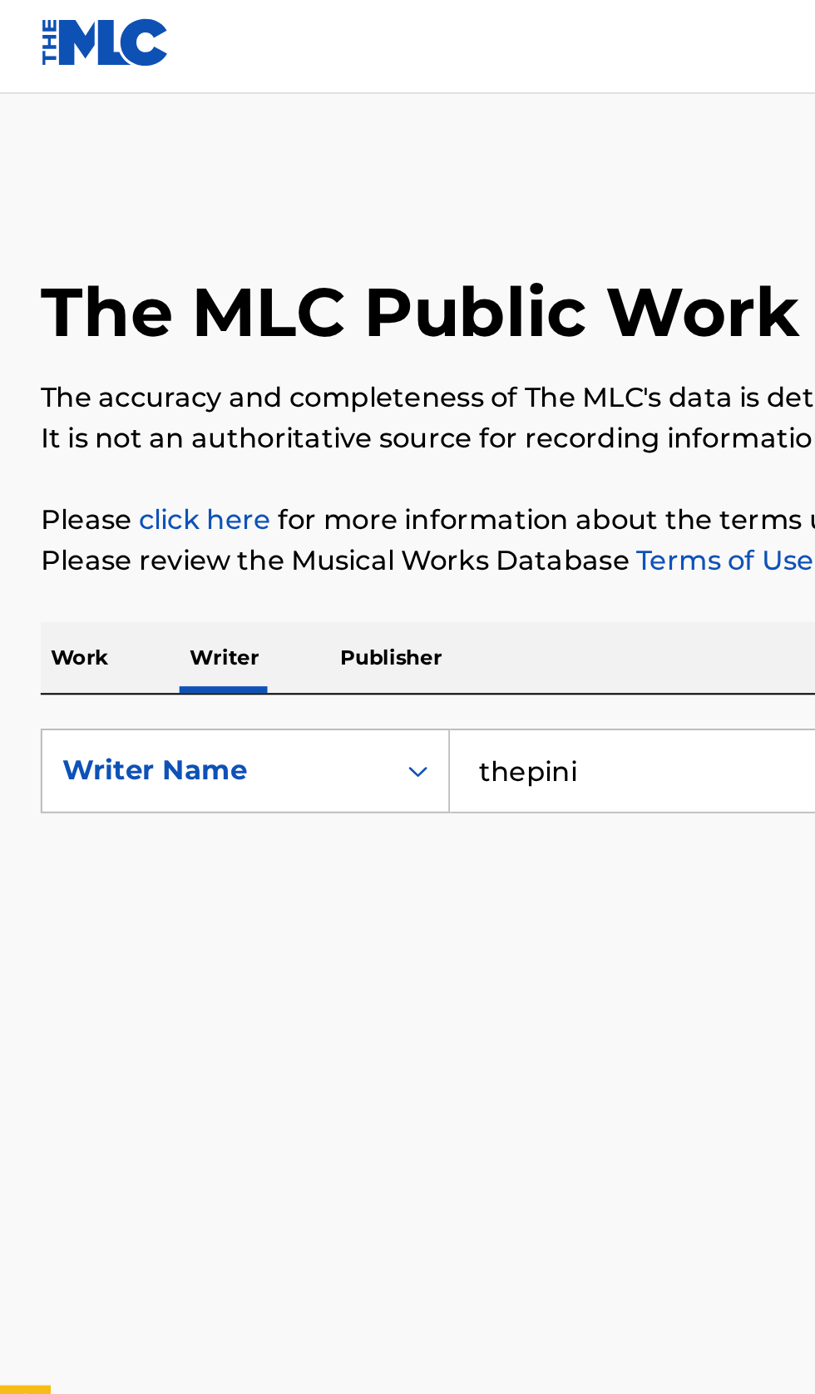
click at [316, 384] on input "thepini" at bounding box center [507, 383] width 573 height 40
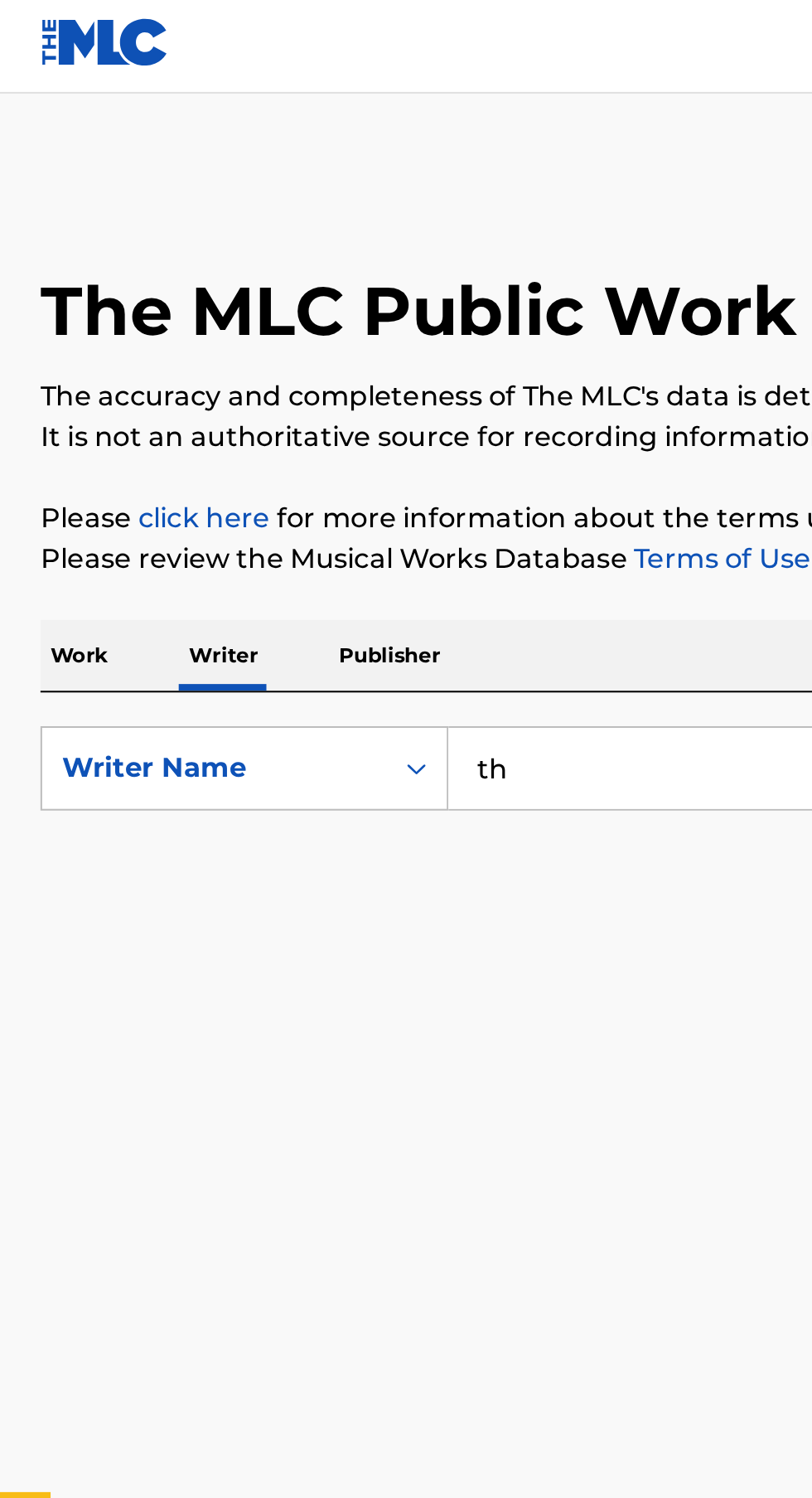
type input "t"
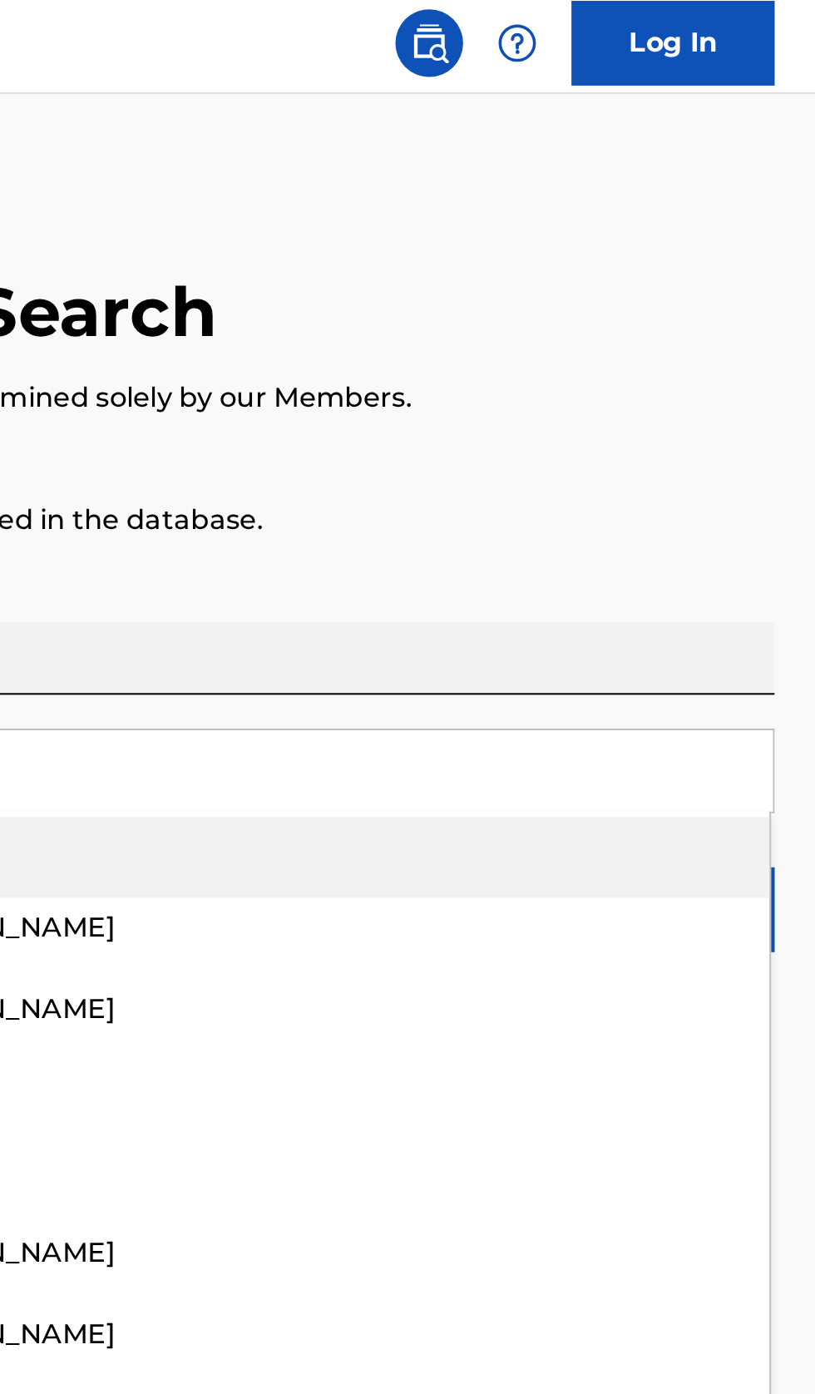
type input "MINNIE"
click at [784, 285] on p "Please review the Musical Works Database Terms of Use" at bounding box center [407, 280] width 775 height 20
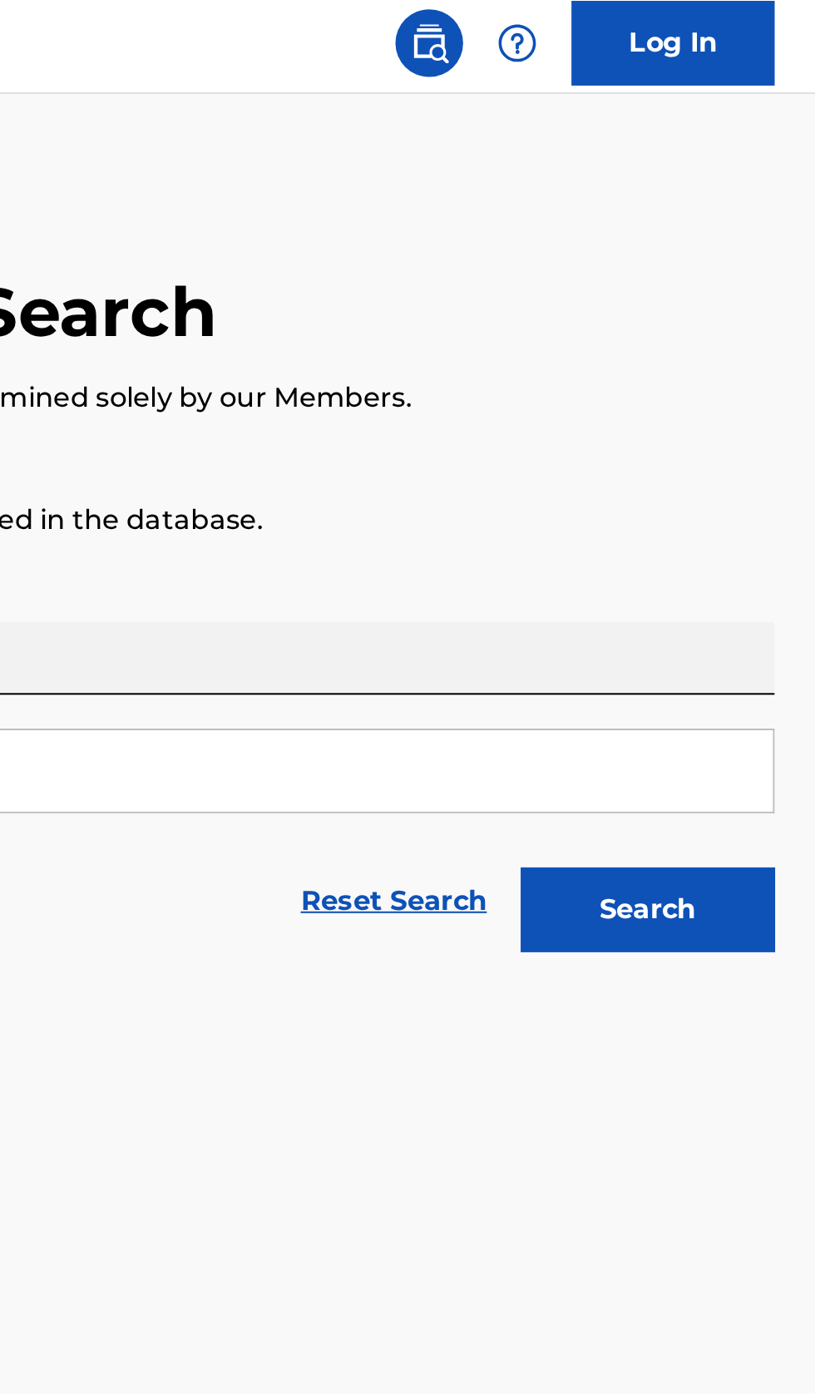
click at [770, 450] on button "Search" at bounding box center [733, 451] width 125 height 42
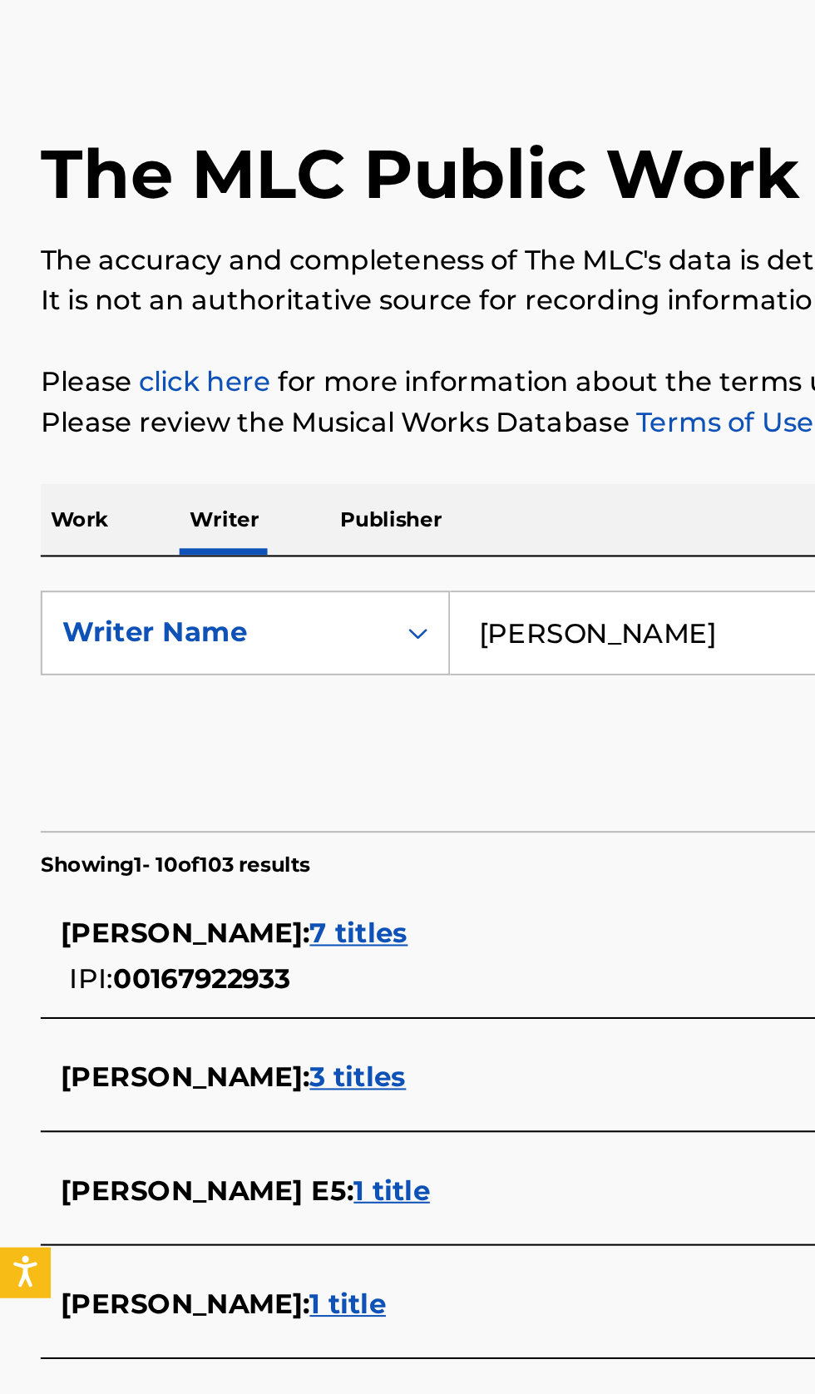
click at [225, 545] on div "MINNIE : 7 titles IPI: 00167922933" at bounding box center [386, 542] width 712 height 42
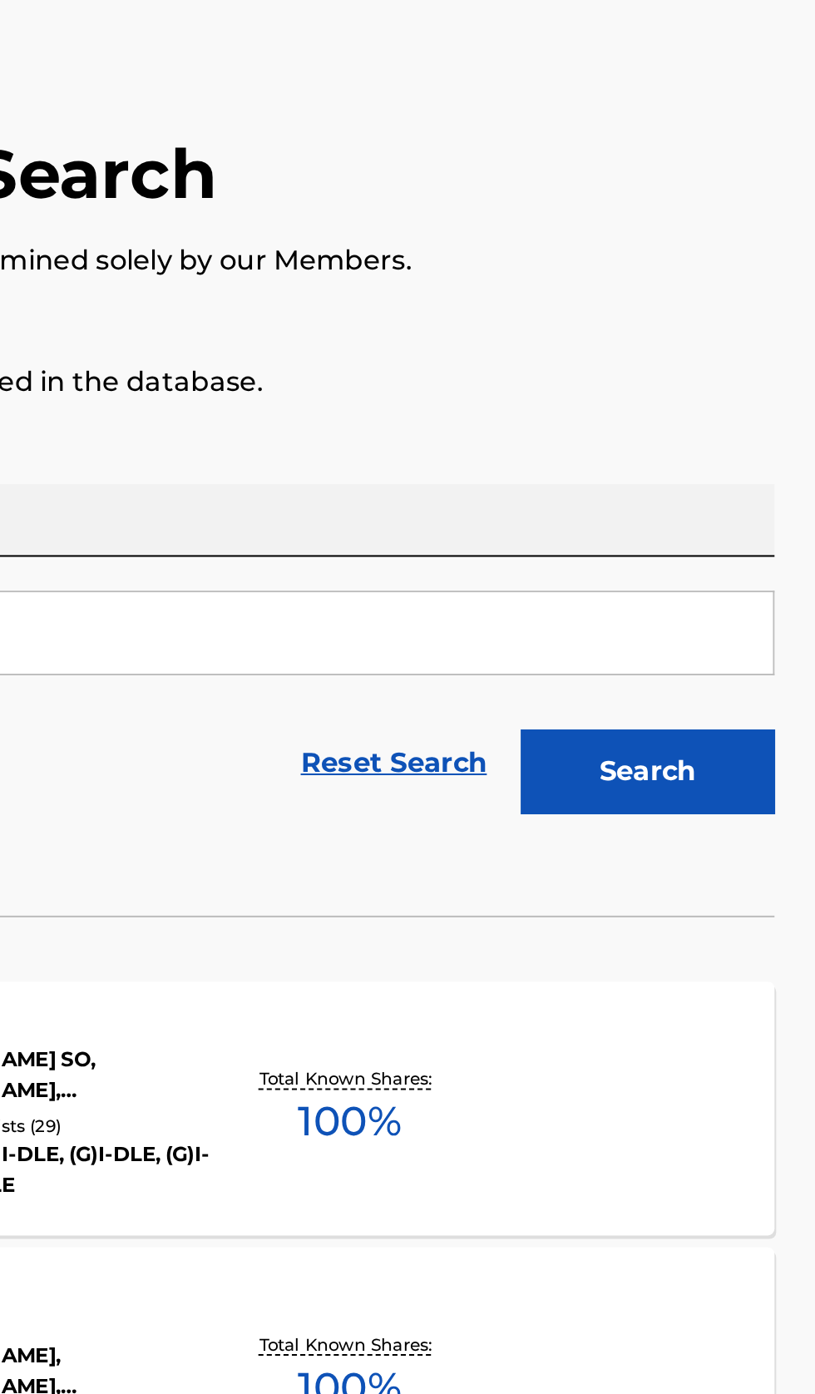
click at [693, 628] on div "FOR YOU MLC Song Code : FE8YSY ISWC : T3089310038 Writers ( 4 ) HOUDINI HOUDINI…" at bounding box center [407, 616] width 775 height 125
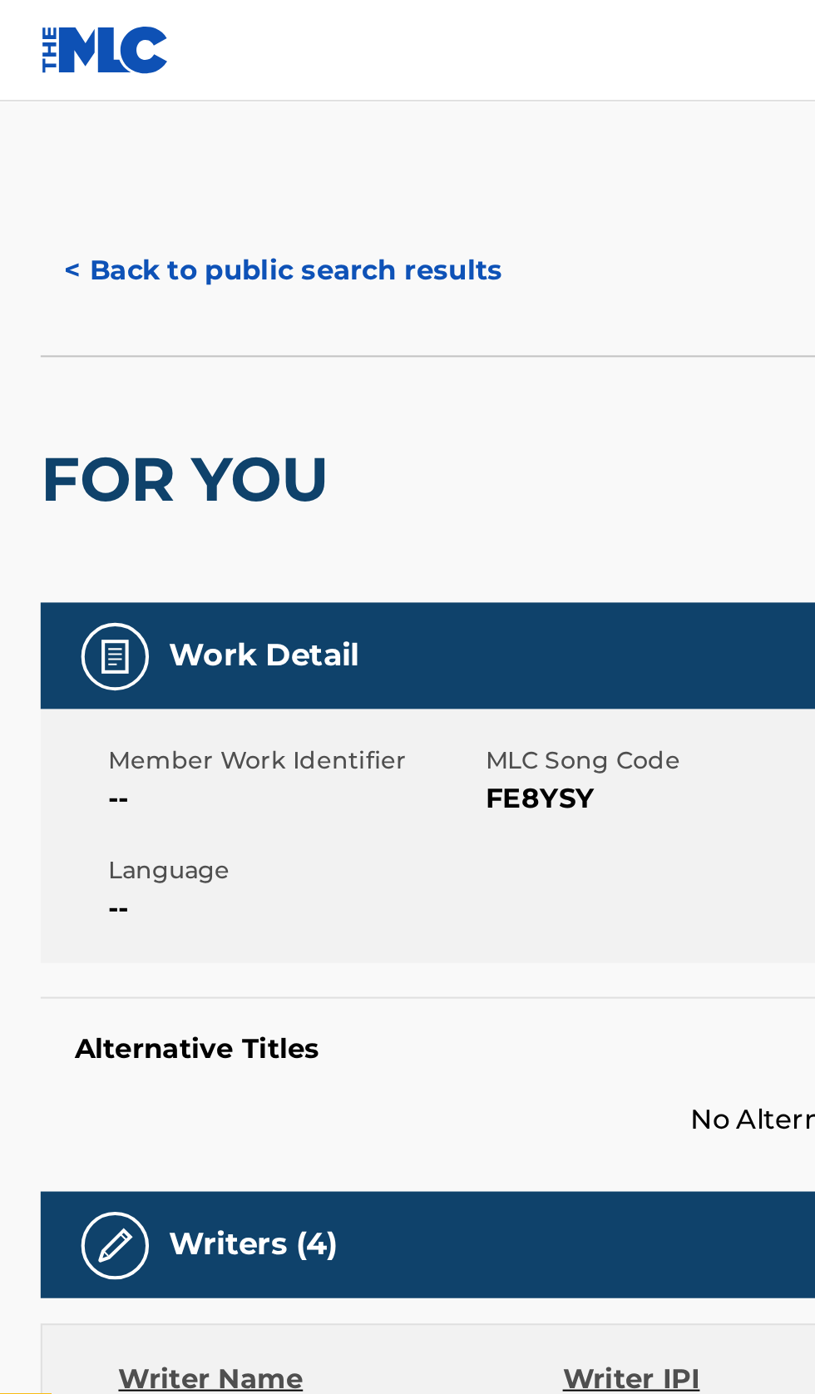
click at [137, 119] on button "< Back to public search results" at bounding box center [139, 133] width 239 height 42
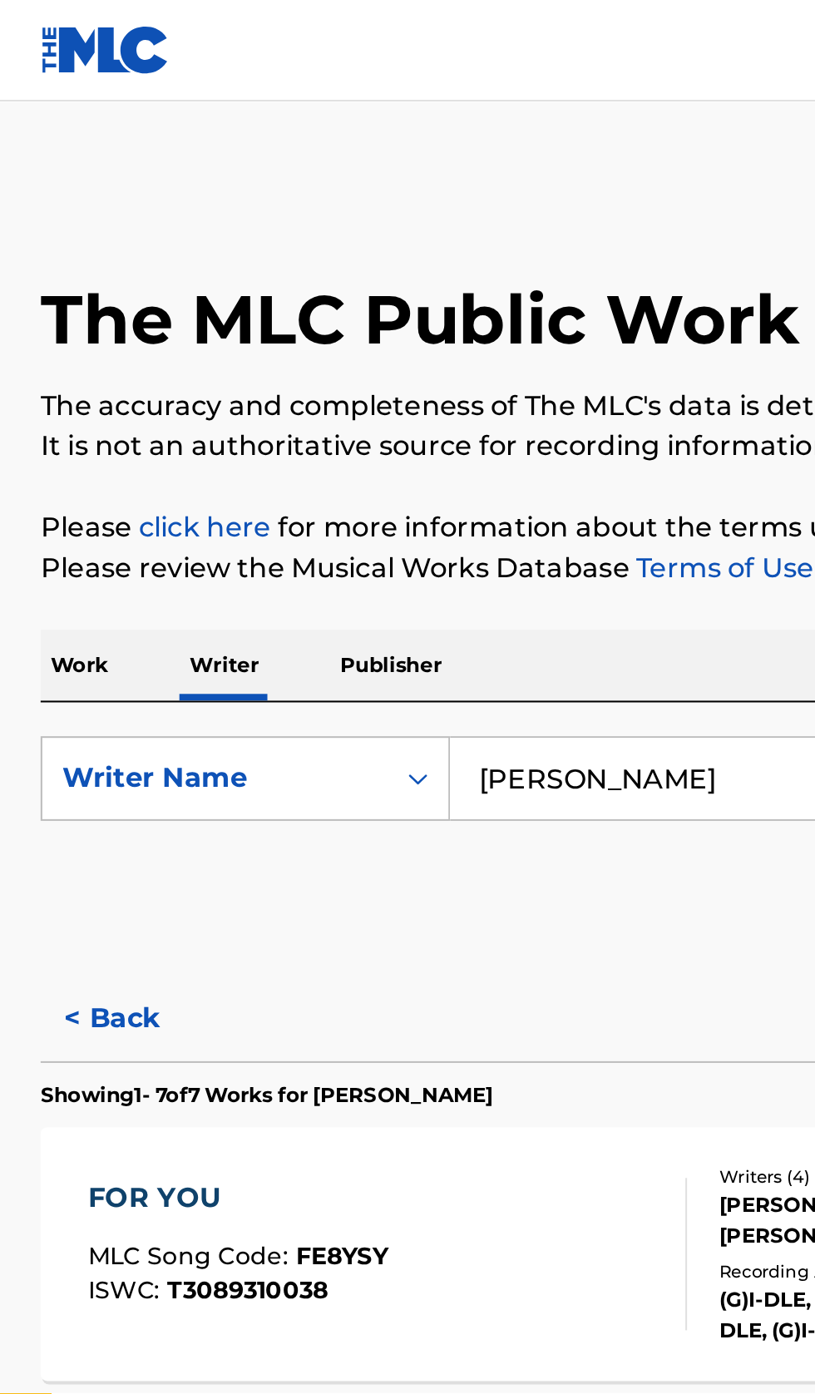
click at [342, 383] on input "MINNIE" at bounding box center [507, 383] width 573 height 40
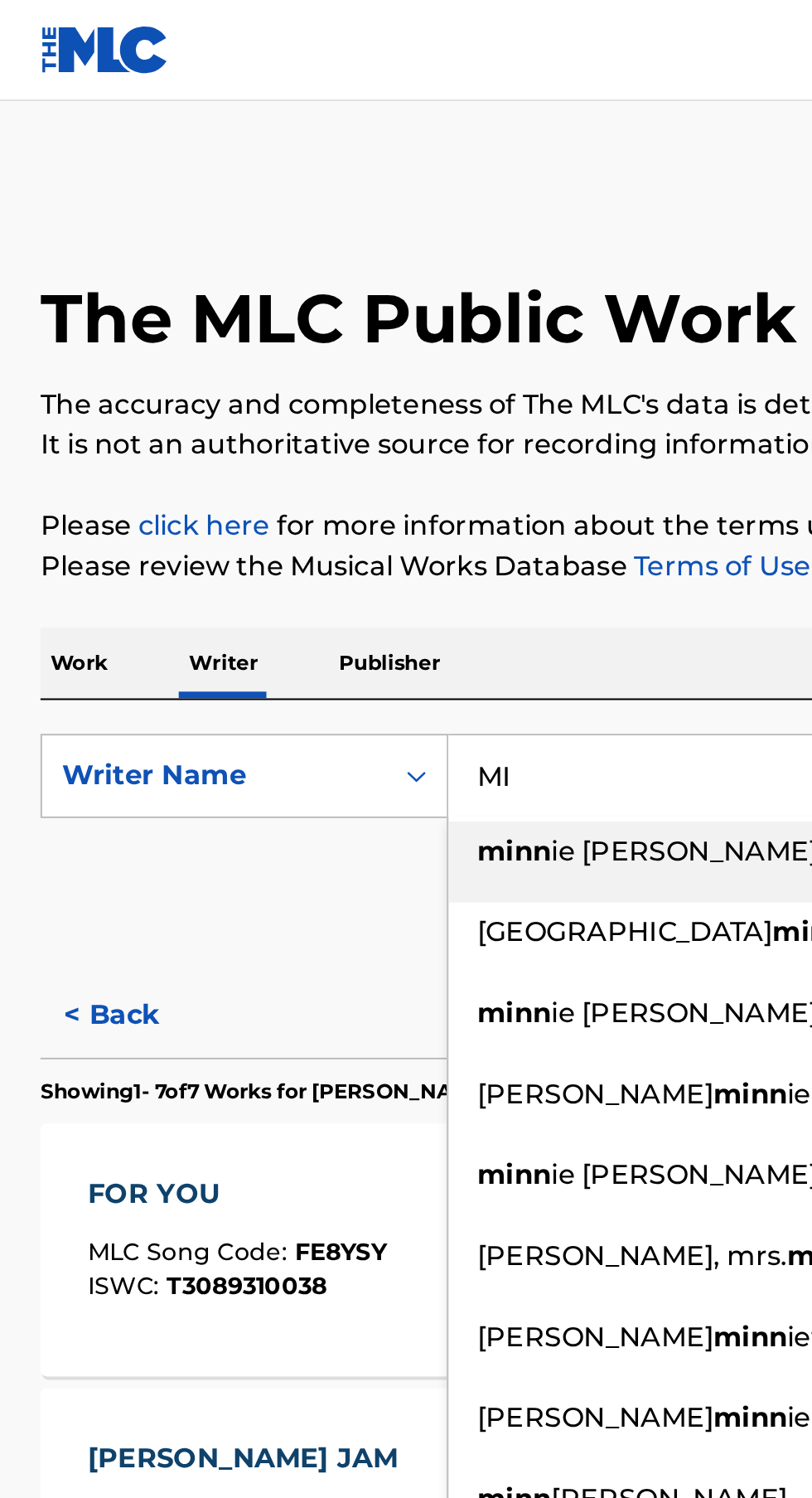
type input "M"
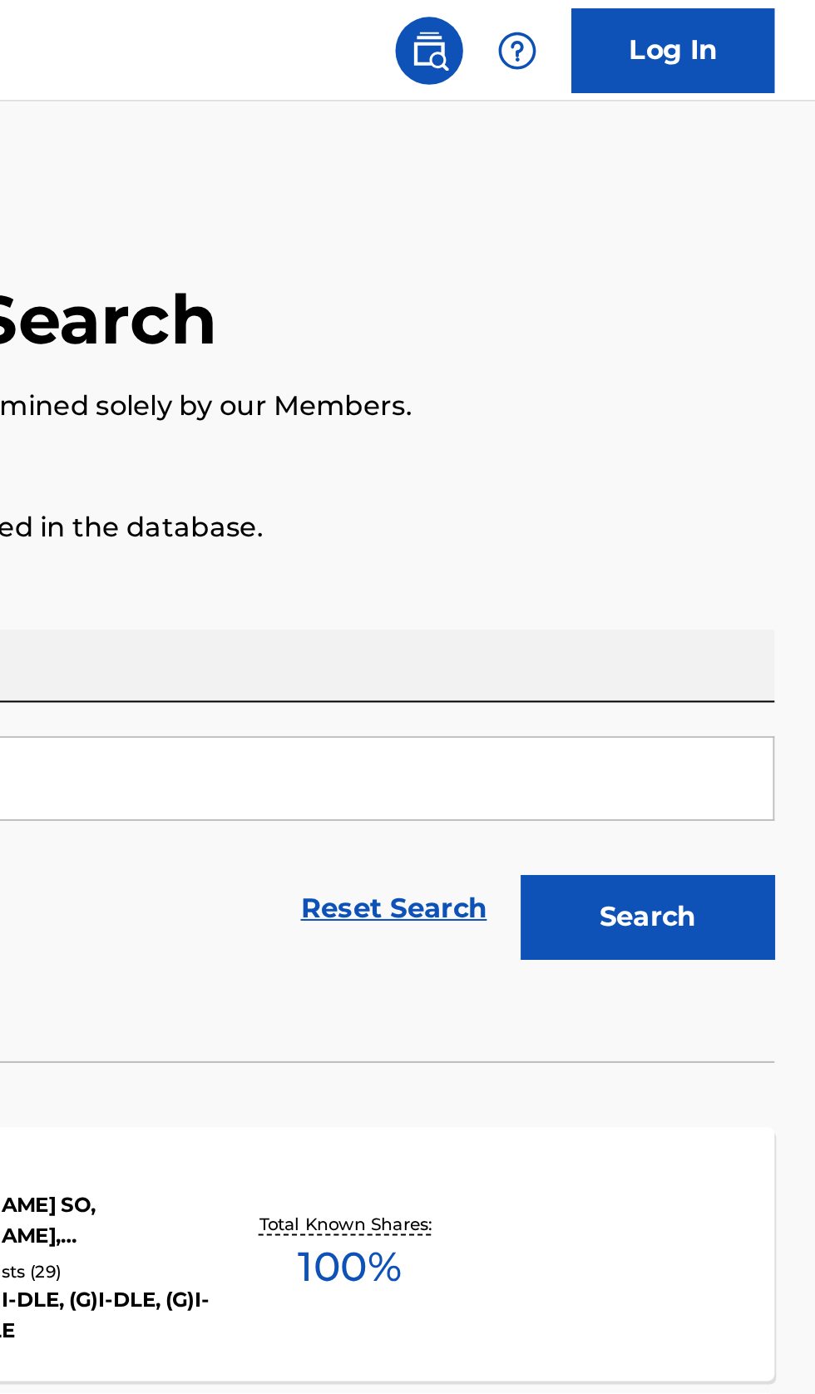
type input "FCMHoudini"
click at [755, 457] on button "Search" at bounding box center [733, 451] width 125 height 42
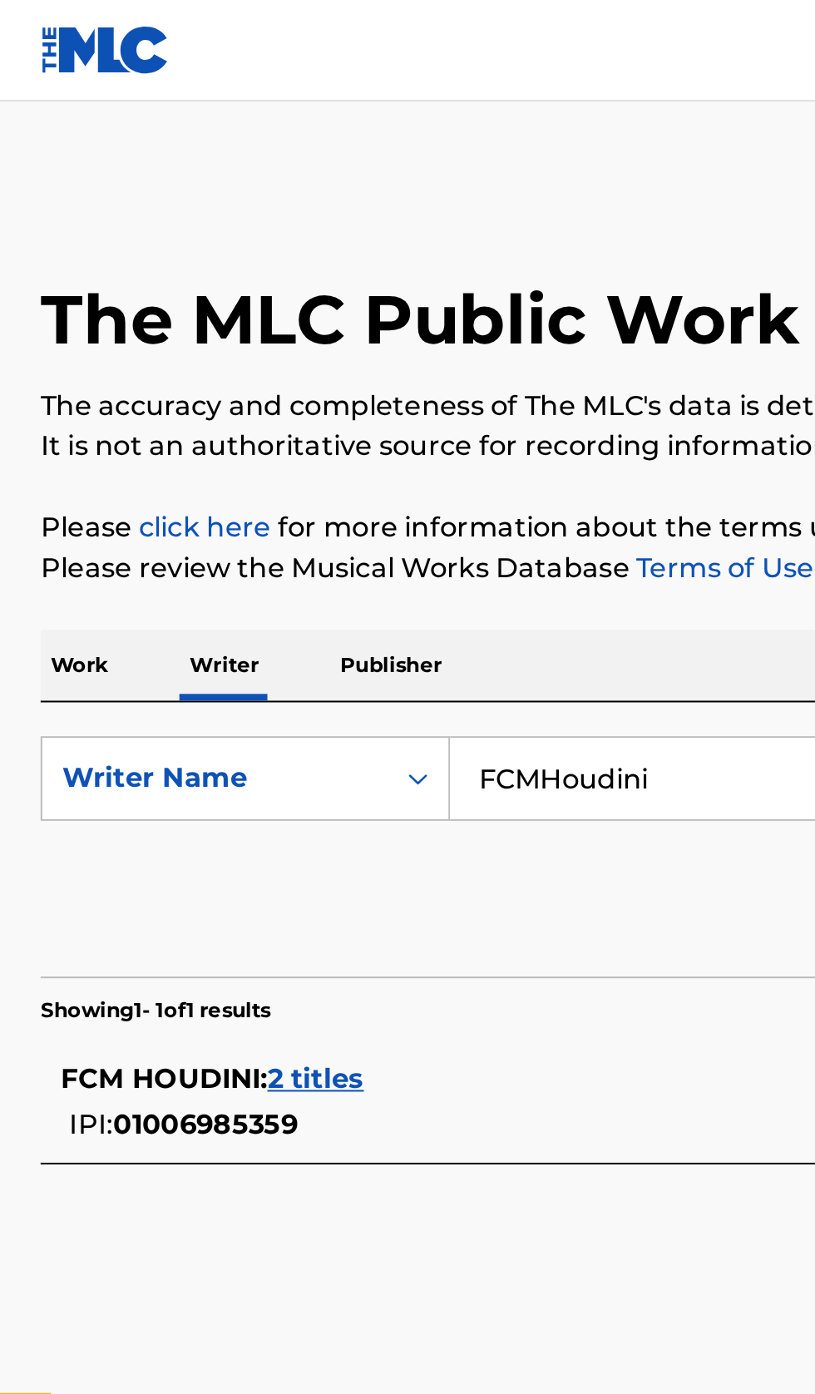
click at [270, 548] on div "FCM HOUDINI : 2 titles IPI: 01006985359" at bounding box center [386, 542] width 712 height 42
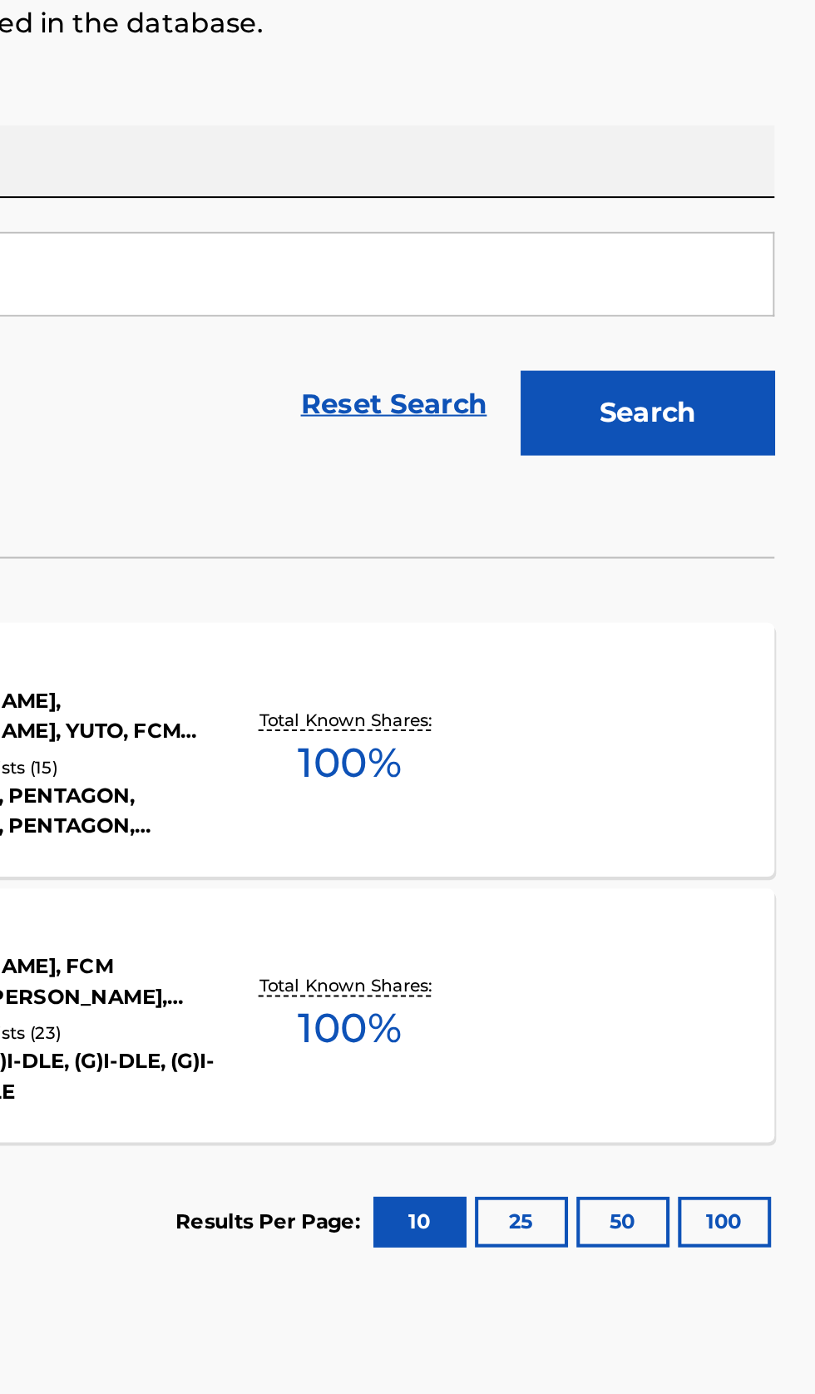
click at [698, 626] on div "SEASONS MLC Song Code : SH0FSM ISWC : Writers ( 4 ) RYUJI FUJITA, KWAK ROO RAM,…" at bounding box center [407, 616] width 775 height 125
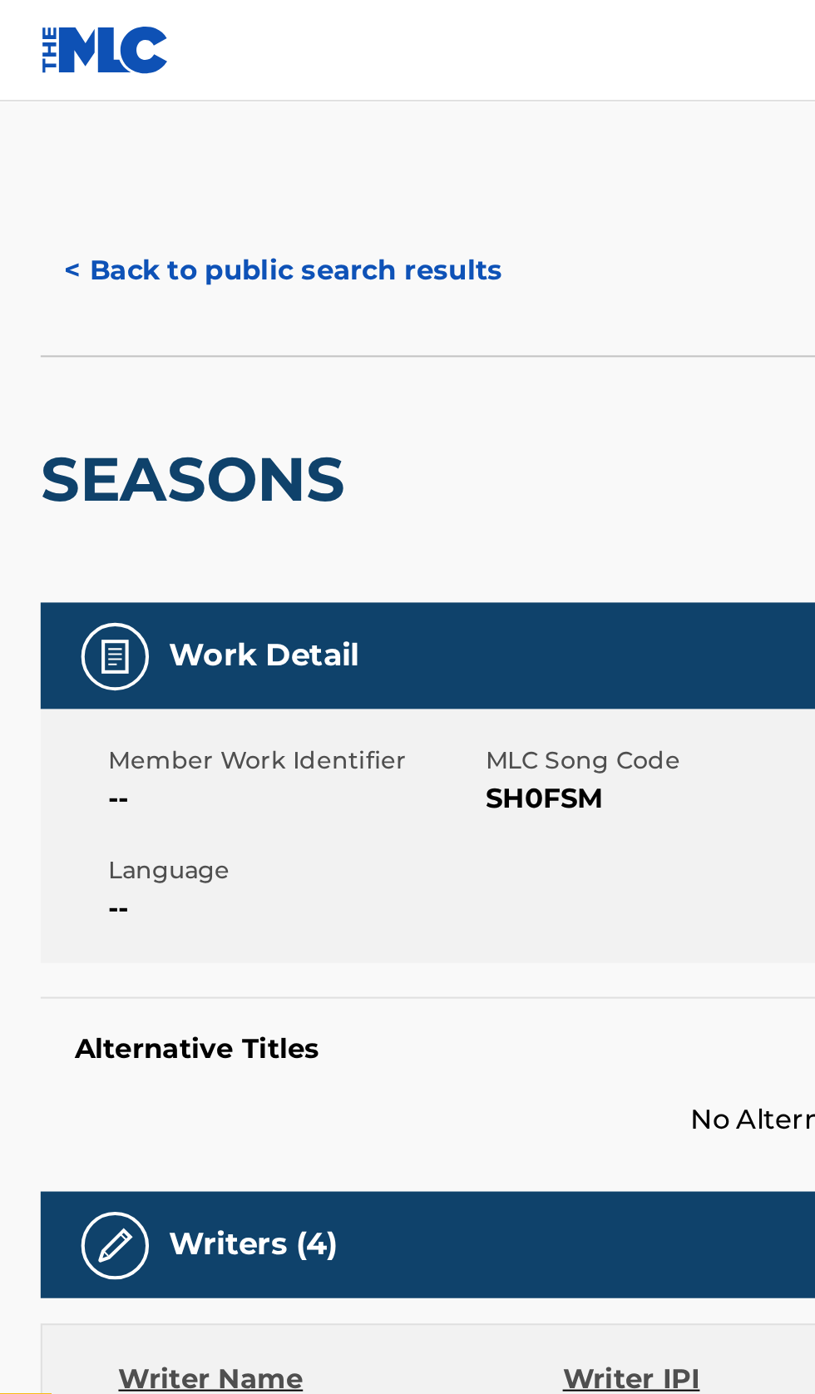
click at [139, 130] on button "< Back to public search results" at bounding box center [139, 133] width 239 height 42
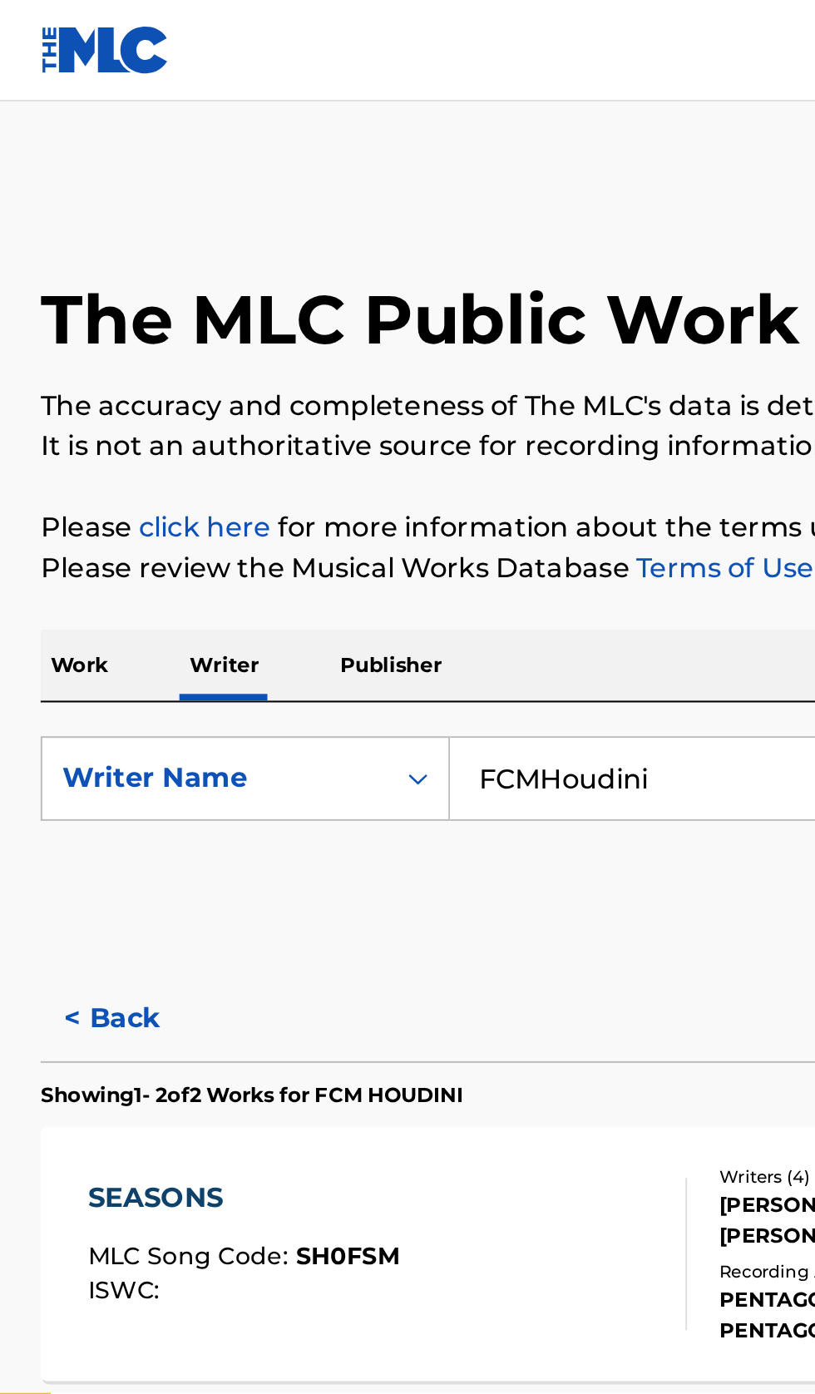
click at [346, 387] on input "FCMHoudini" at bounding box center [507, 383] width 573 height 40
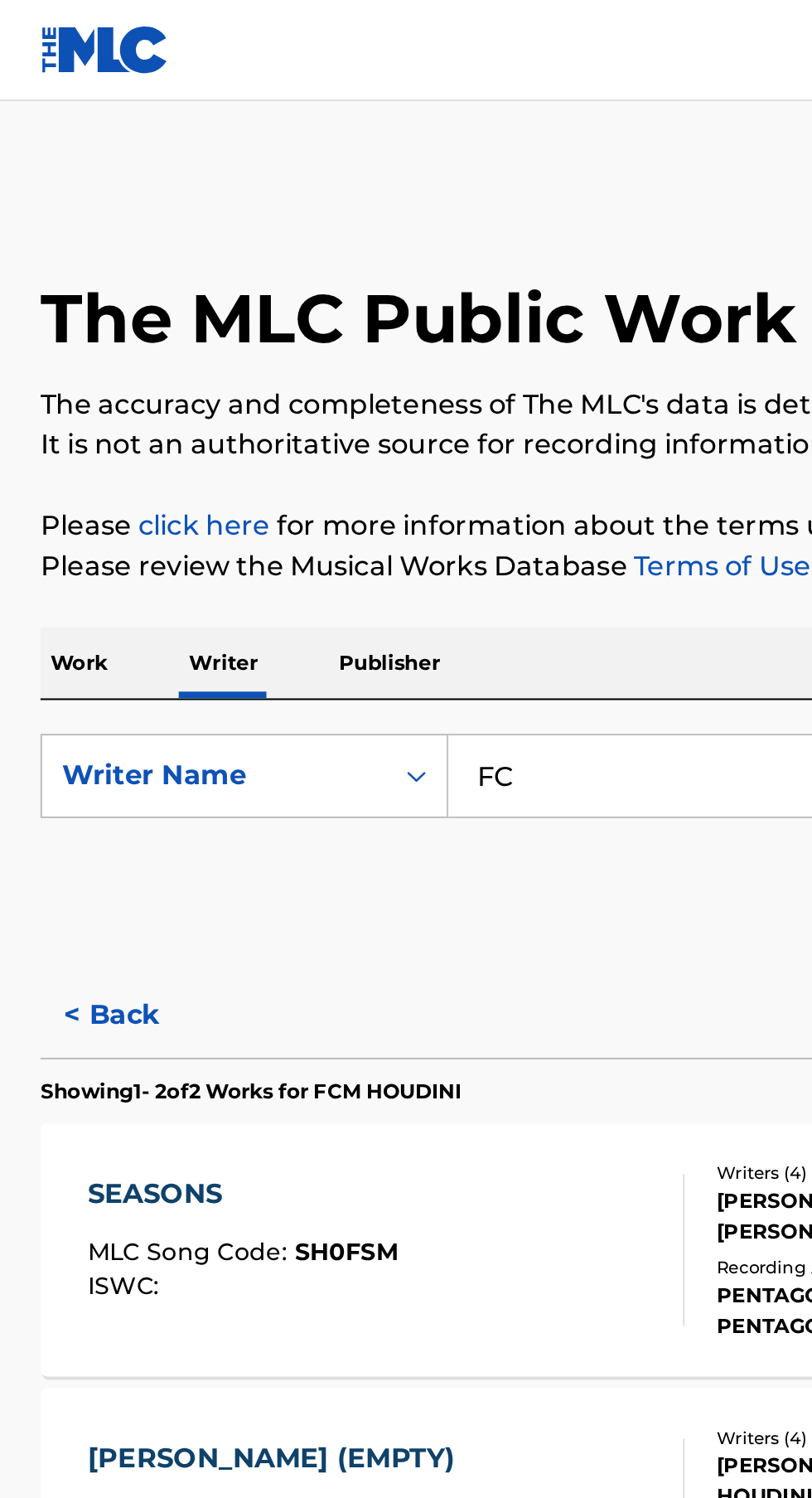
type input "F"
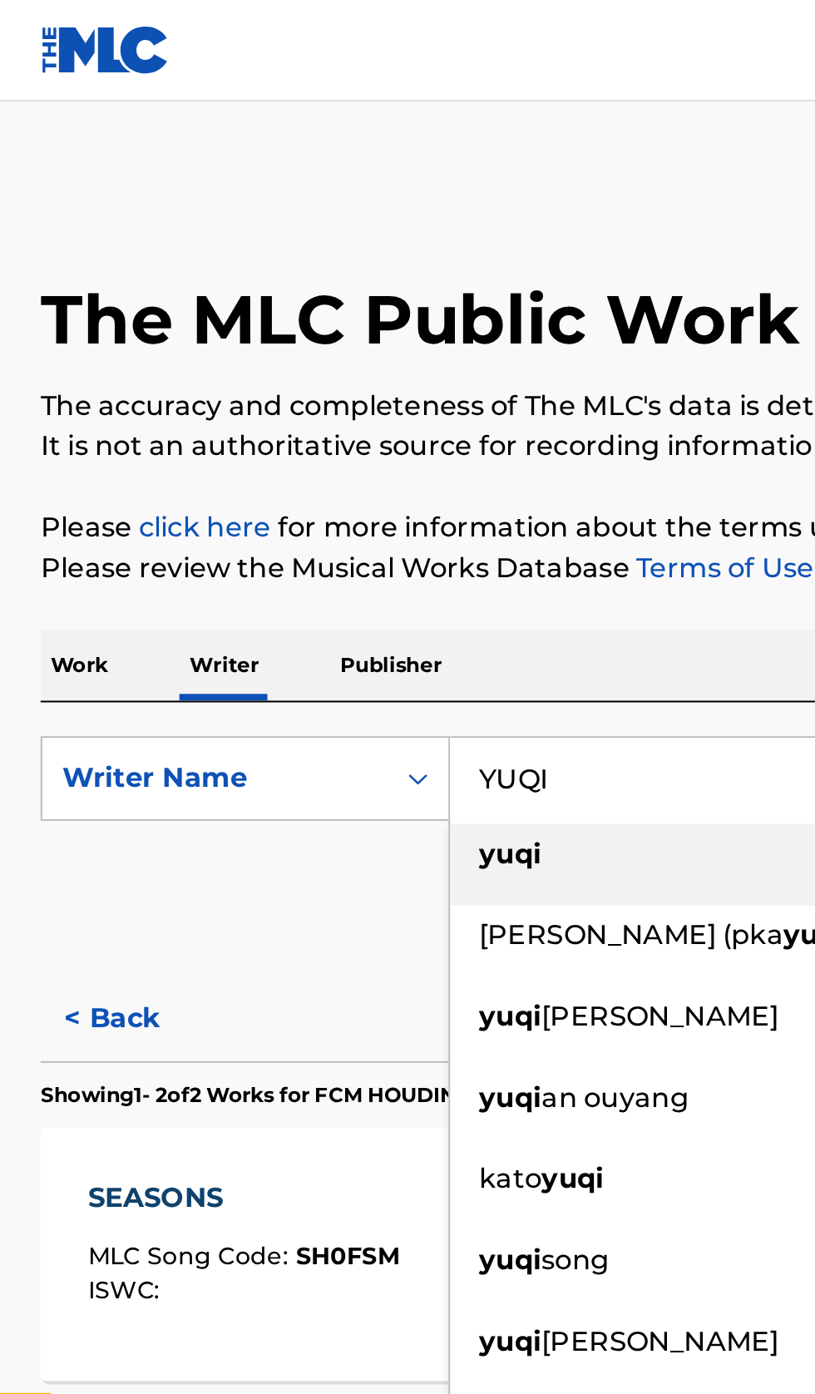
type input "YUQI"
click at [377, 299] on div "The MLC Public Work Search The accuracy and completeness of The MLC's data is d…" at bounding box center [407, 490] width 815 height 796
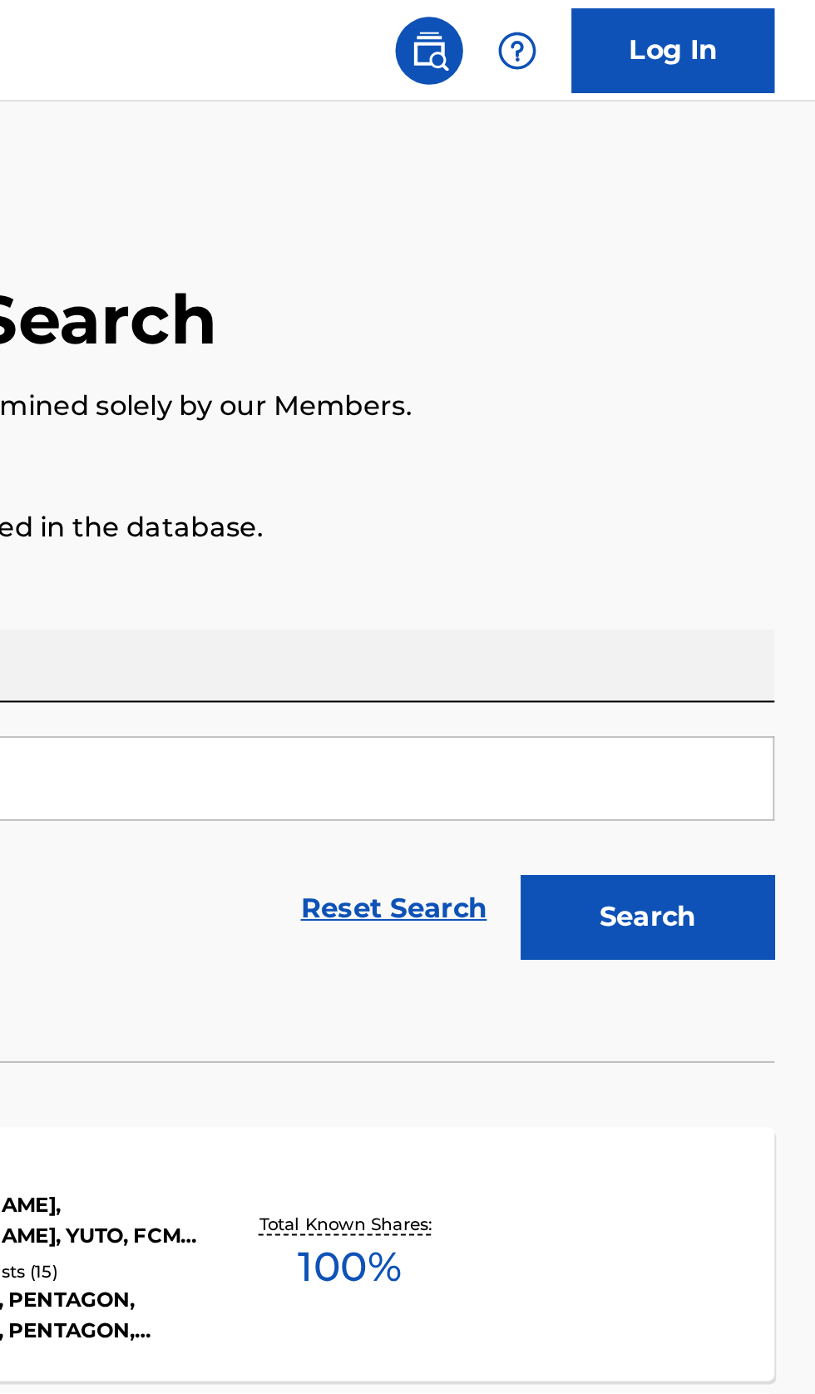
click at [760, 448] on button "Search" at bounding box center [733, 451] width 125 height 42
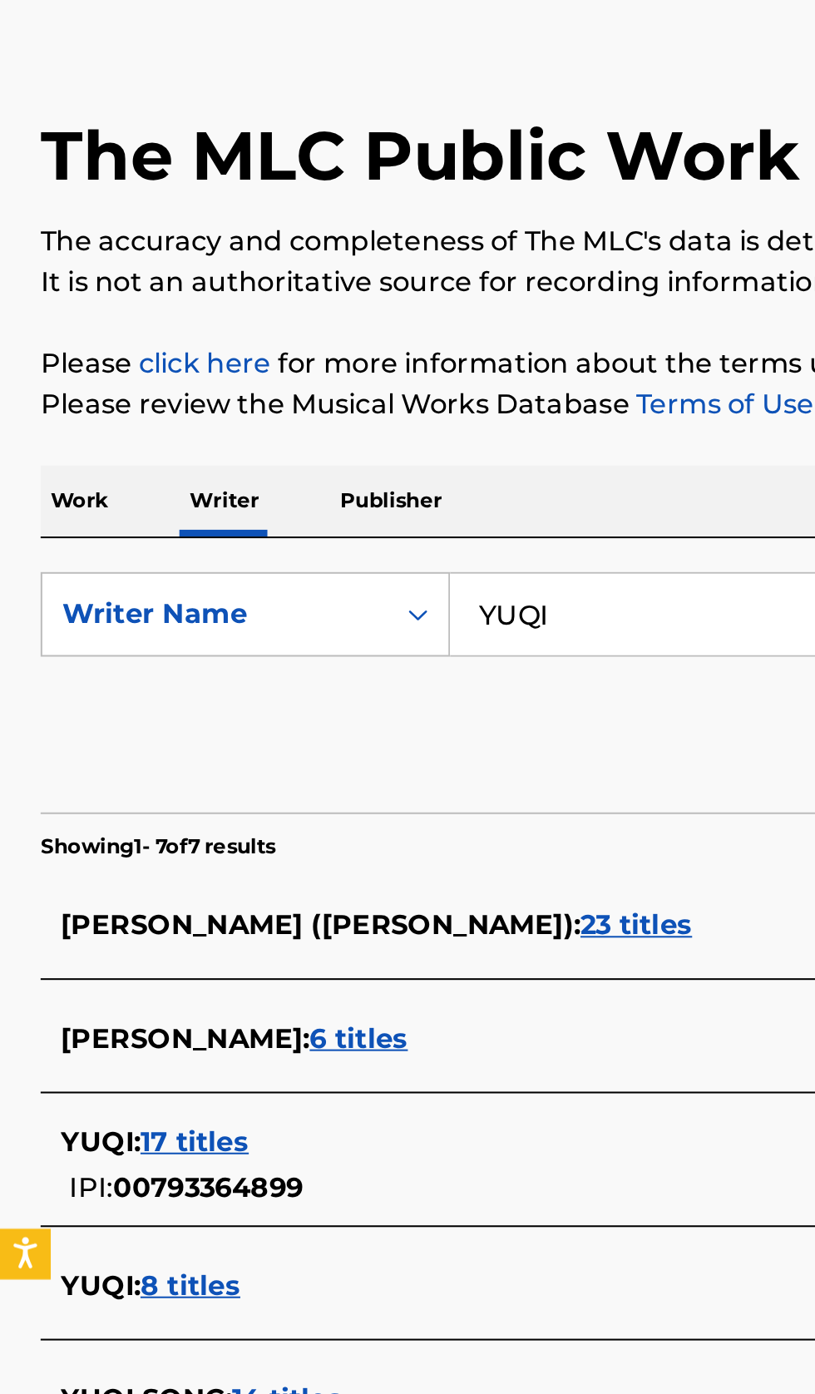
click at [232, 648] on div "YUQI : 17 titles" at bounding box center [386, 642] width 712 height 20
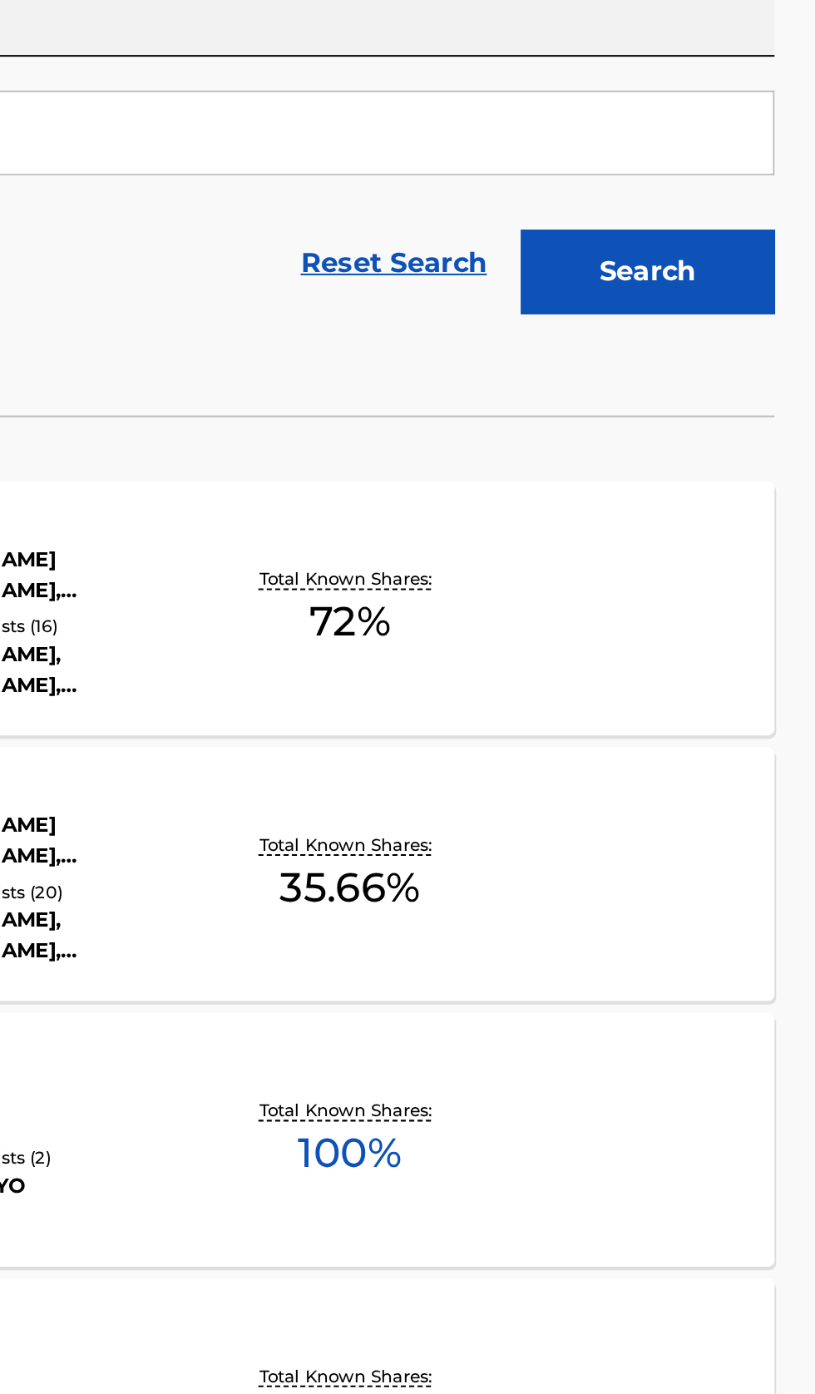
click at [681, 885] on div "RA!!I!!NY MLC Song Code : RA678M ISWC : T9290114486 Writers ( 1 ) YUQI Recordin…" at bounding box center [407, 877] width 775 height 125
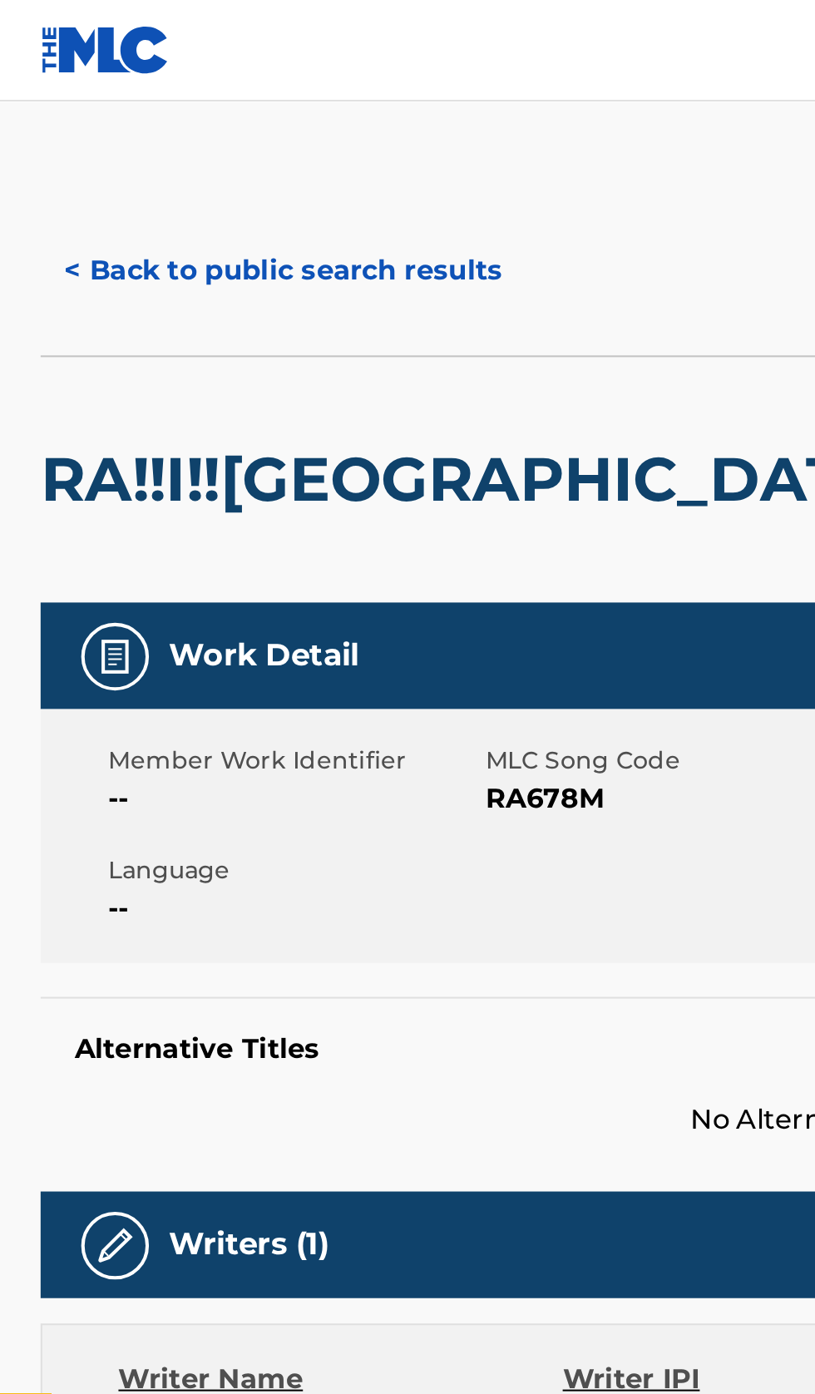
click at [127, 119] on button "< Back to public search results" at bounding box center [139, 133] width 239 height 42
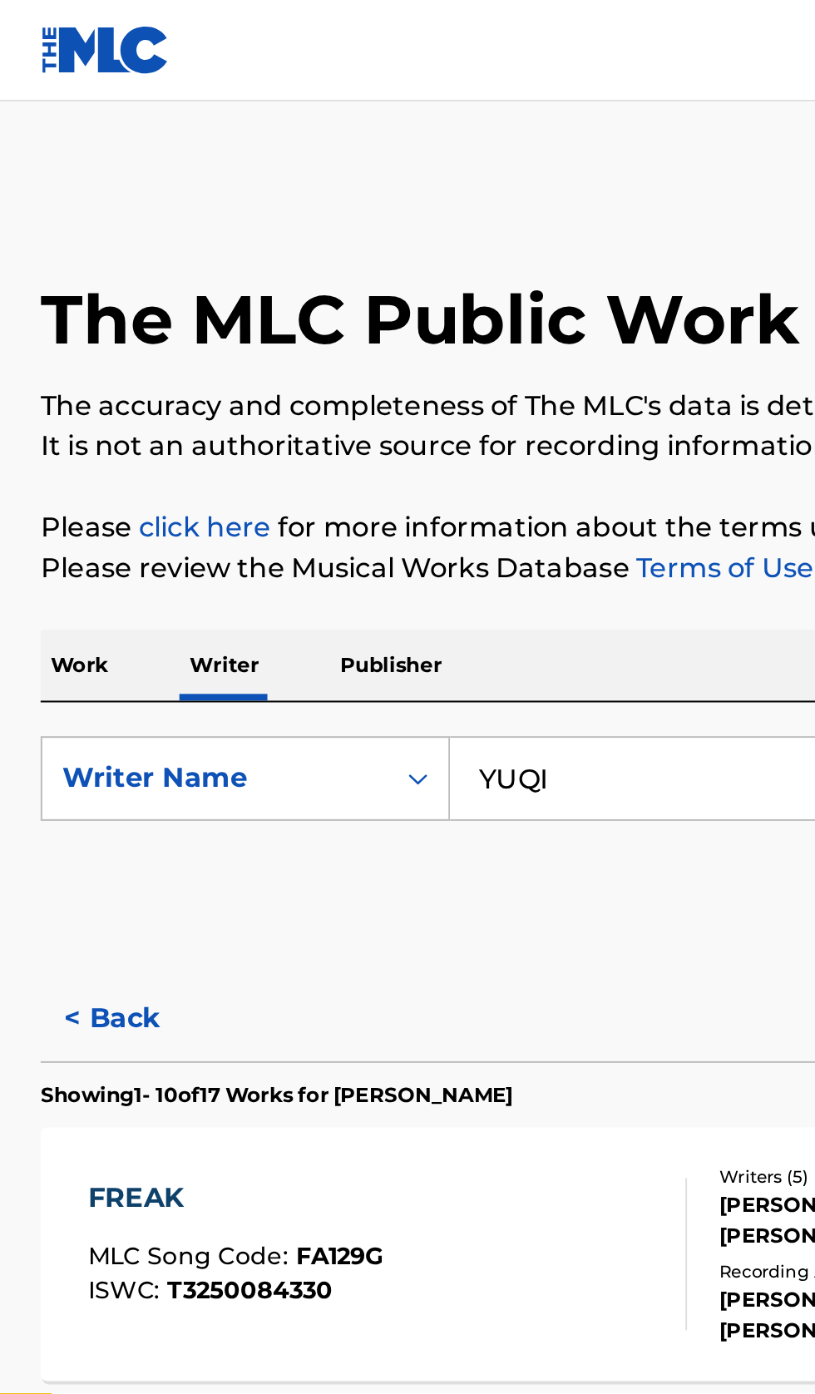
click at [318, 381] on input "YUQI" at bounding box center [507, 383] width 573 height 40
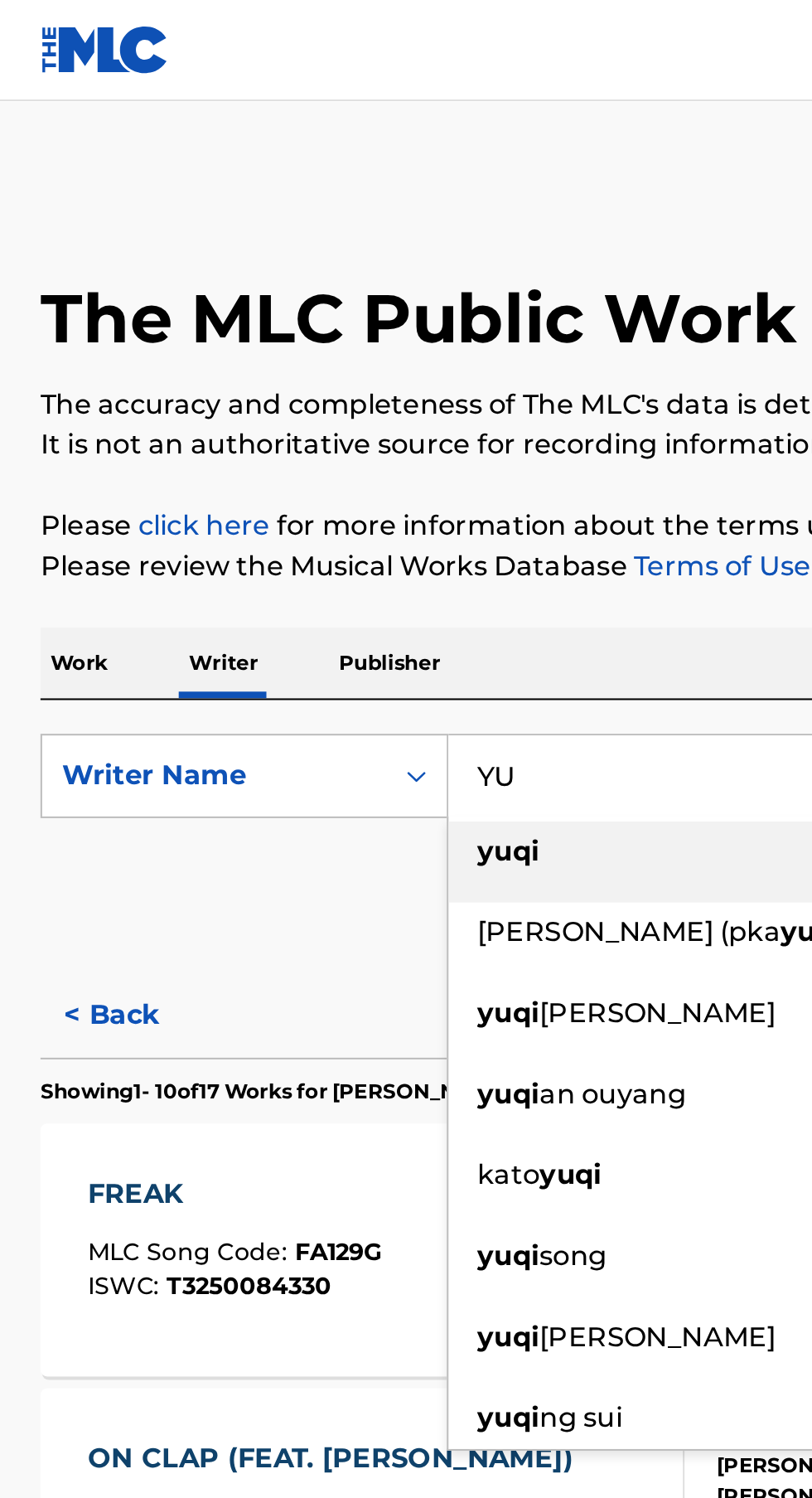
type input "Y"
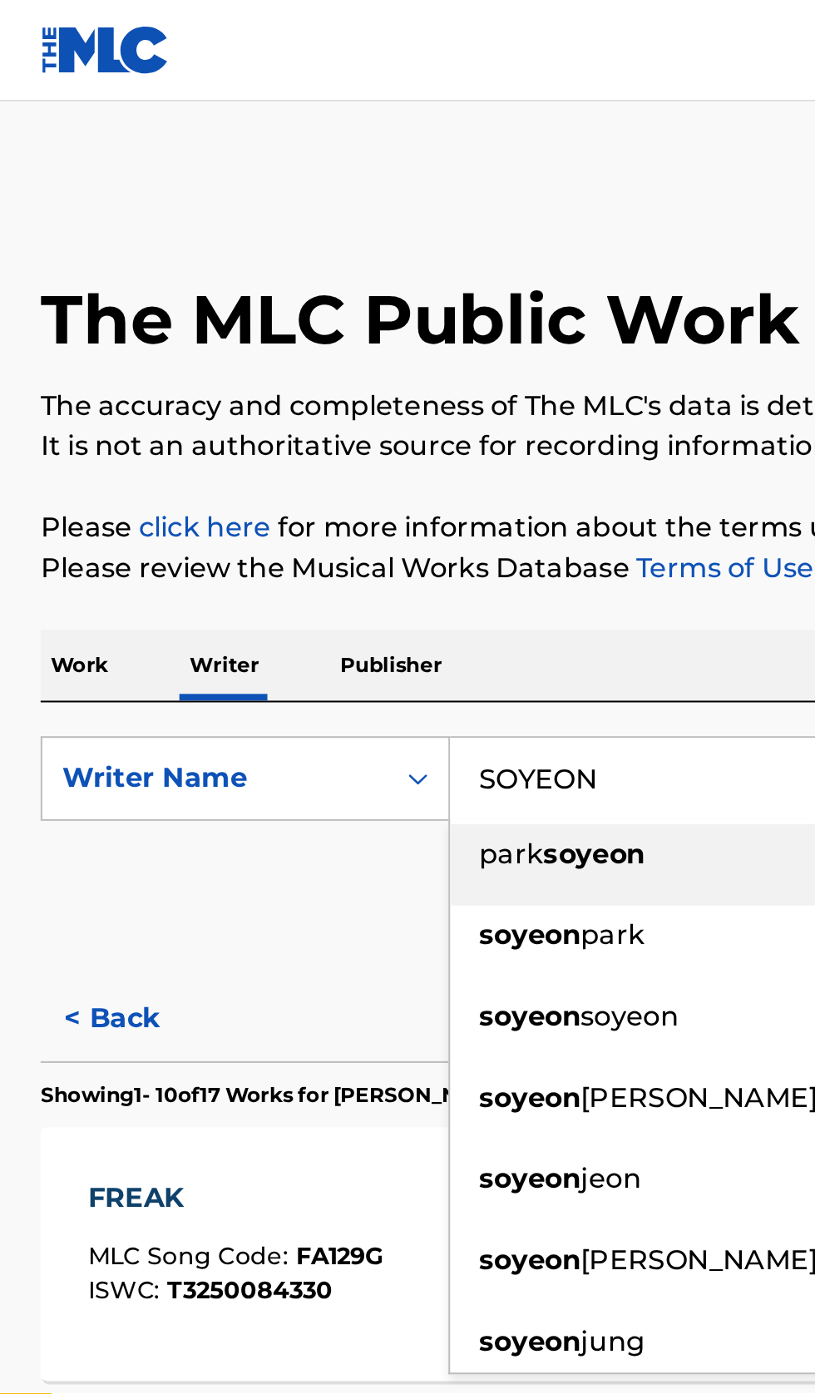
type input "SOYEON"
click at [387, 302] on div "The MLC Public Work Search The accuracy and completeness of The MLC's data is d…" at bounding box center [407, 1016] width 815 height 1849
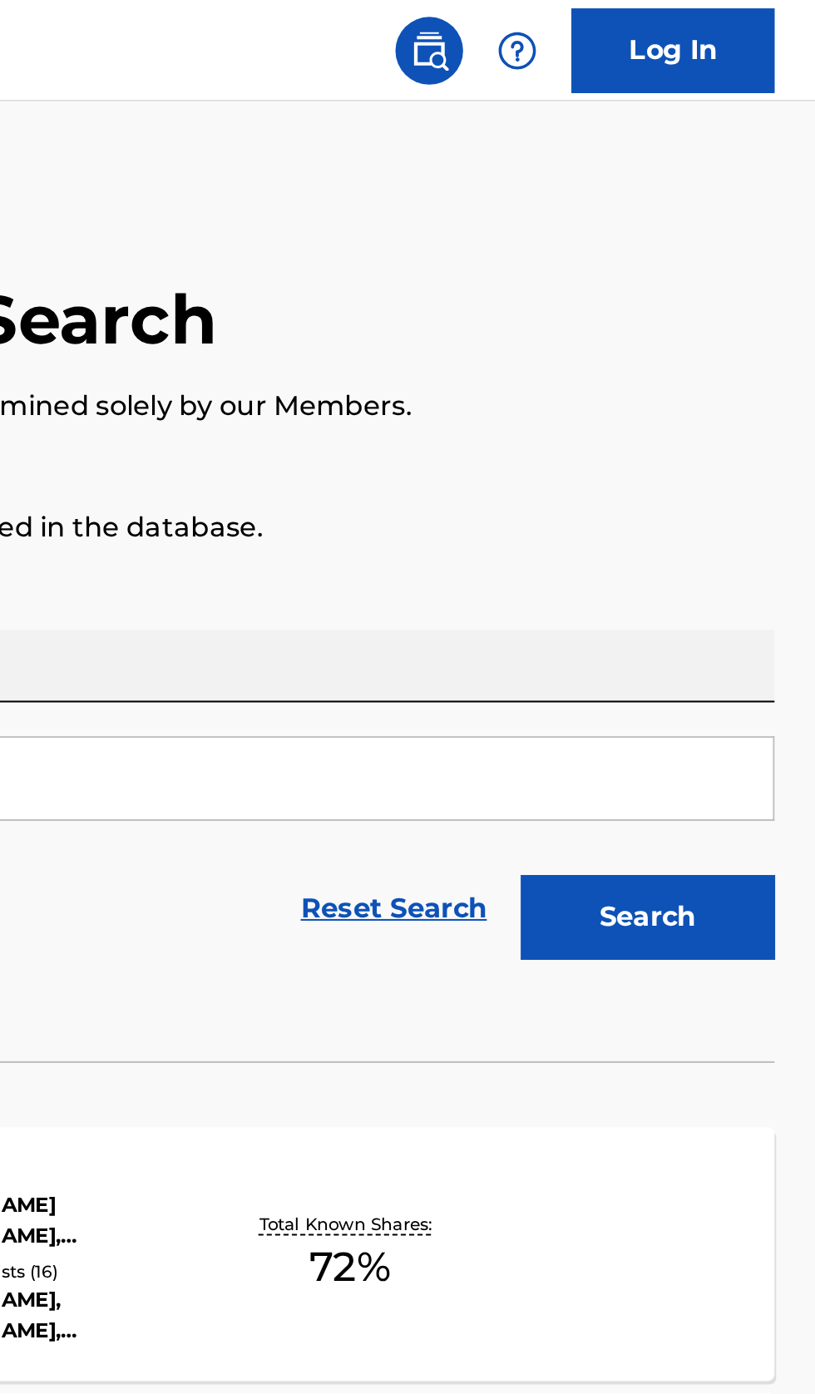
click at [735, 453] on button "Search" at bounding box center [733, 451] width 125 height 42
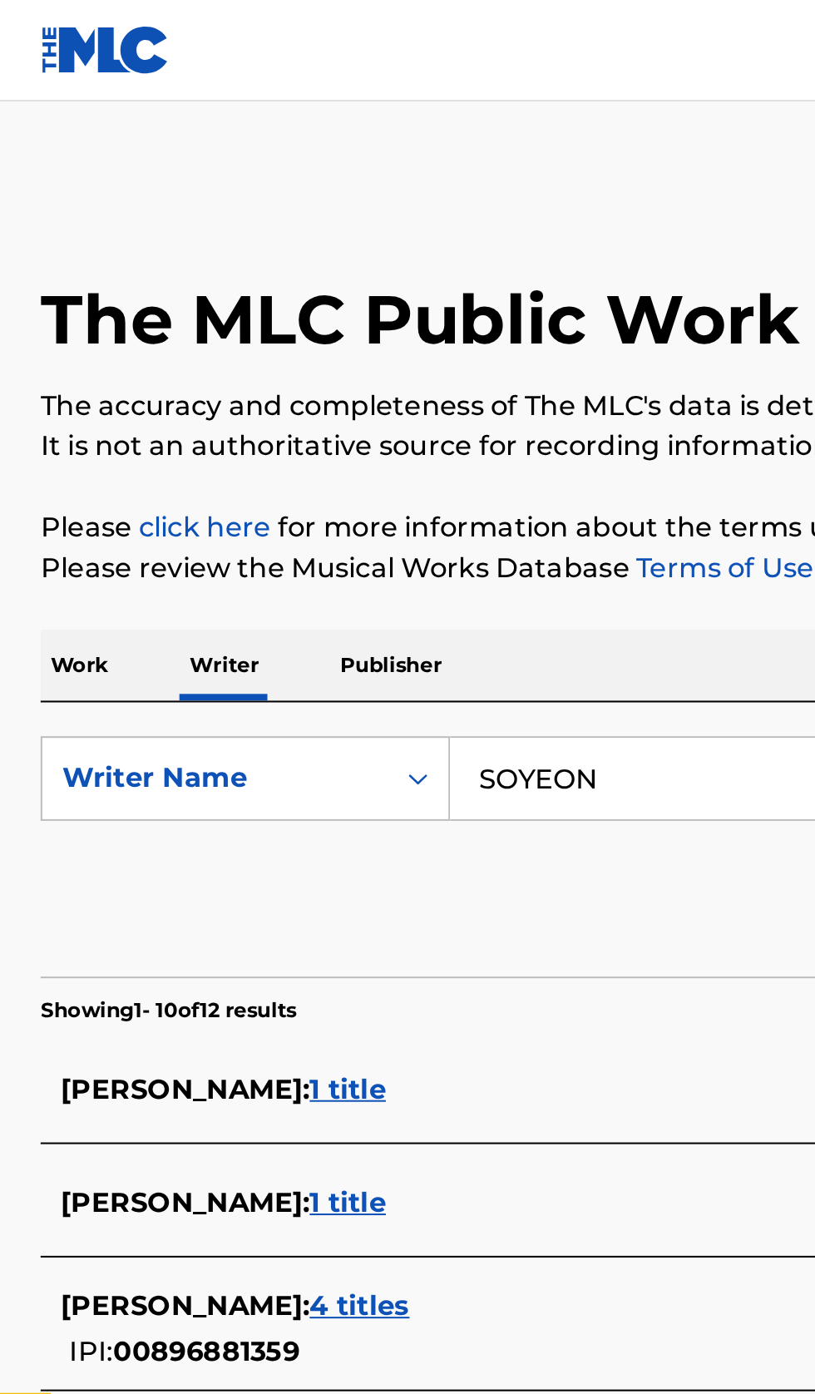
click at [46, 327] on p "Work" at bounding box center [39, 326] width 38 height 35
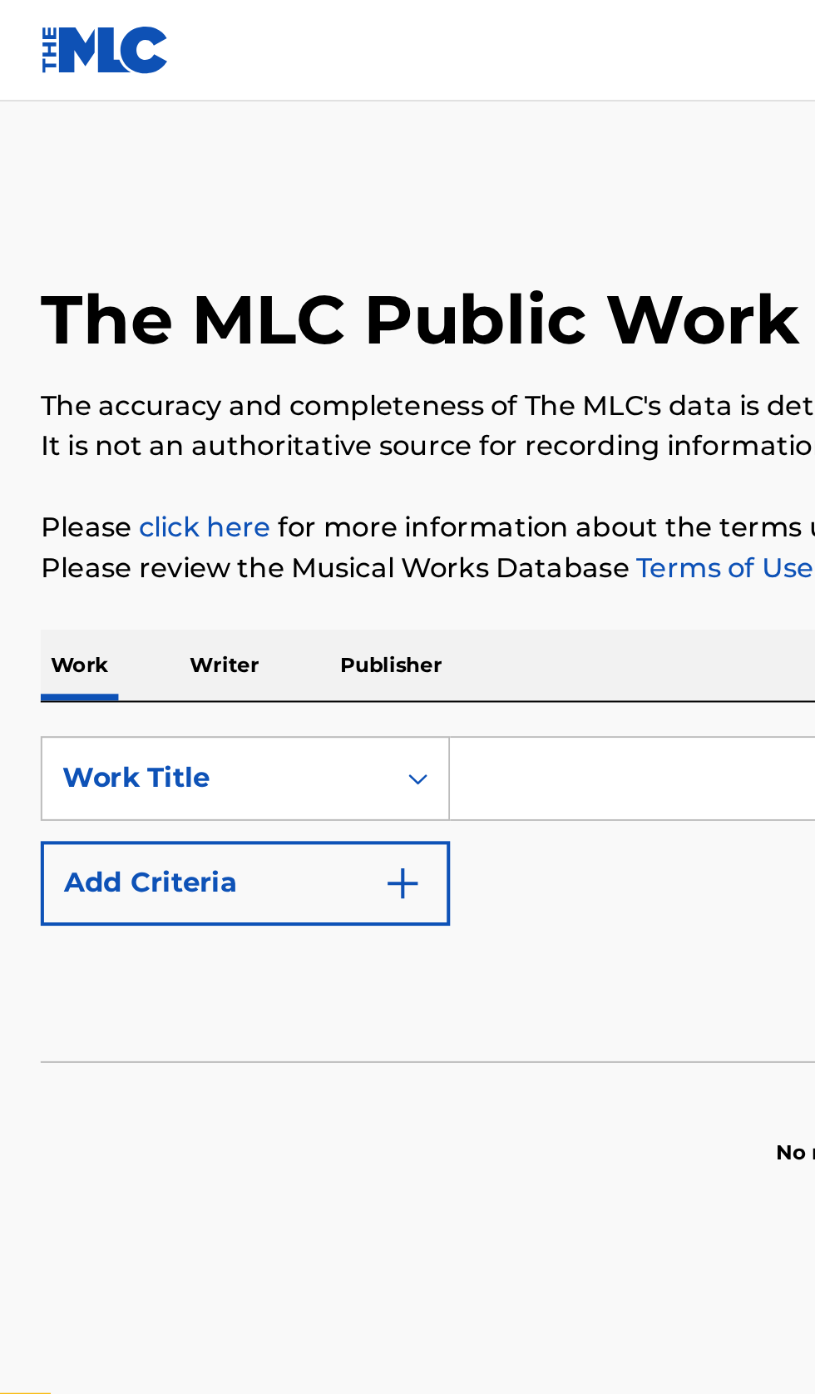
click at [294, 378] on input "Search Form" at bounding box center [507, 383] width 573 height 40
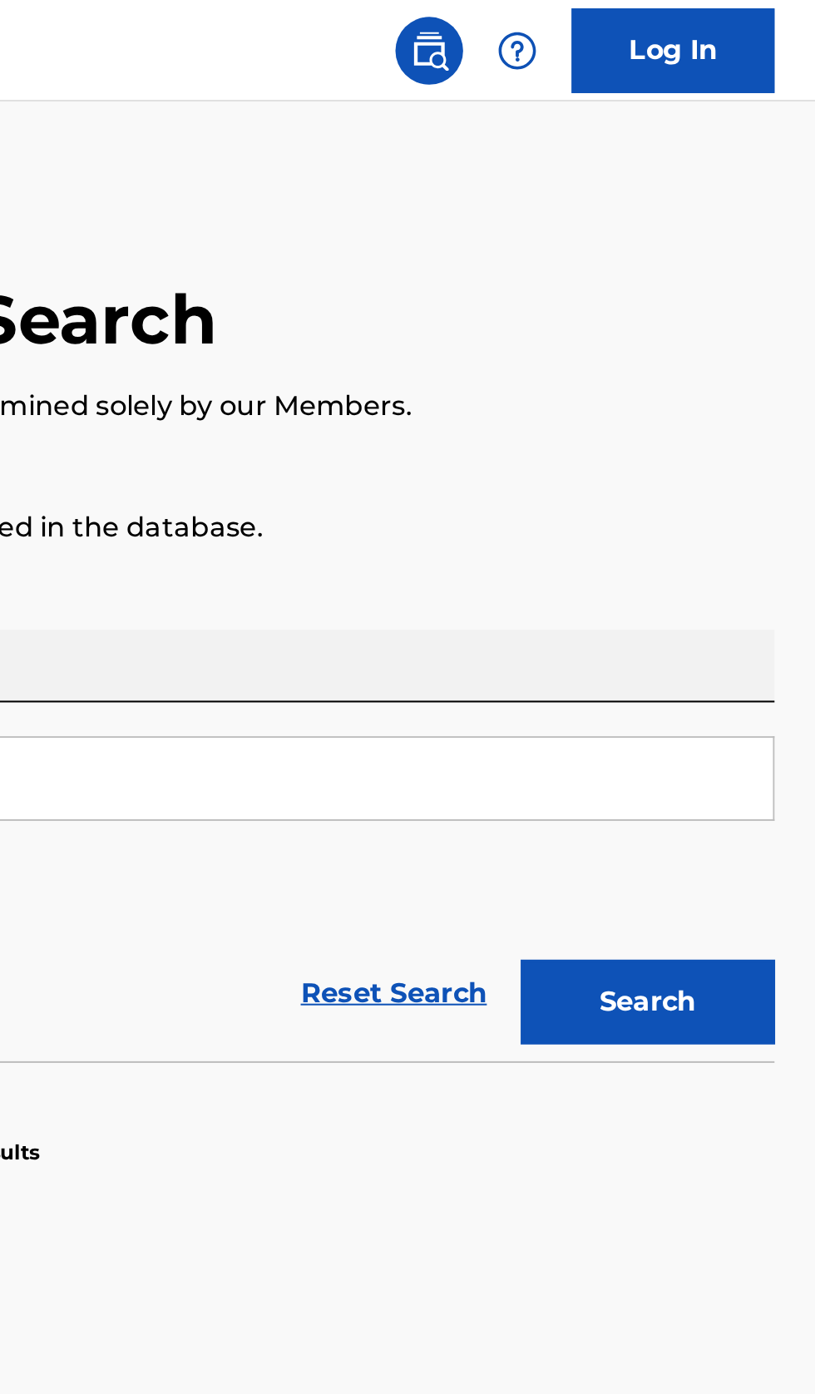
type input "i’M THE TREND"
click at [771, 495] on button "Search" at bounding box center [733, 493] width 125 height 42
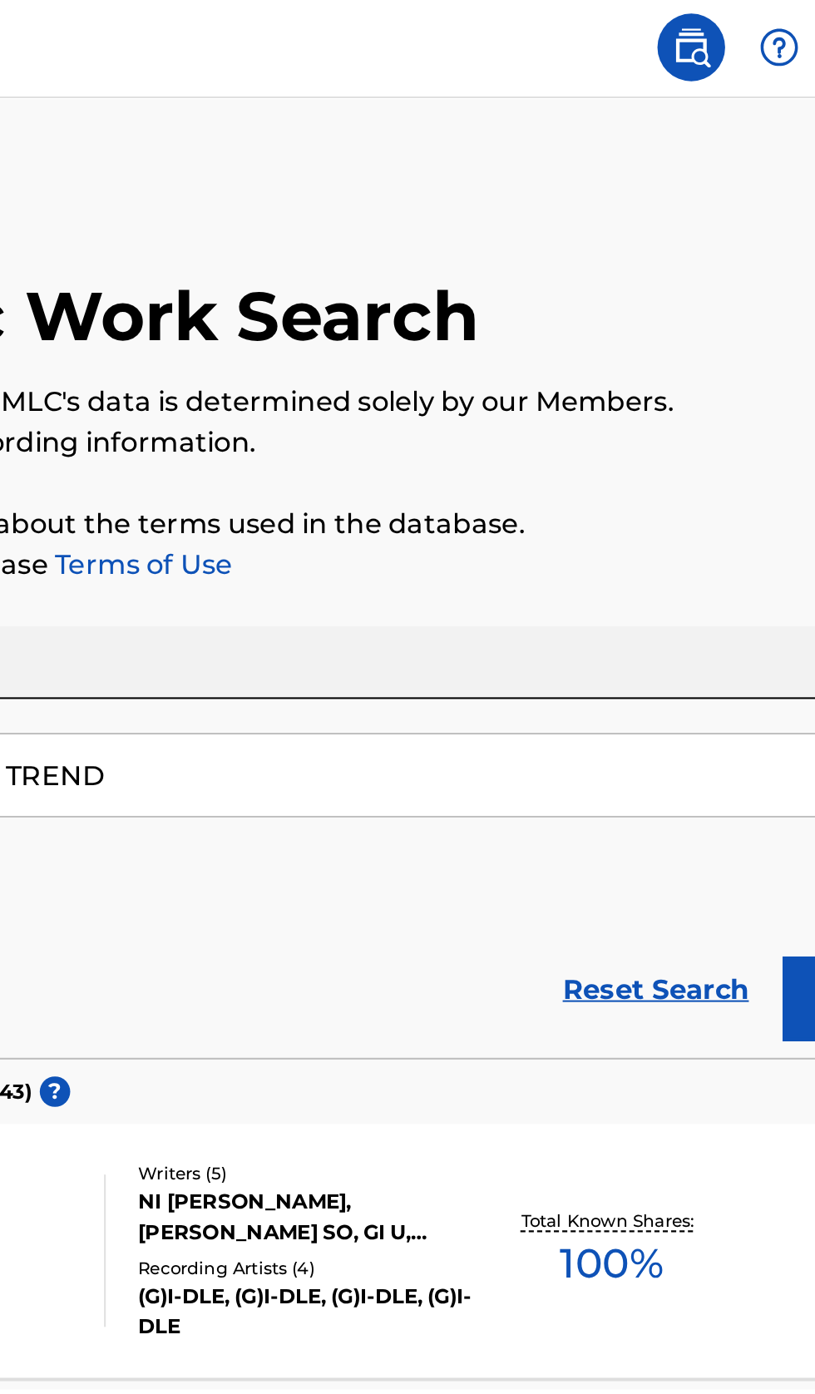
click at [484, 610] on div "NI MIN, YEON SO, GI U, YUTO, HOUDINI FCM" at bounding box center [438, 600] width 168 height 30
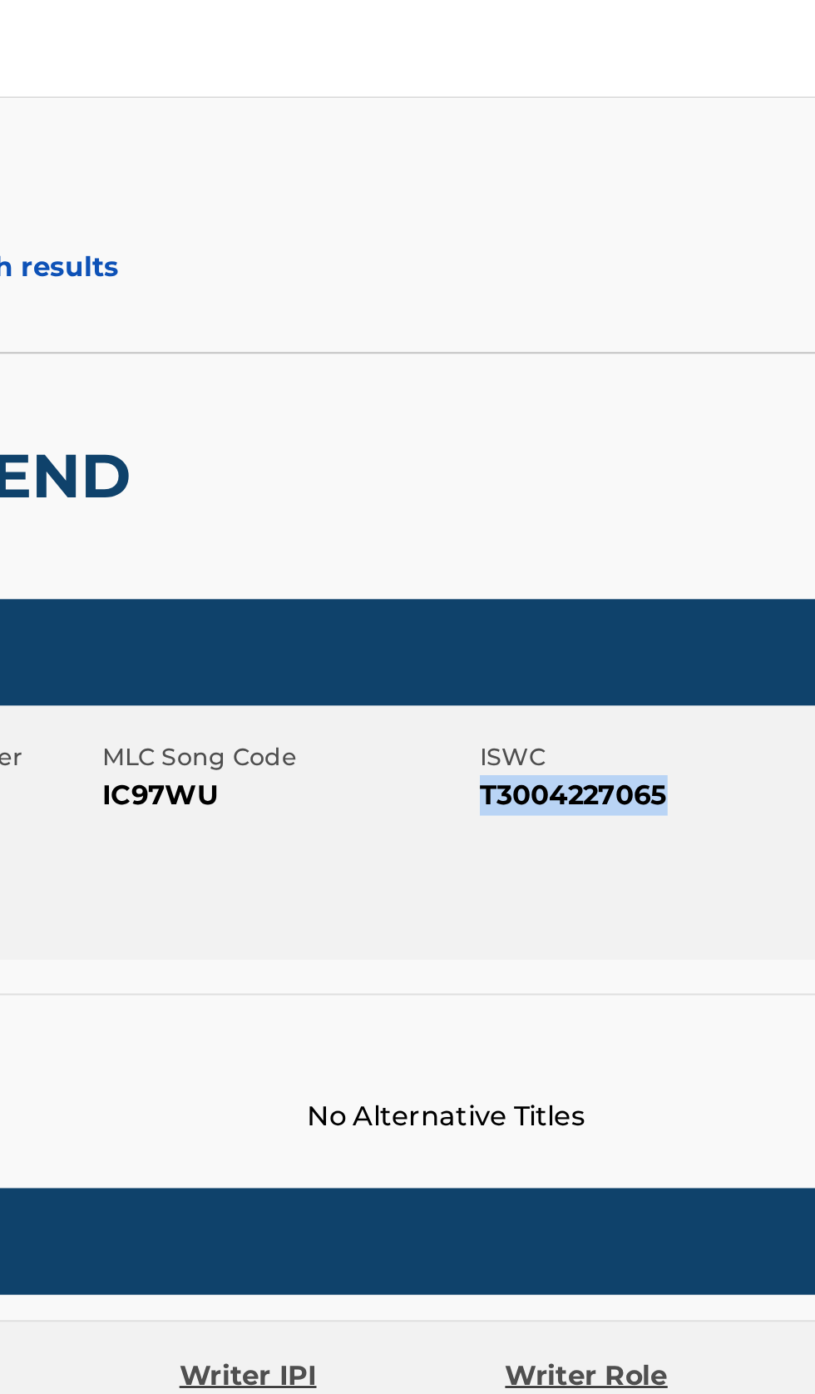
copy span "T3004227065"
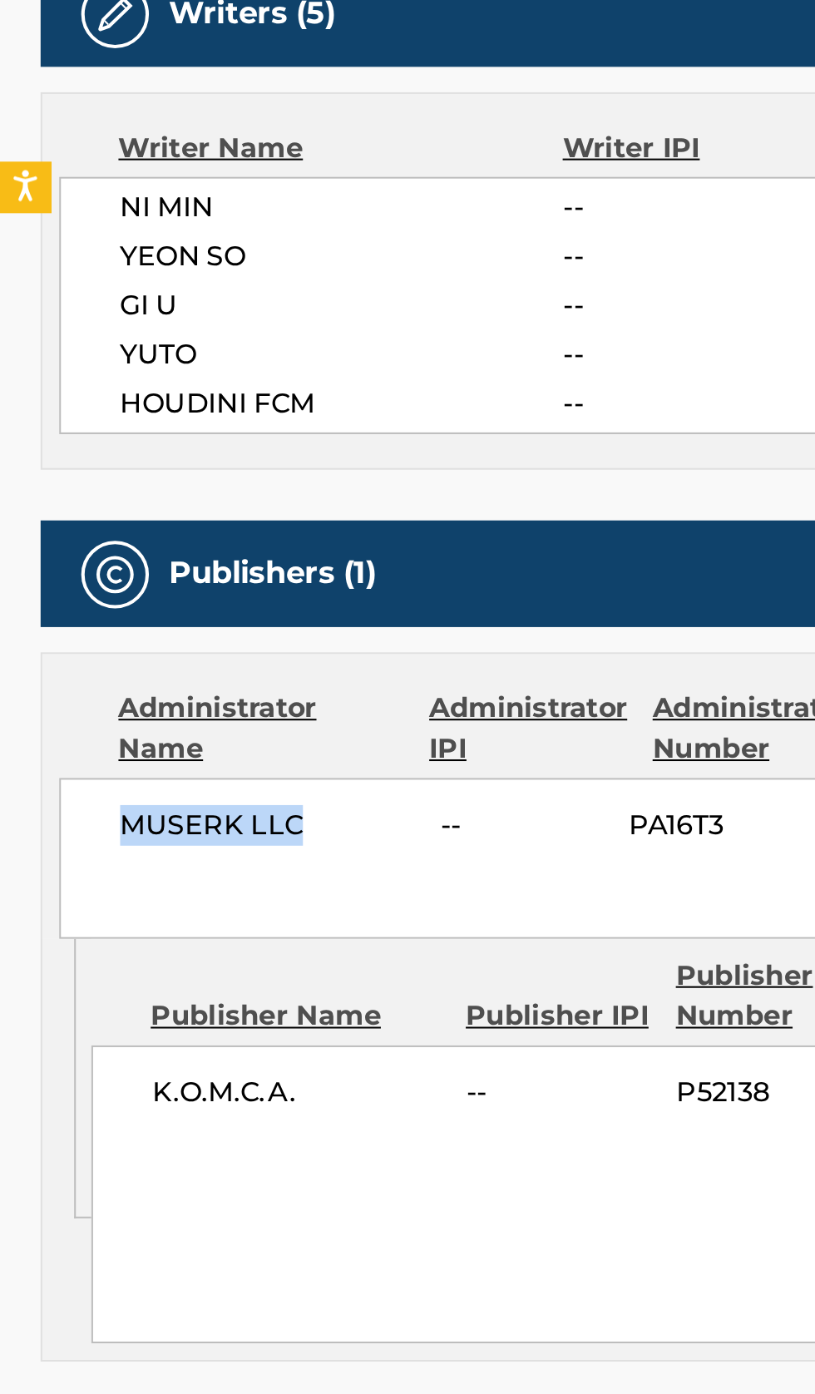
copy span "MUSERK LLC"
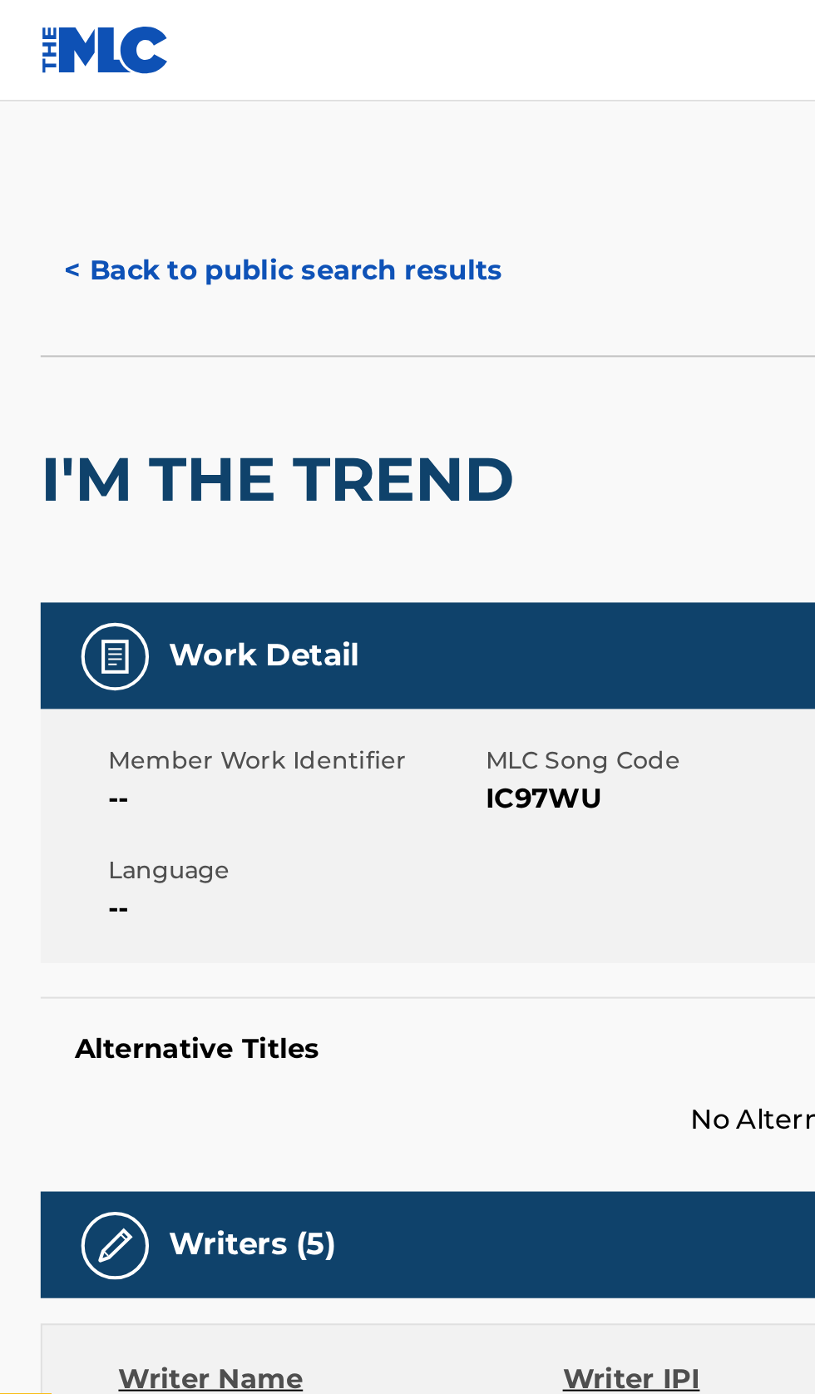
click at [133, 100] on div "< Back to public search results Copy work link" at bounding box center [407, 133] width 775 height 83
click at [144, 137] on button "< Back to public search results" at bounding box center [139, 133] width 239 height 42
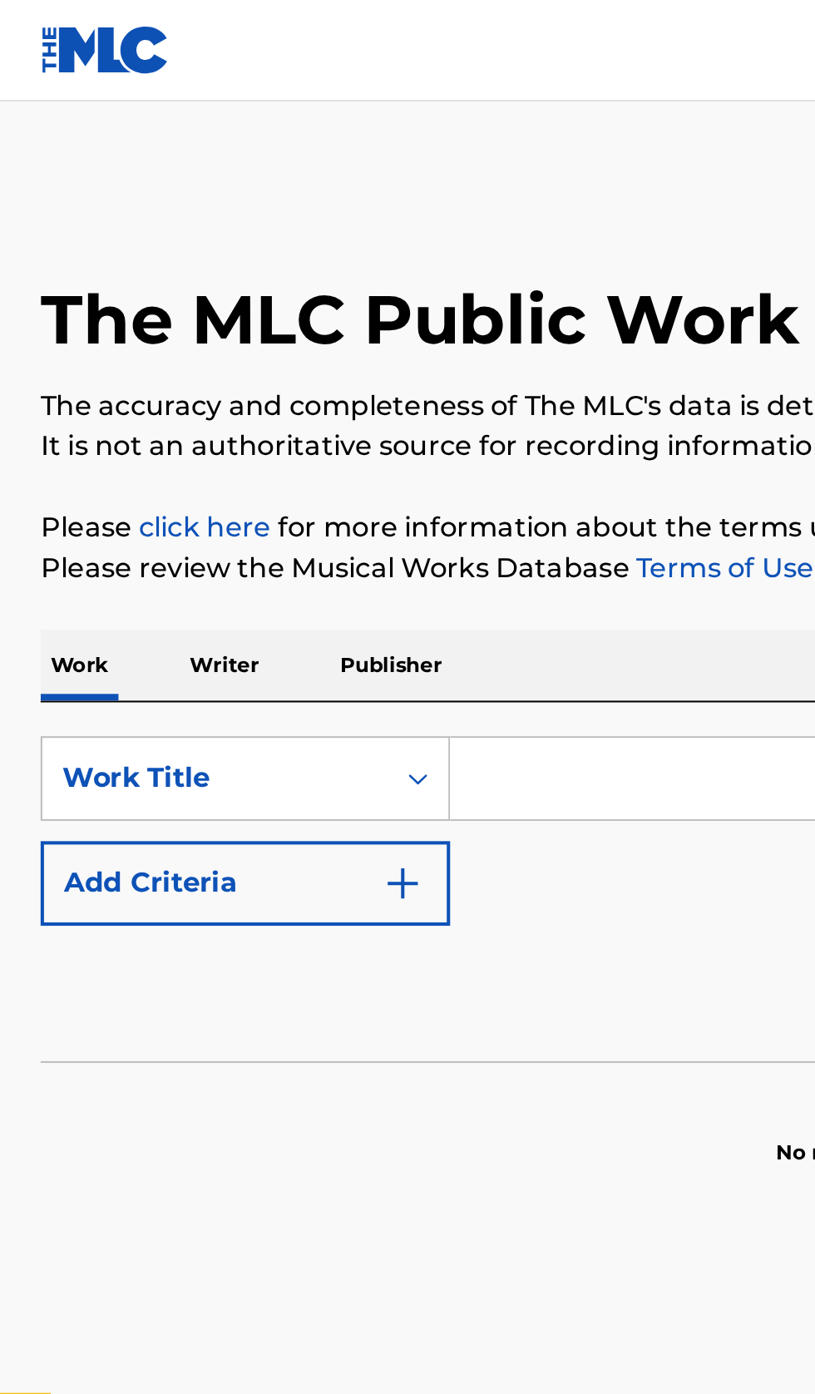
click at [280, 379] on input "Search Form" at bounding box center [507, 383] width 573 height 40
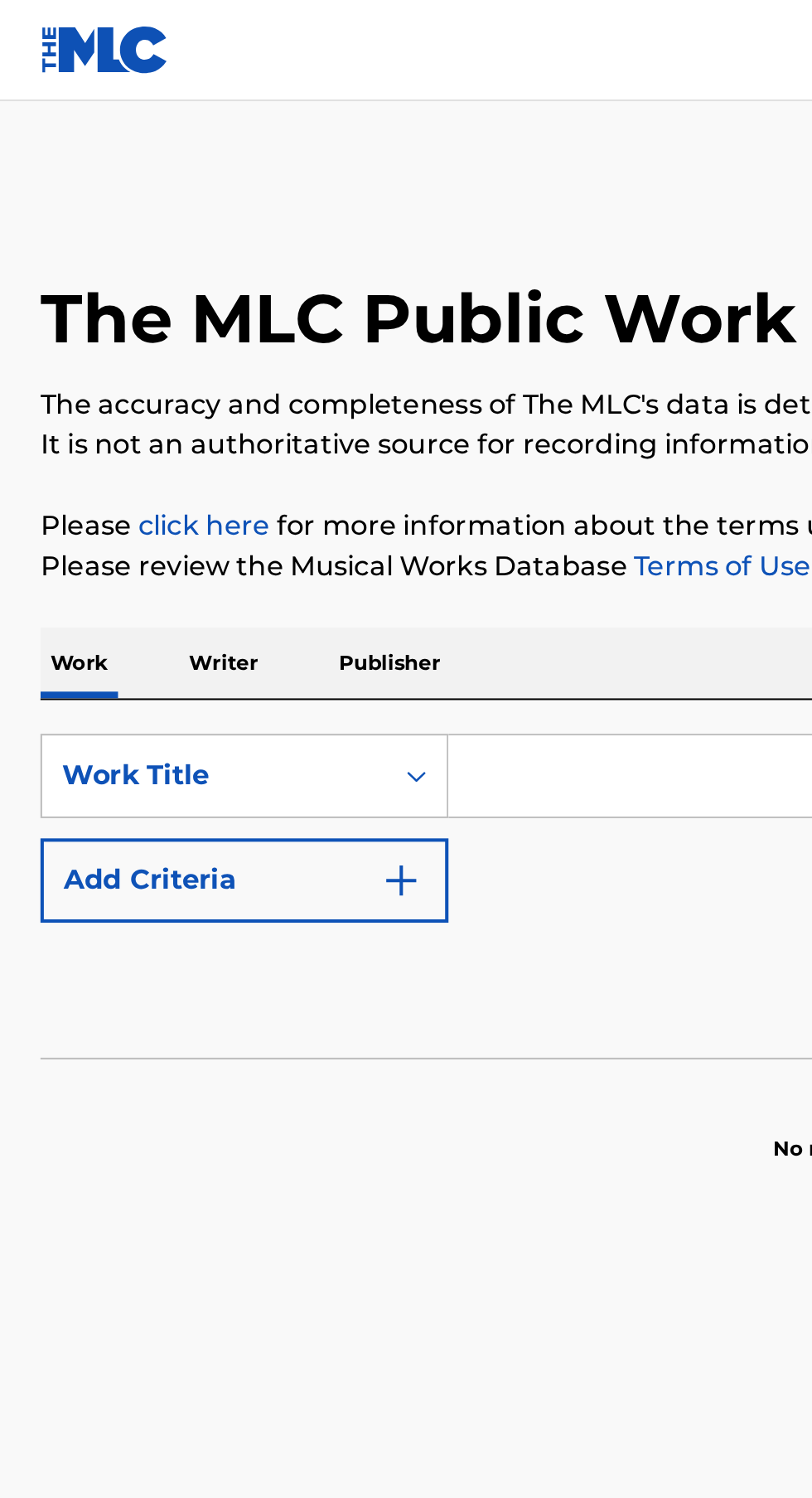
click at [118, 331] on p "Writer" at bounding box center [110, 325] width 44 height 35
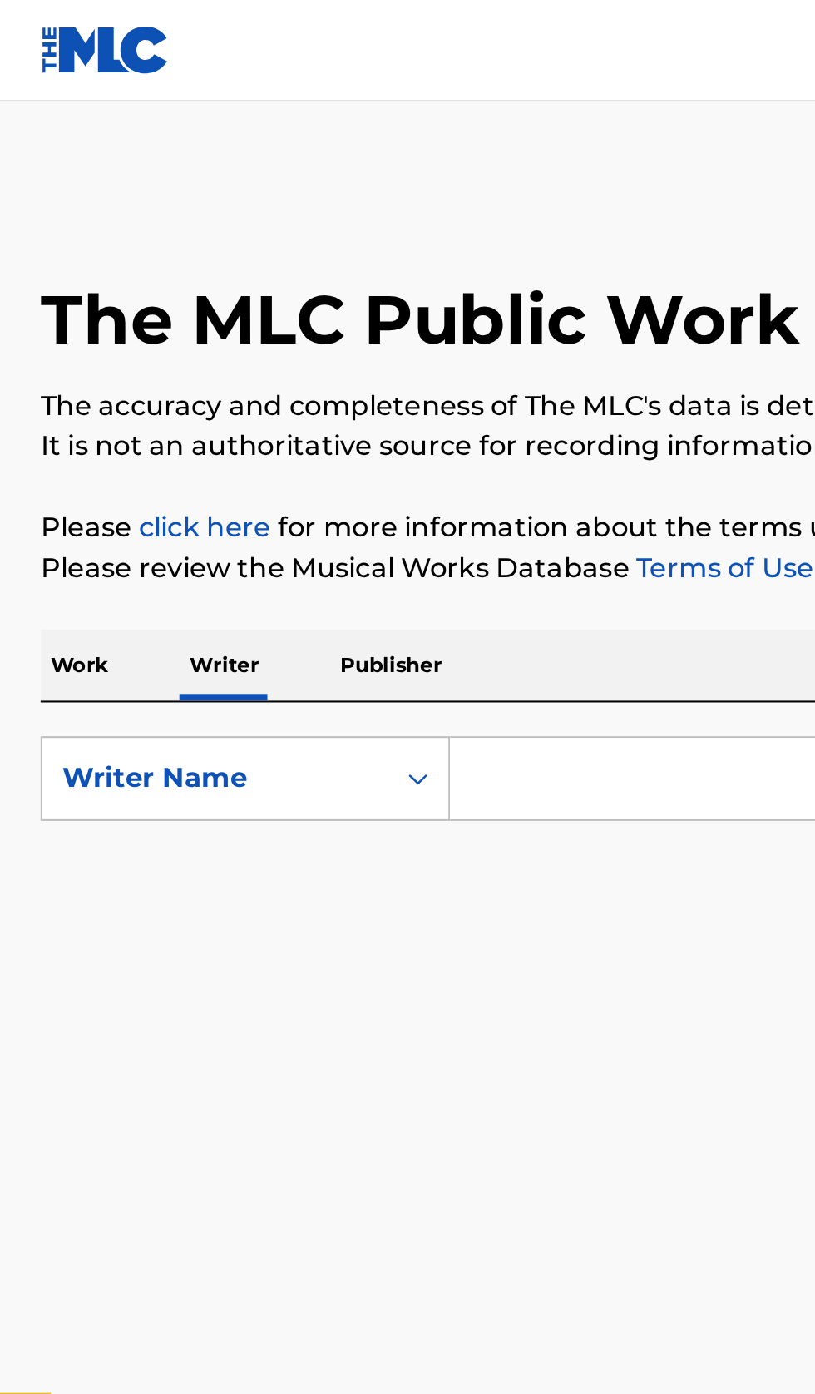
click at [313, 379] on input "Search Form" at bounding box center [507, 383] width 573 height 40
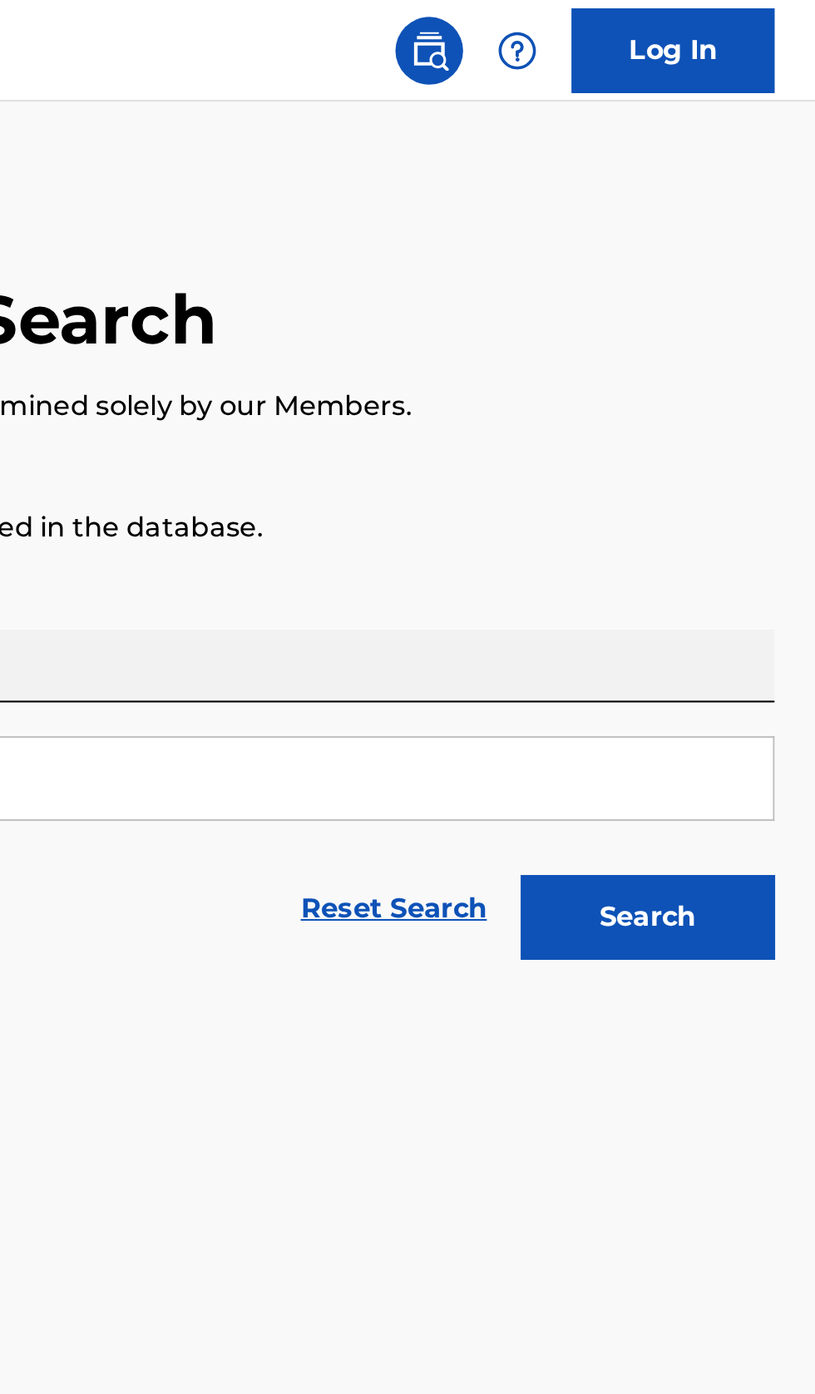
click at [770, 462] on button "Search" at bounding box center [733, 451] width 125 height 42
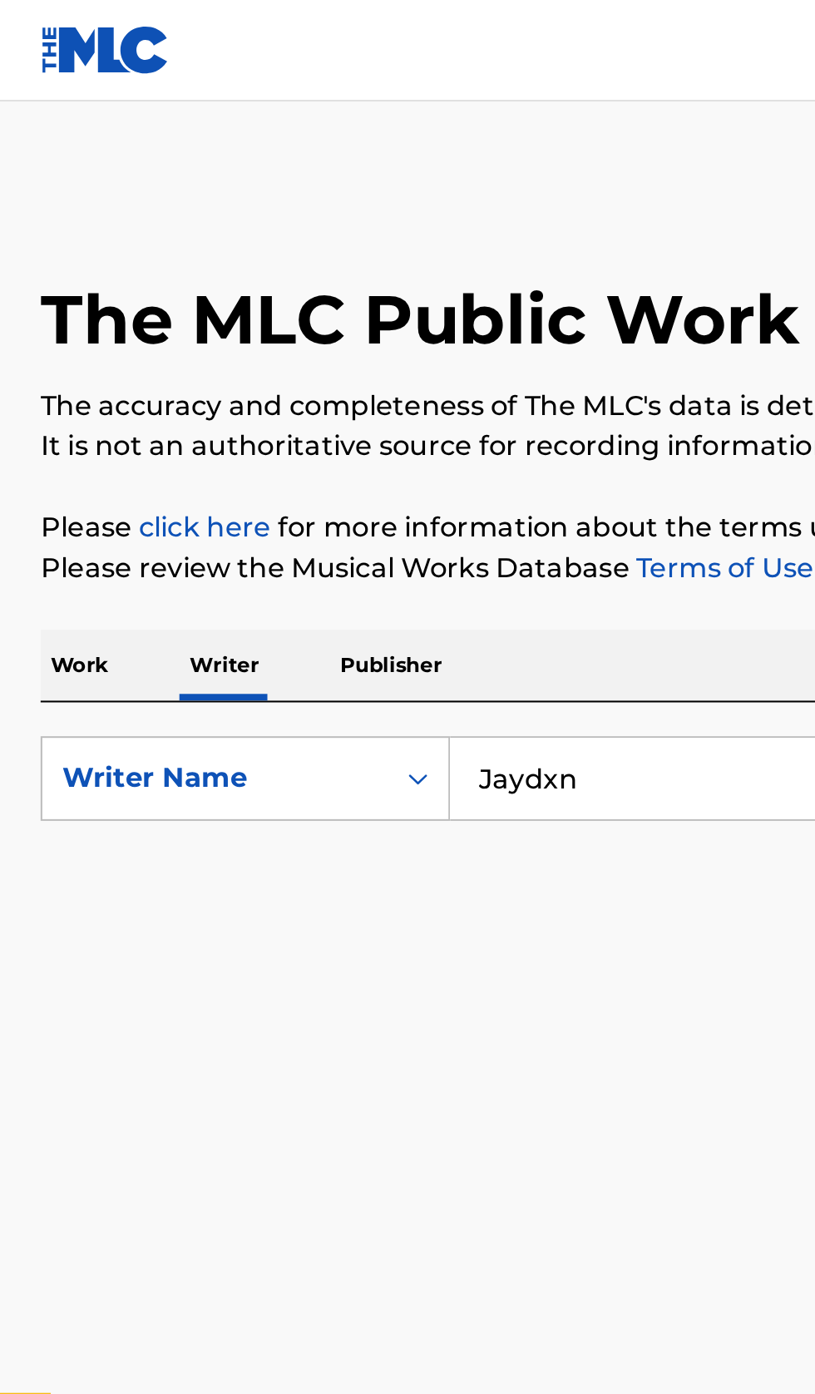
click at [330, 381] on input "Jaydxn" at bounding box center [507, 383] width 573 height 40
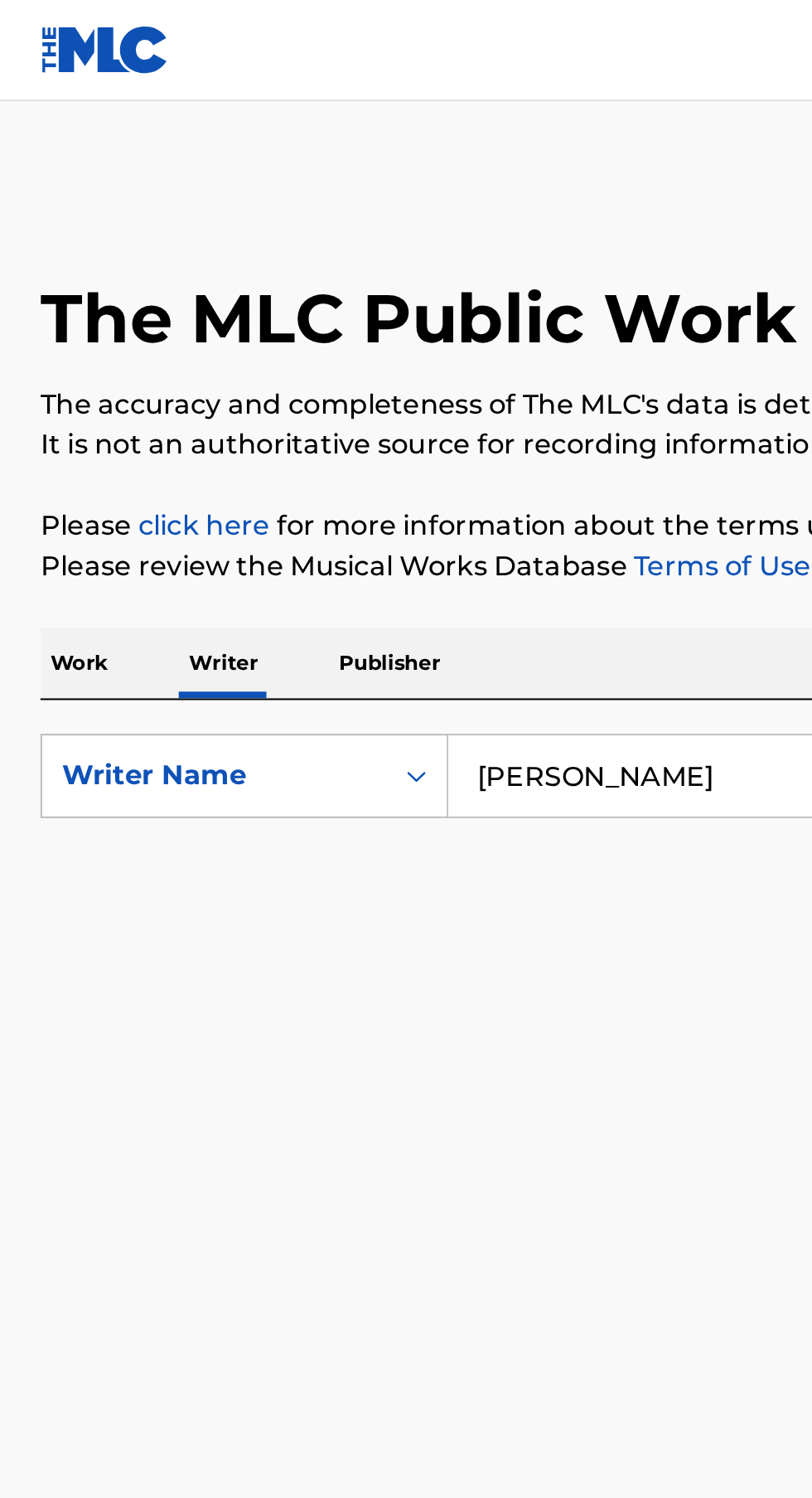
type input "J"
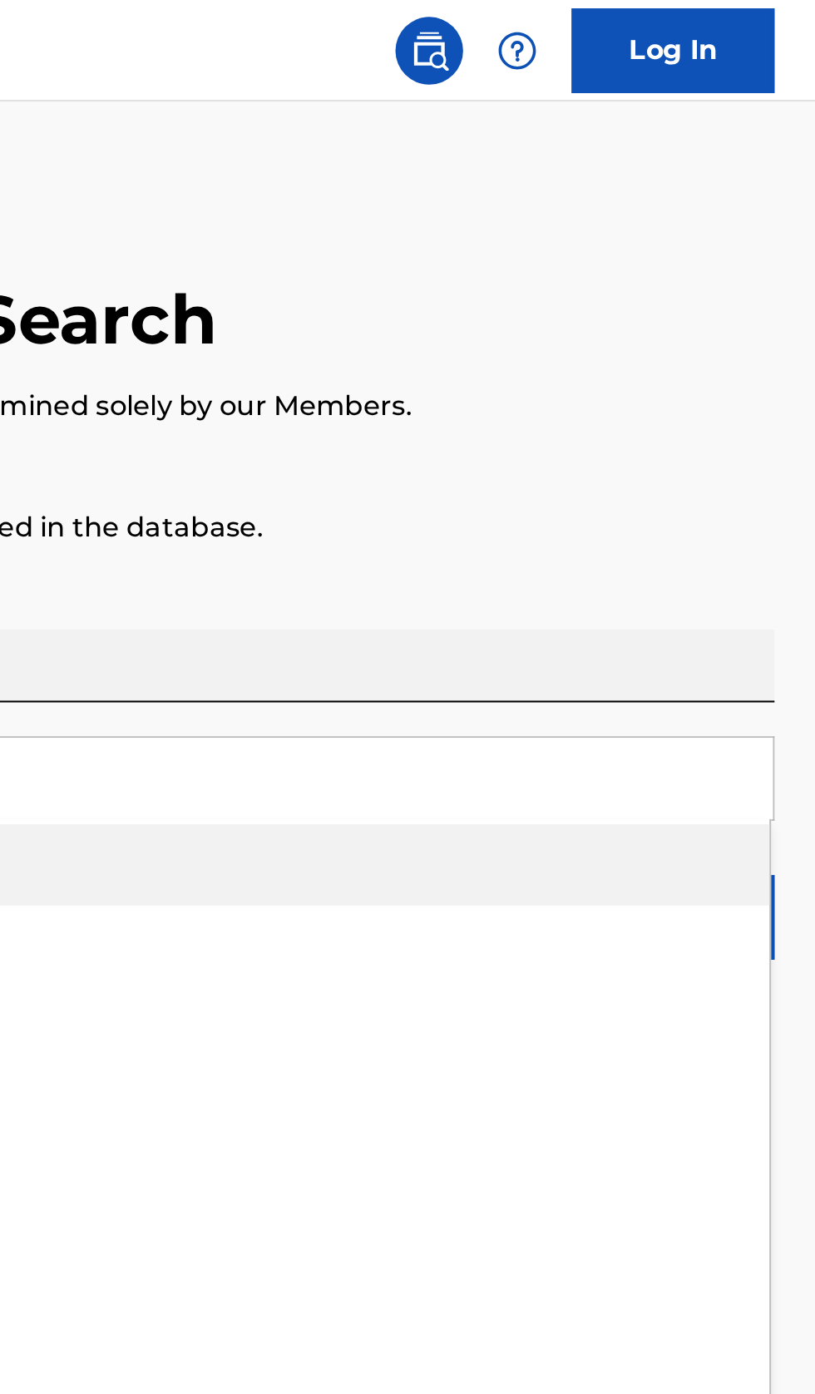
type input "Timar"
click at [786, 287] on p "Please review the Musical Works Database Terms of Use" at bounding box center [407, 280] width 775 height 20
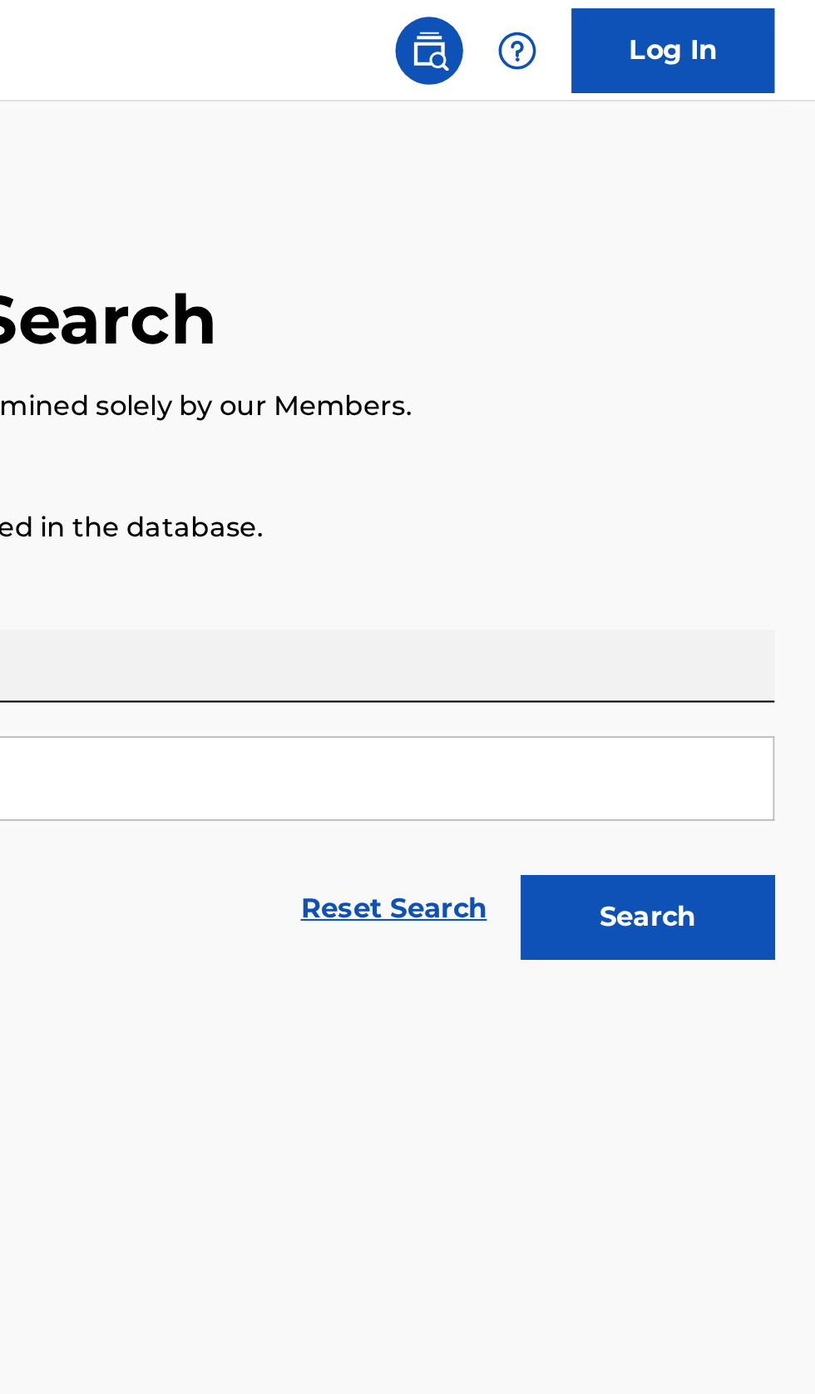
click at [773, 448] on button "Search" at bounding box center [733, 451] width 125 height 42
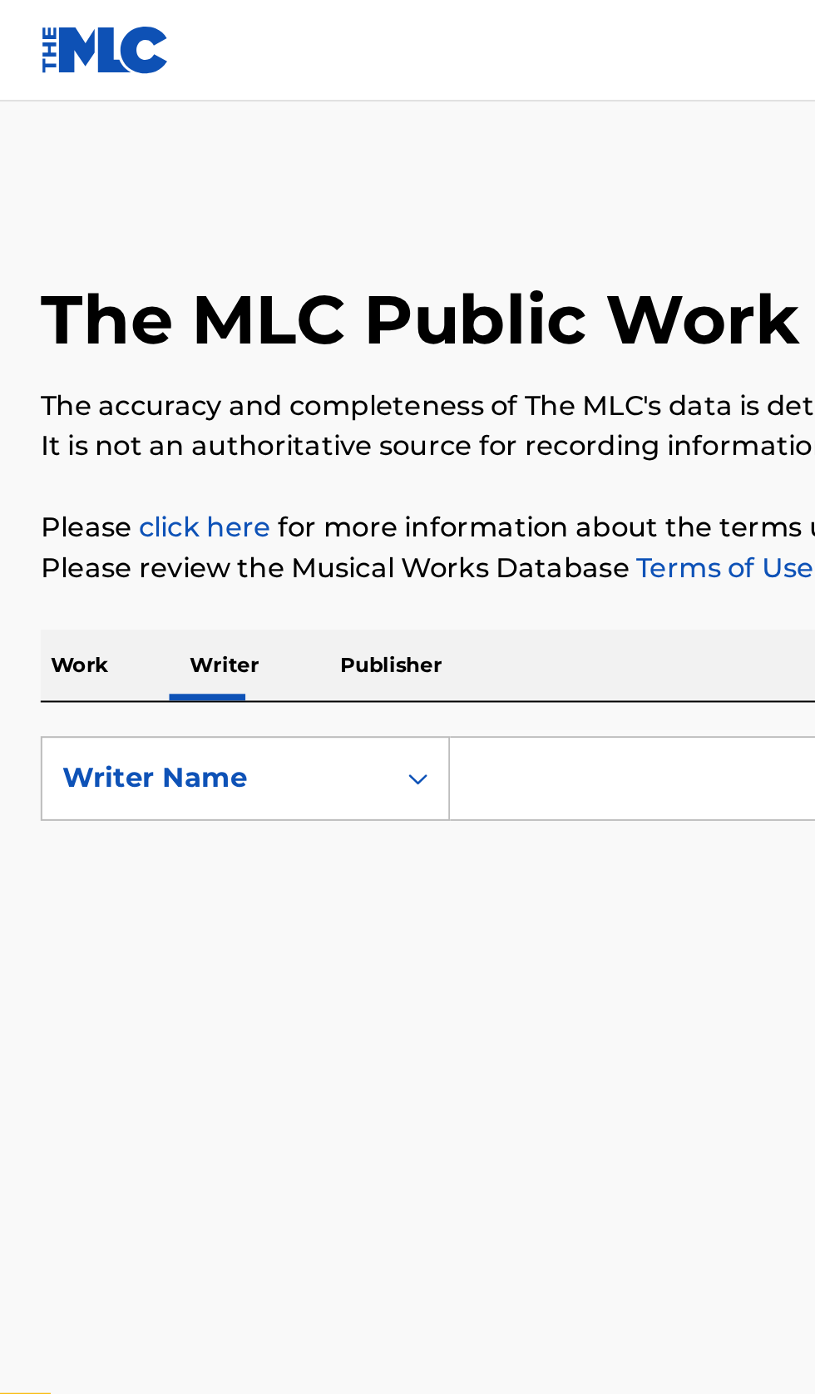
click at [282, 388] on input "Search Form" at bounding box center [507, 383] width 573 height 40
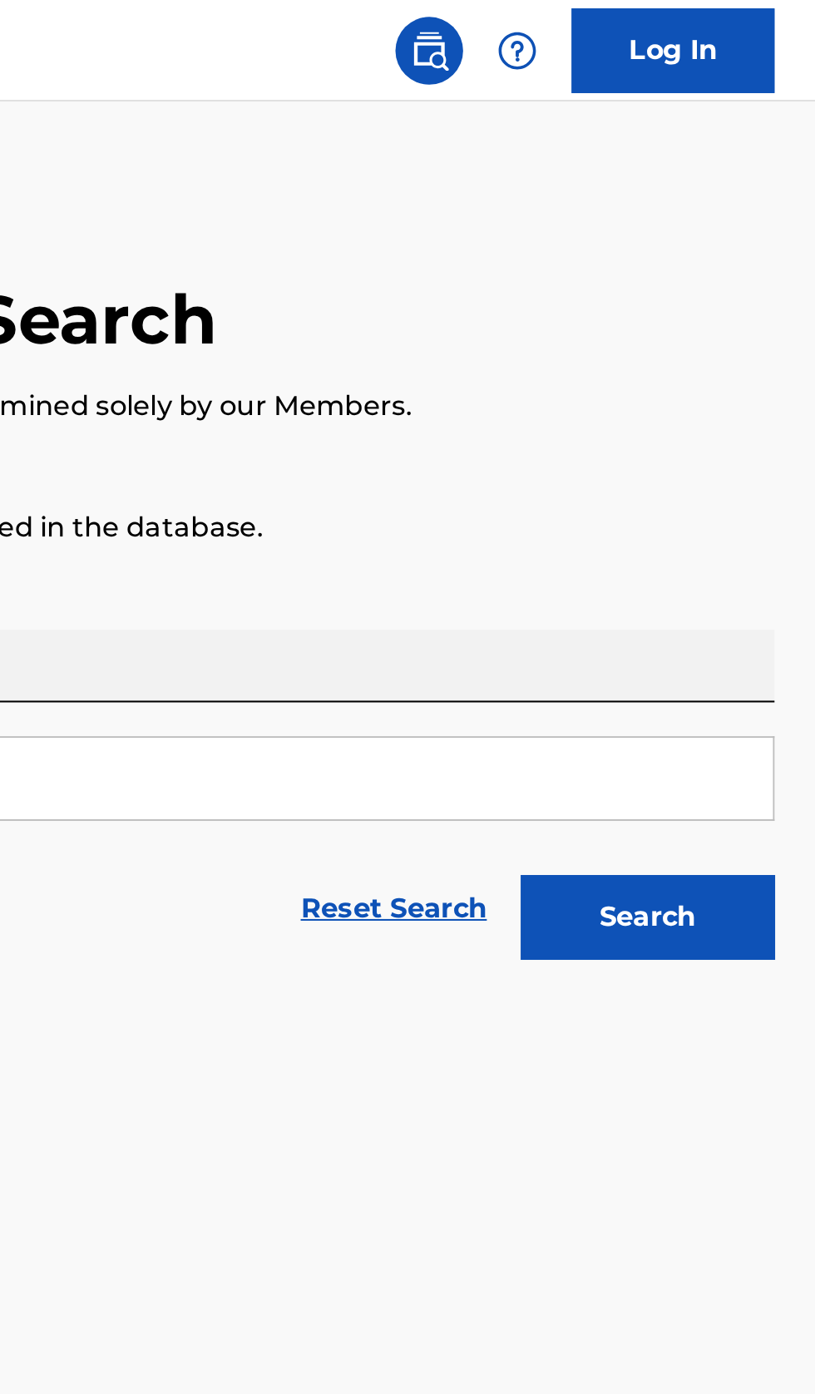
type input "[PERSON_NAME]"
click at [752, 456] on button "Search" at bounding box center [733, 451] width 125 height 42
